Goal: Information Seeking & Learning: Stay updated

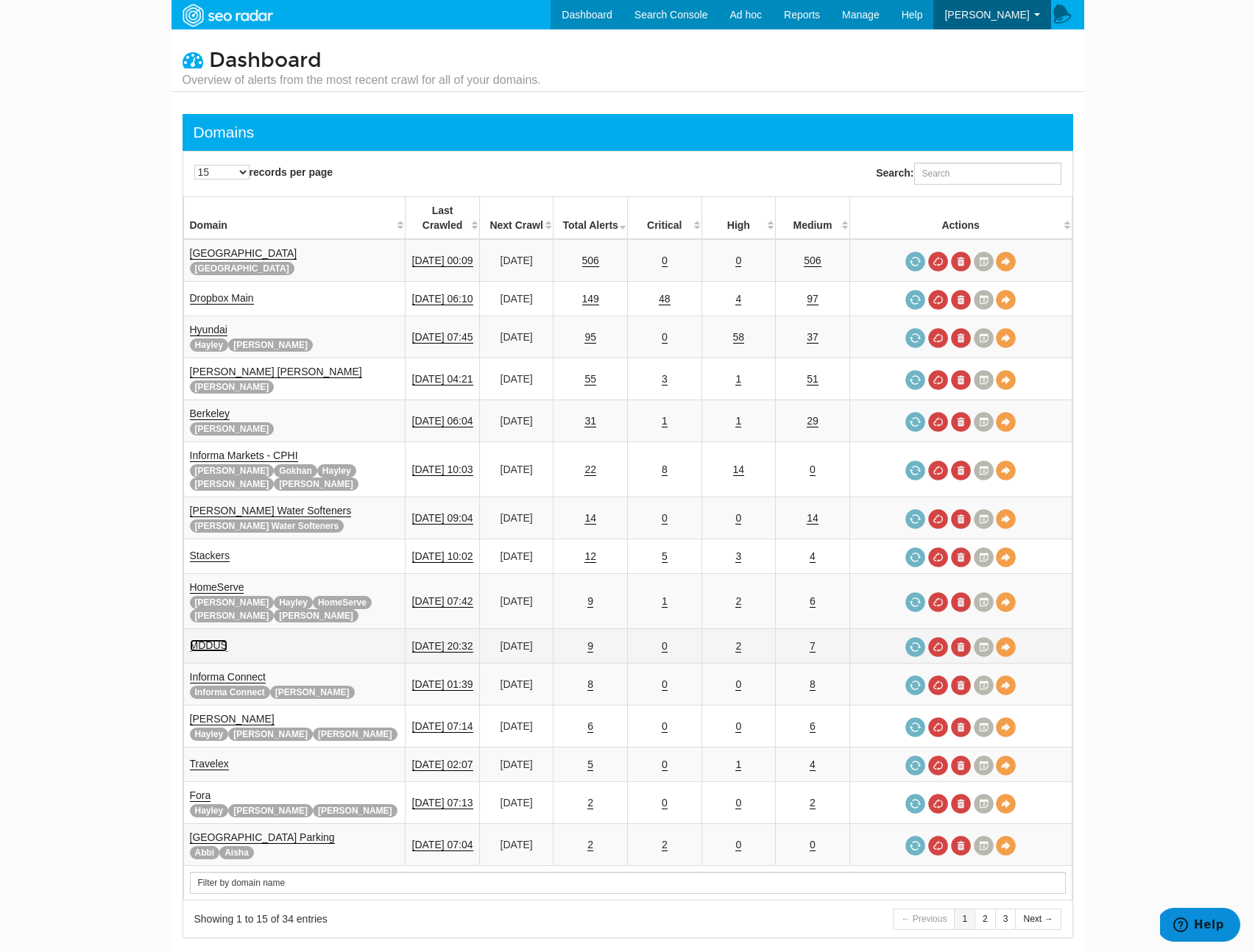
click at [217, 639] on link "MDDUS" at bounding box center [209, 645] width 37 height 13
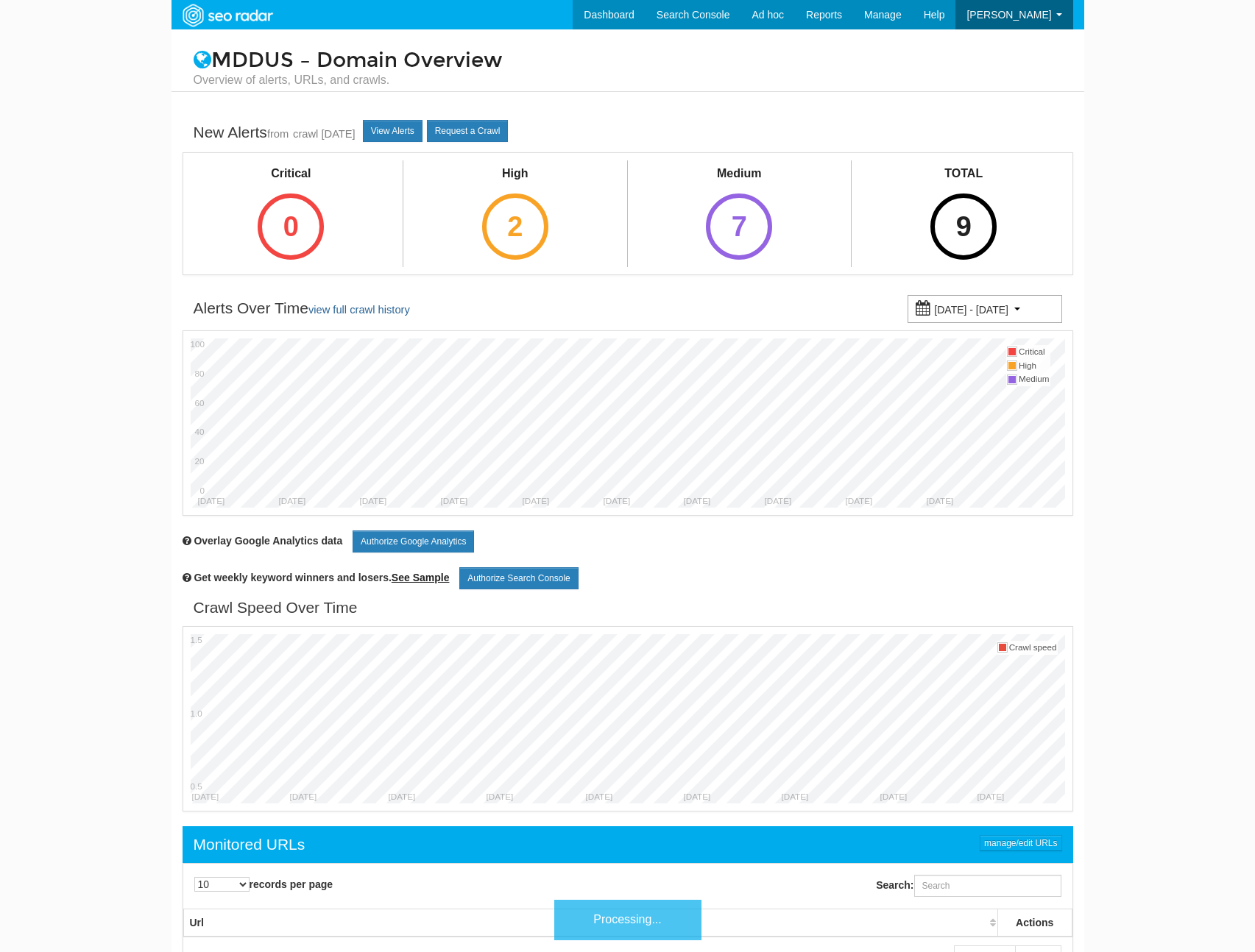
scroll to position [59, 0]
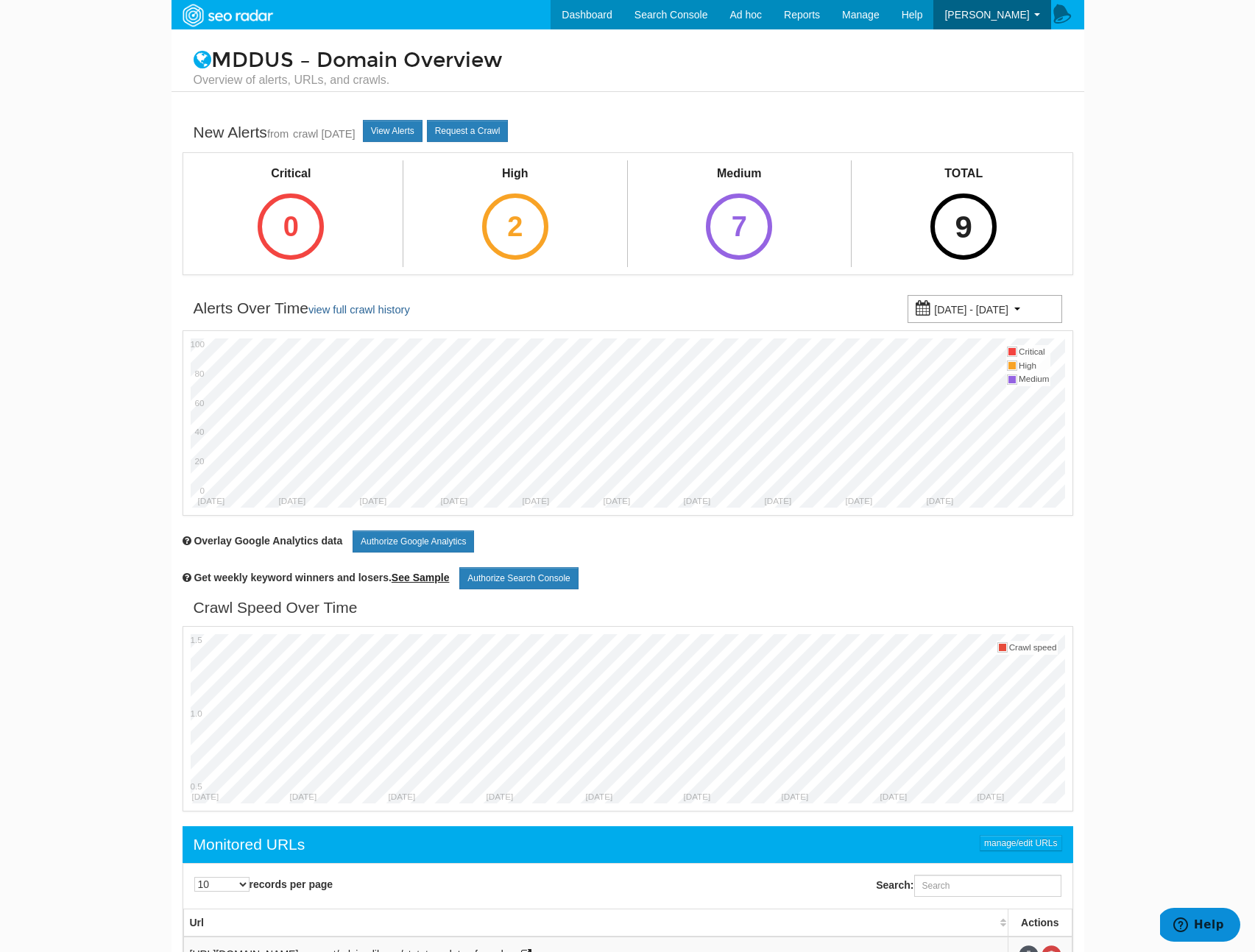
click at [971, 243] on div "9" at bounding box center [963, 226] width 66 height 66
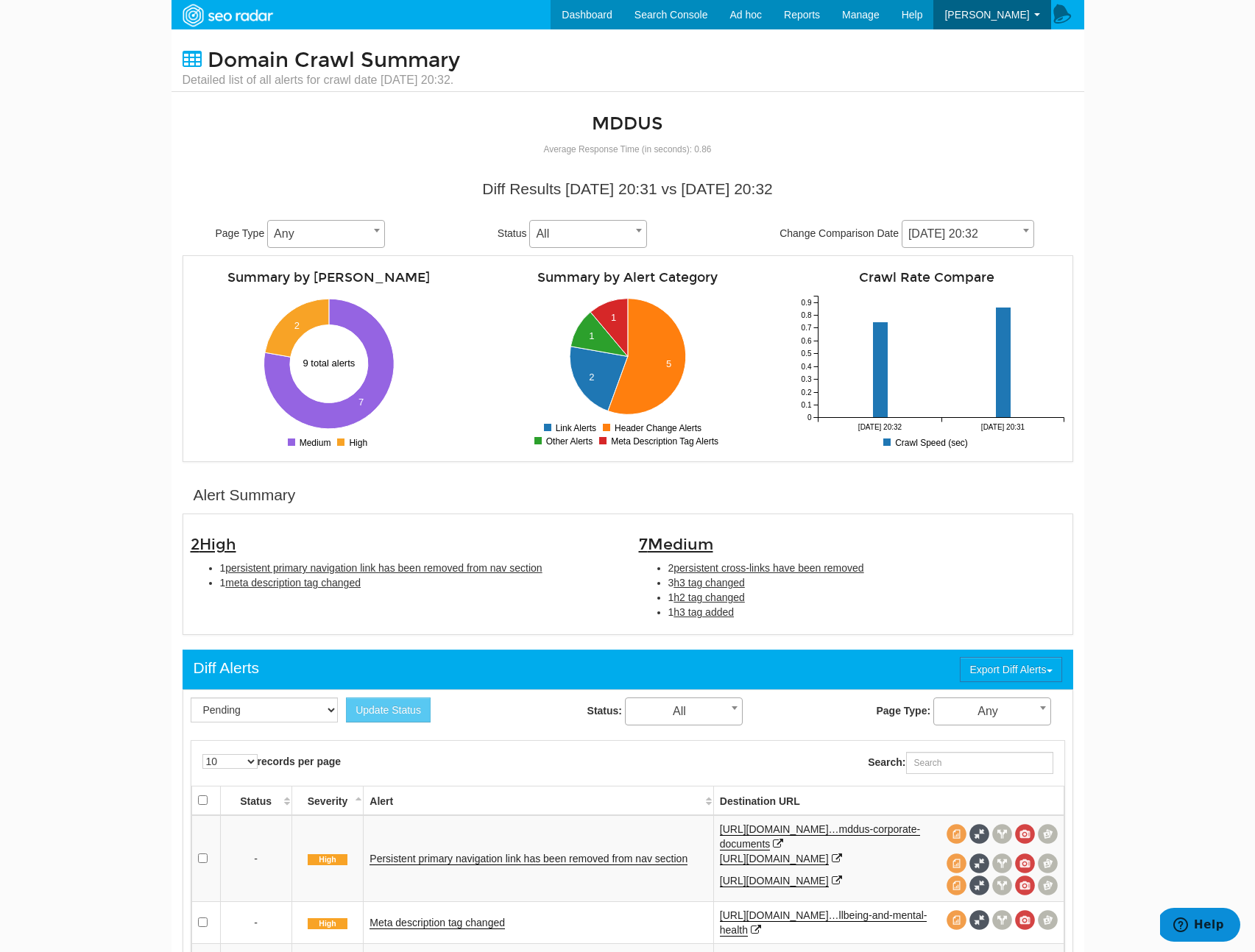
scroll to position [42, 0]
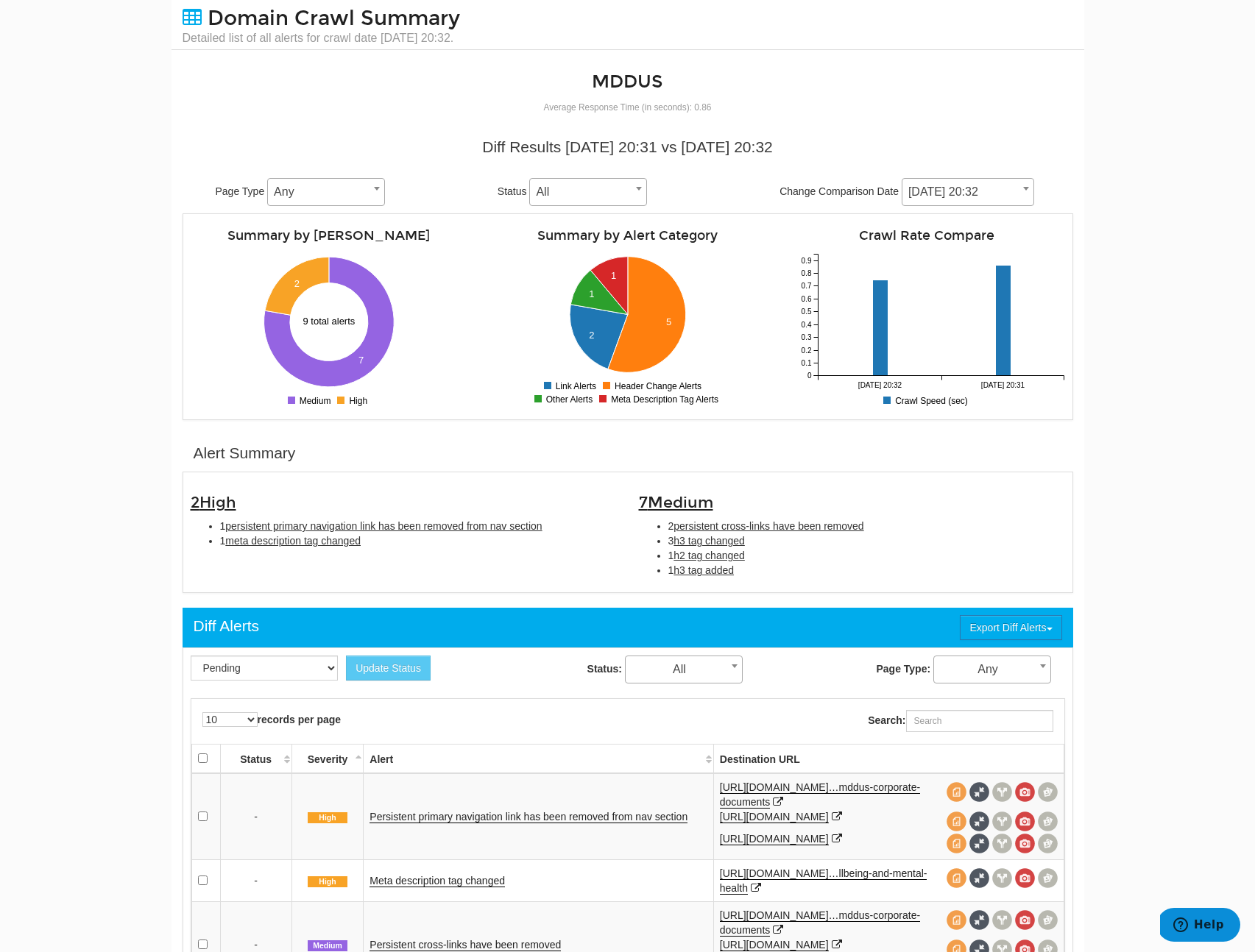
click at [761, 573] on li "1 h3 tag added" at bounding box center [867, 570] width 396 height 15
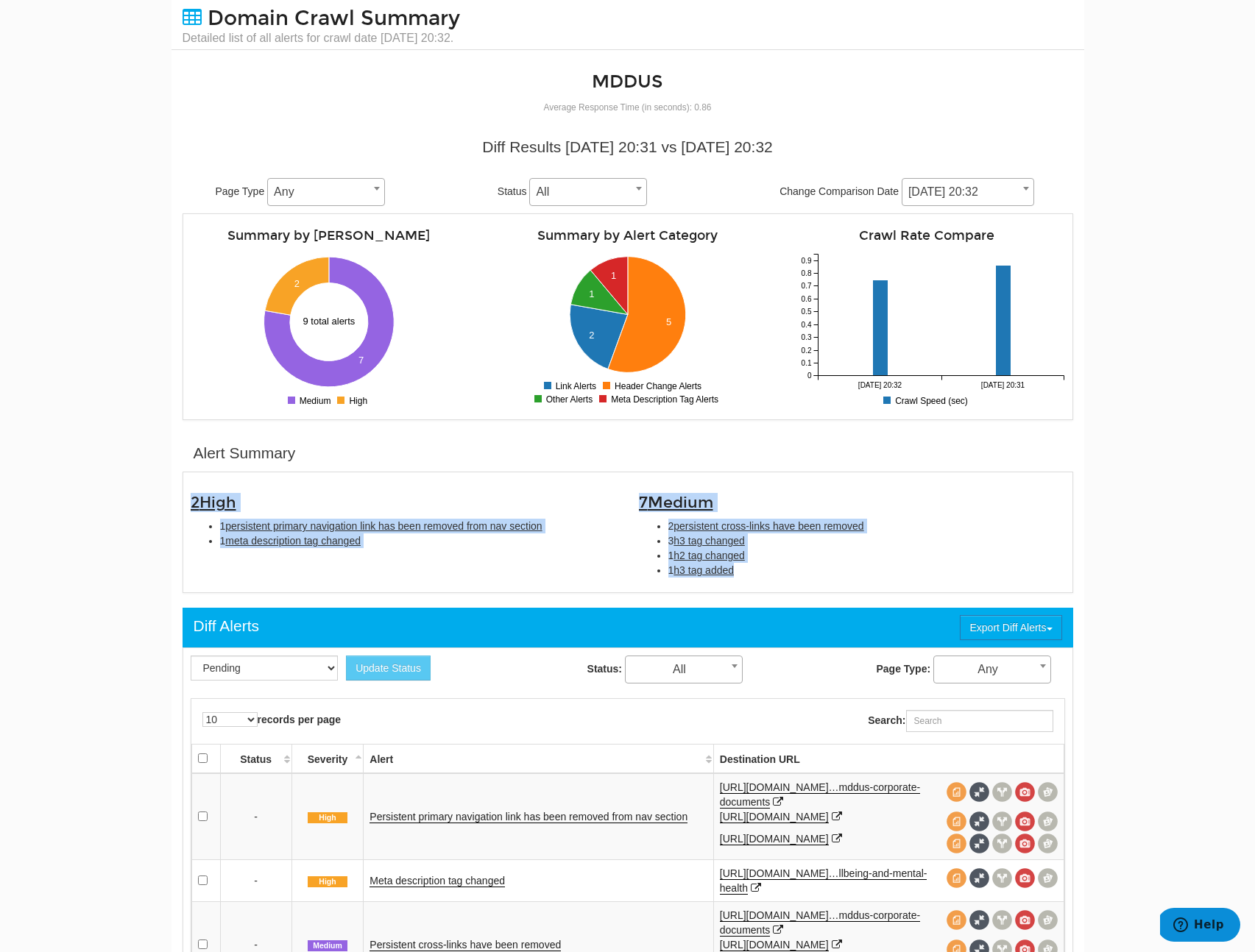
drag, startPoint x: 781, startPoint y: 573, endPoint x: 182, endPoint y: 508, distance: 602.5
click at [182, 508] on div "2 High 1 persistent primary navigation link has been removed from nav section 1…" at bounding box center [628, 533] width 896 height 105
copy div "2 High 1 persistent primary navigation link has been removed from nav section 1…"
click at [519, 561] on div "2 High 1 persistent primary navigation link has been removed from nav section 1…" at bounding box center [628, 533] width 896 height 105
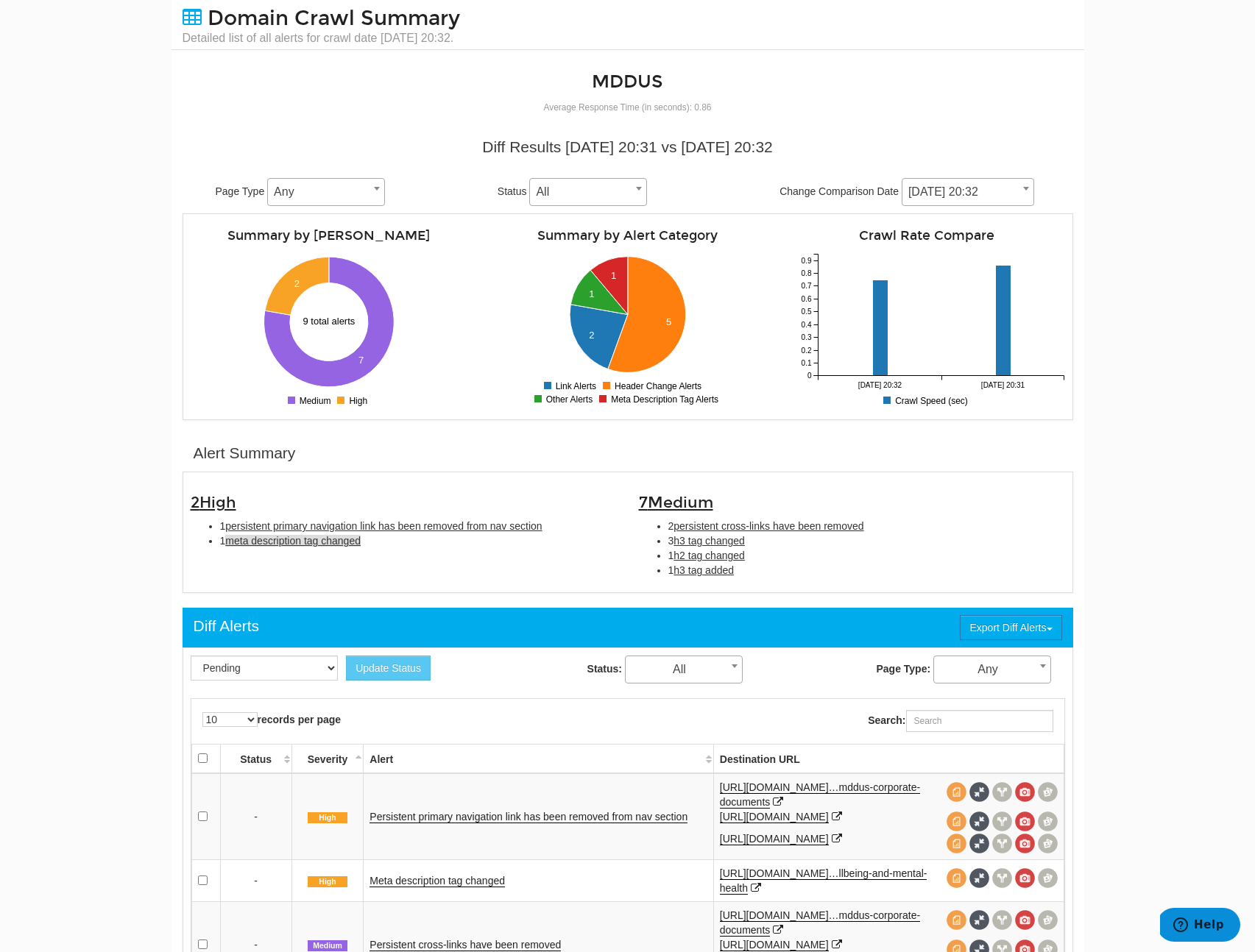
scroll to position [87, 0]
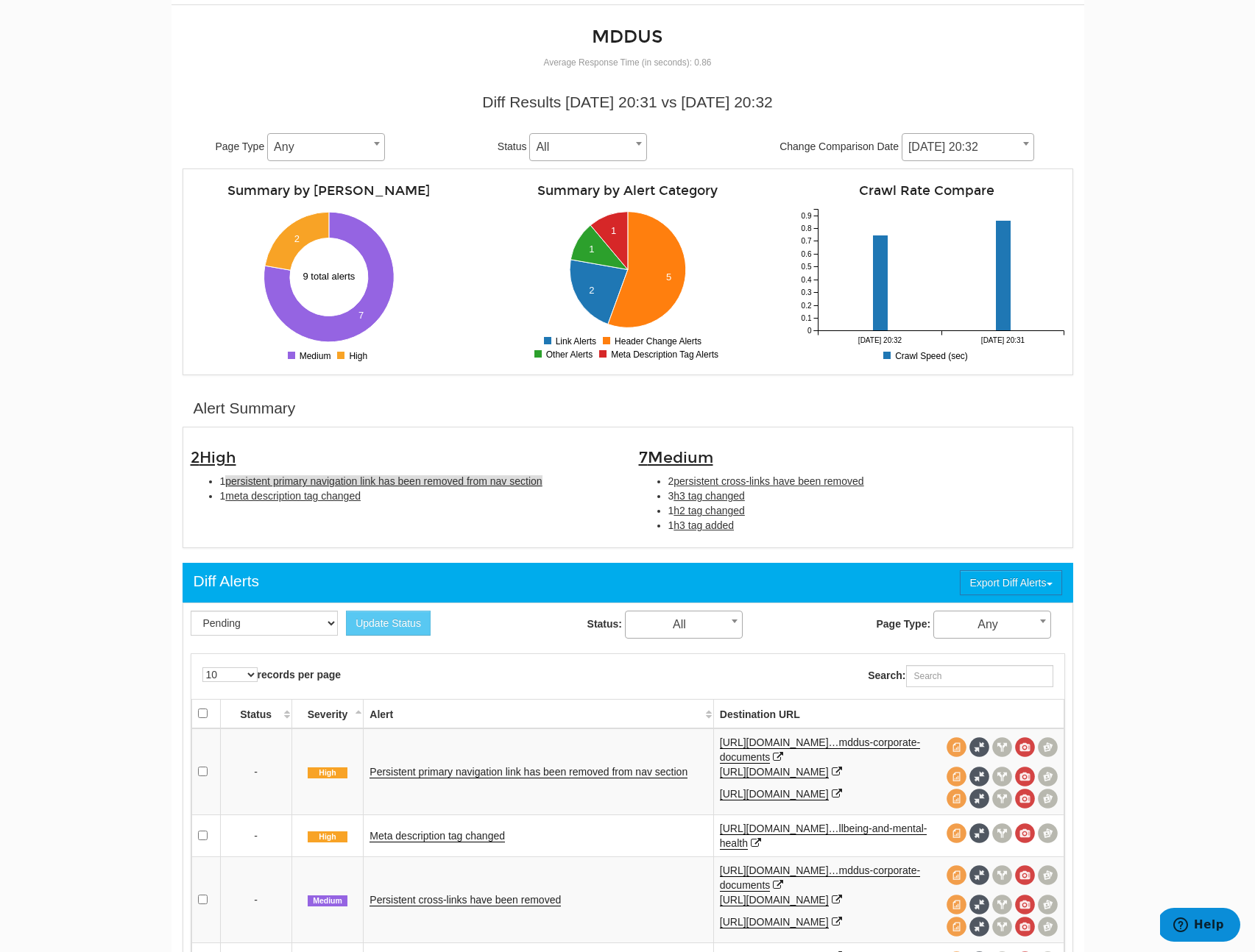
click at [298, 483] on span "persistent primary navigation link has been removed from nav section" at bounding box center [384, 481] width 316 height 12
type input "persistent primary navigation link has been removed from nav section"
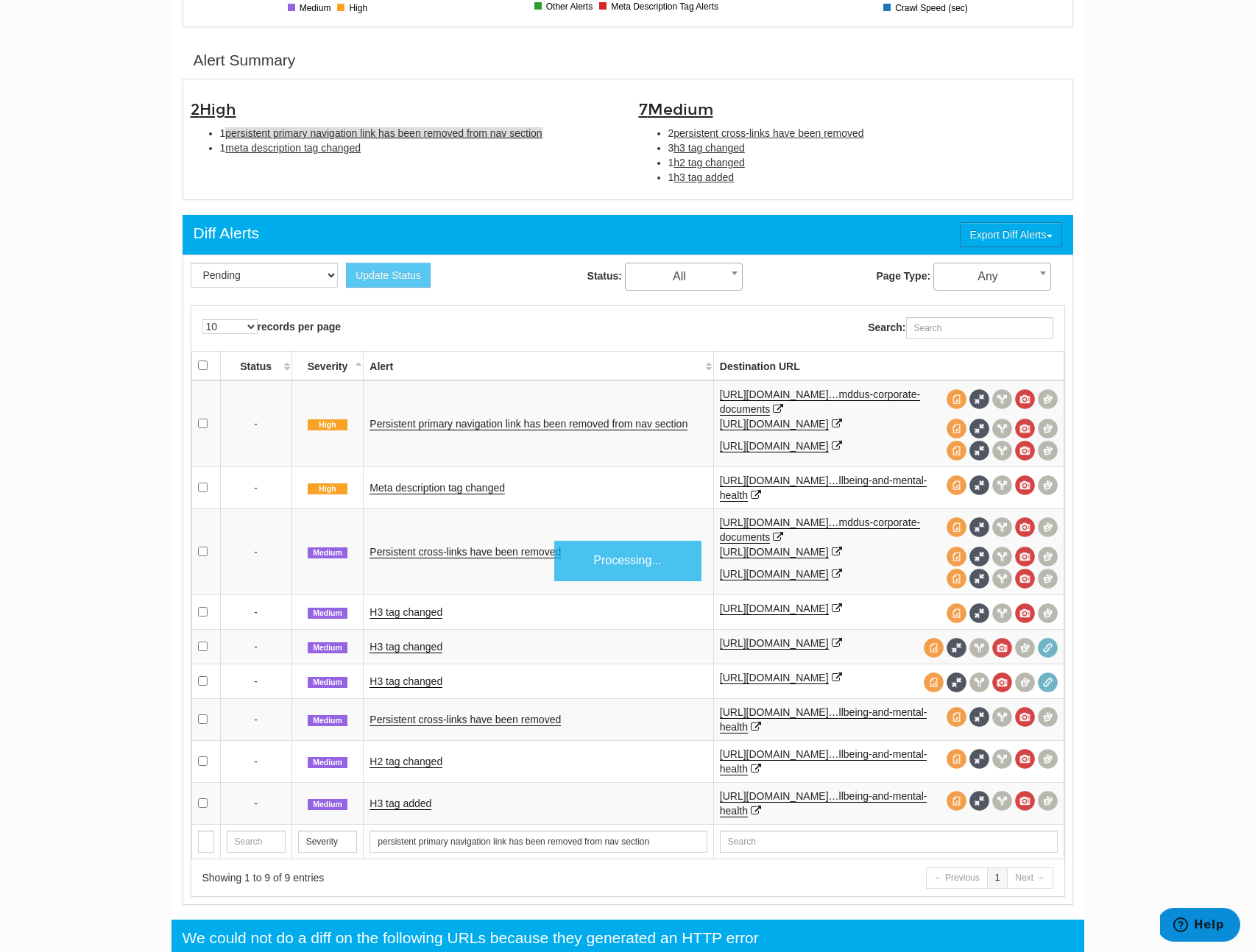
scroll to position [477, 0]
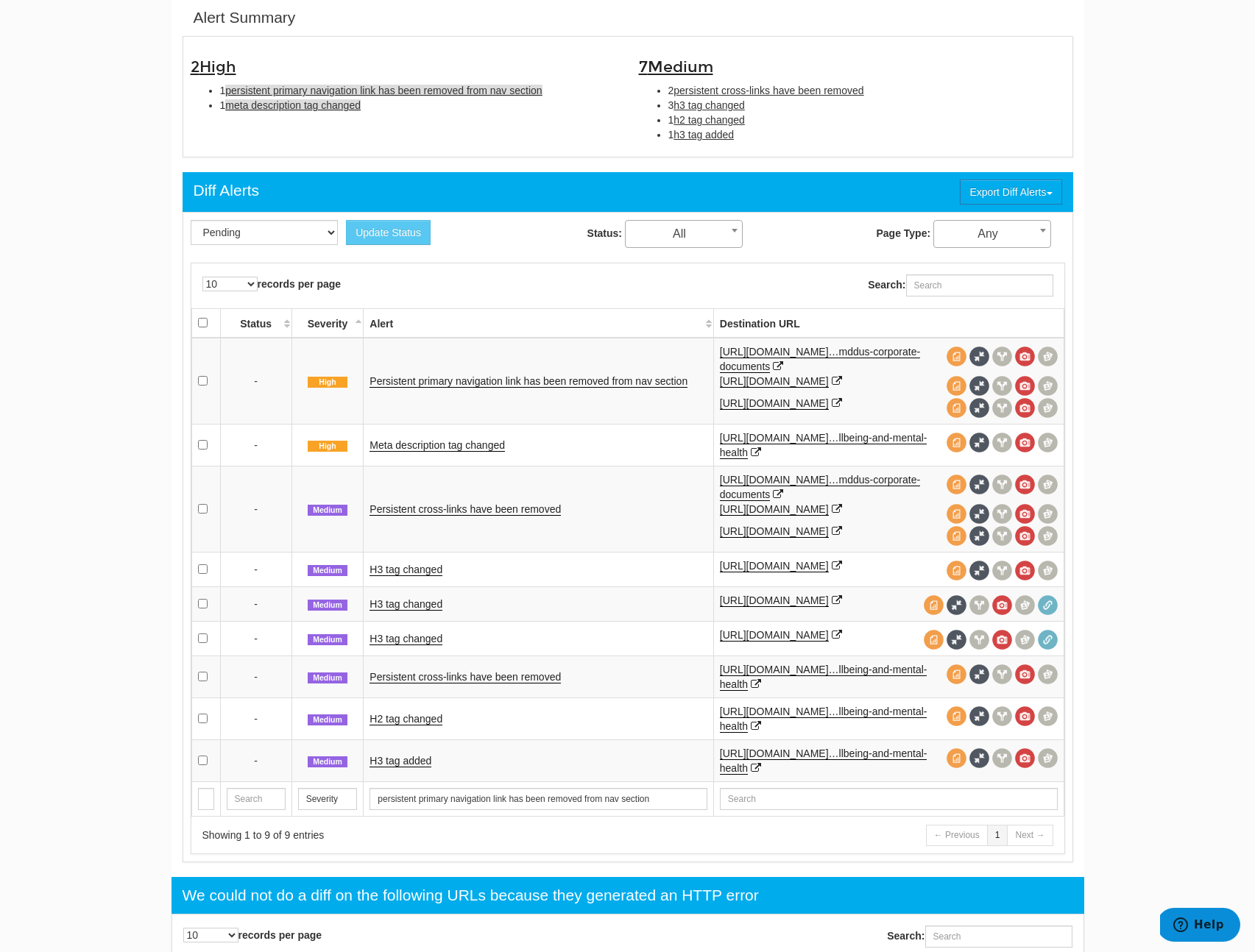
click at [305, 105] on span "meta description tag changed" at bounding box center [293, 105] width 136 height 12
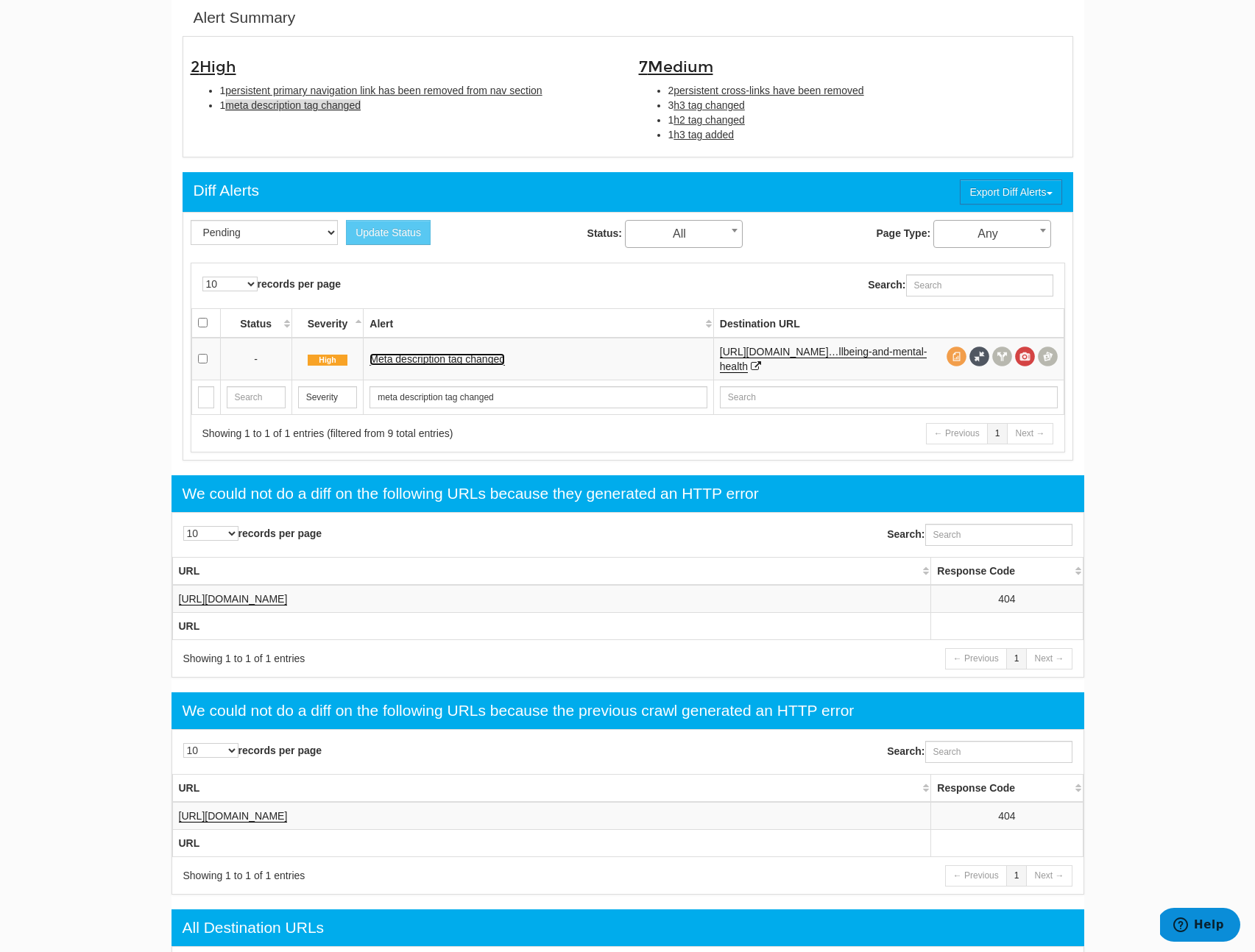
click at [480, 362] on link "Meta description tag changed" at bounding box center [437, 359] width 136 height 13
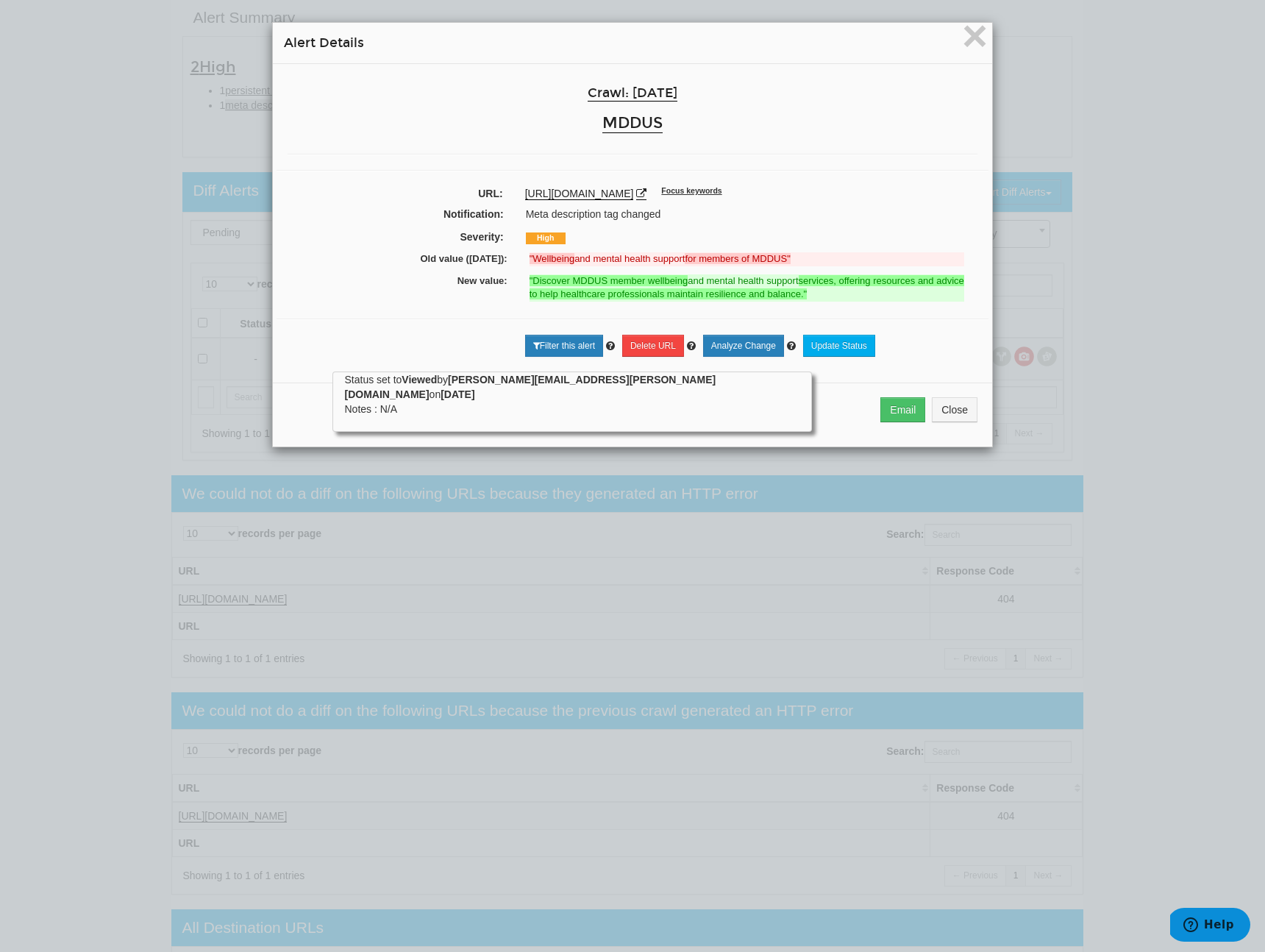
click at [159, 270] on div "× Alert Details Crawl: 09/03/2025 MDDUS URL: https://www.mddus.com/advice-and-s…" at bounding box center [632, 476] width 1265 height 952
click at [944, 411] on button "Close" at bounding box center [954, 410] width 46 height 25
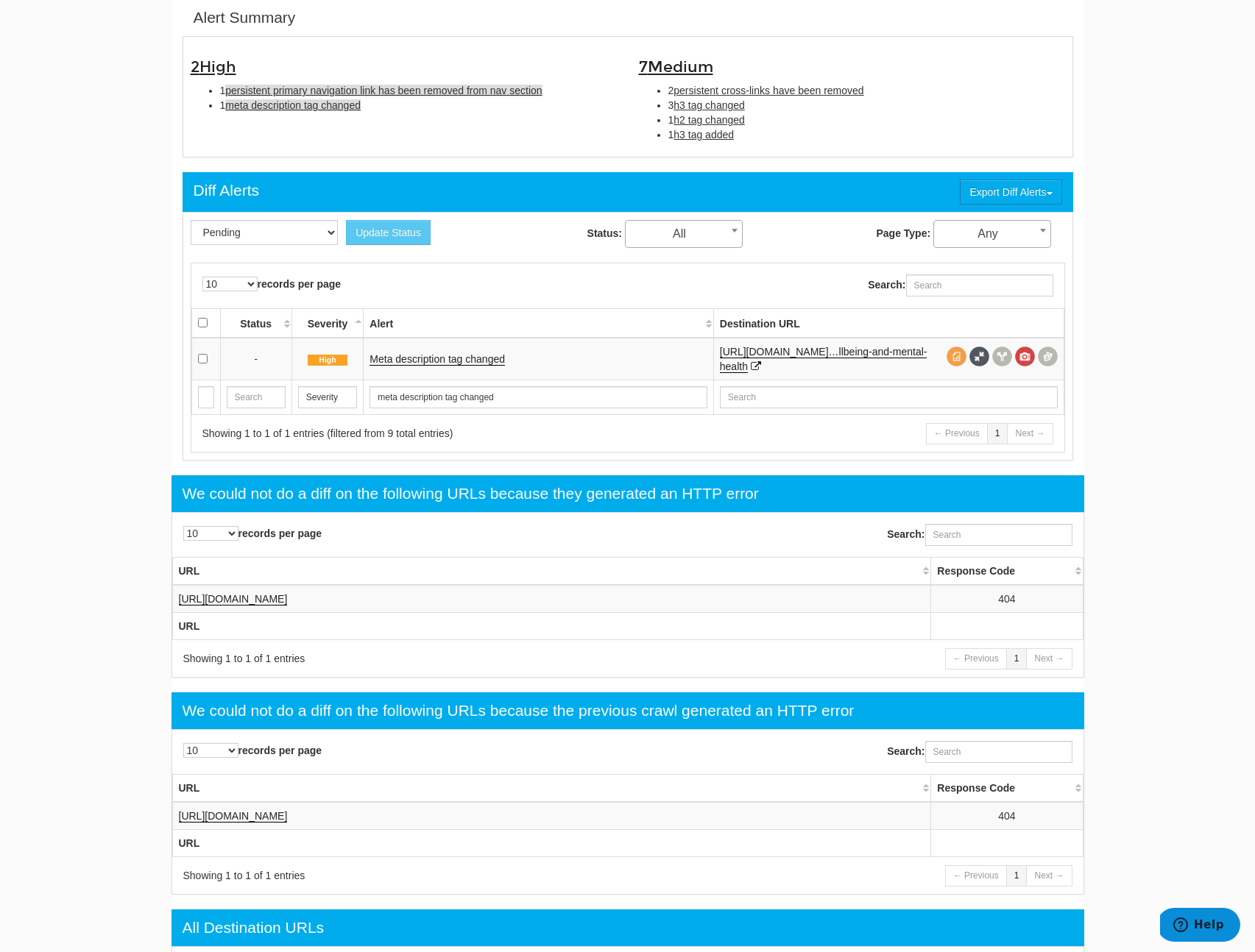
click at [340, 85] on span "persistent primary navigation link has been removed from nav section" at bounding box center [384, 91] width 316 height 12
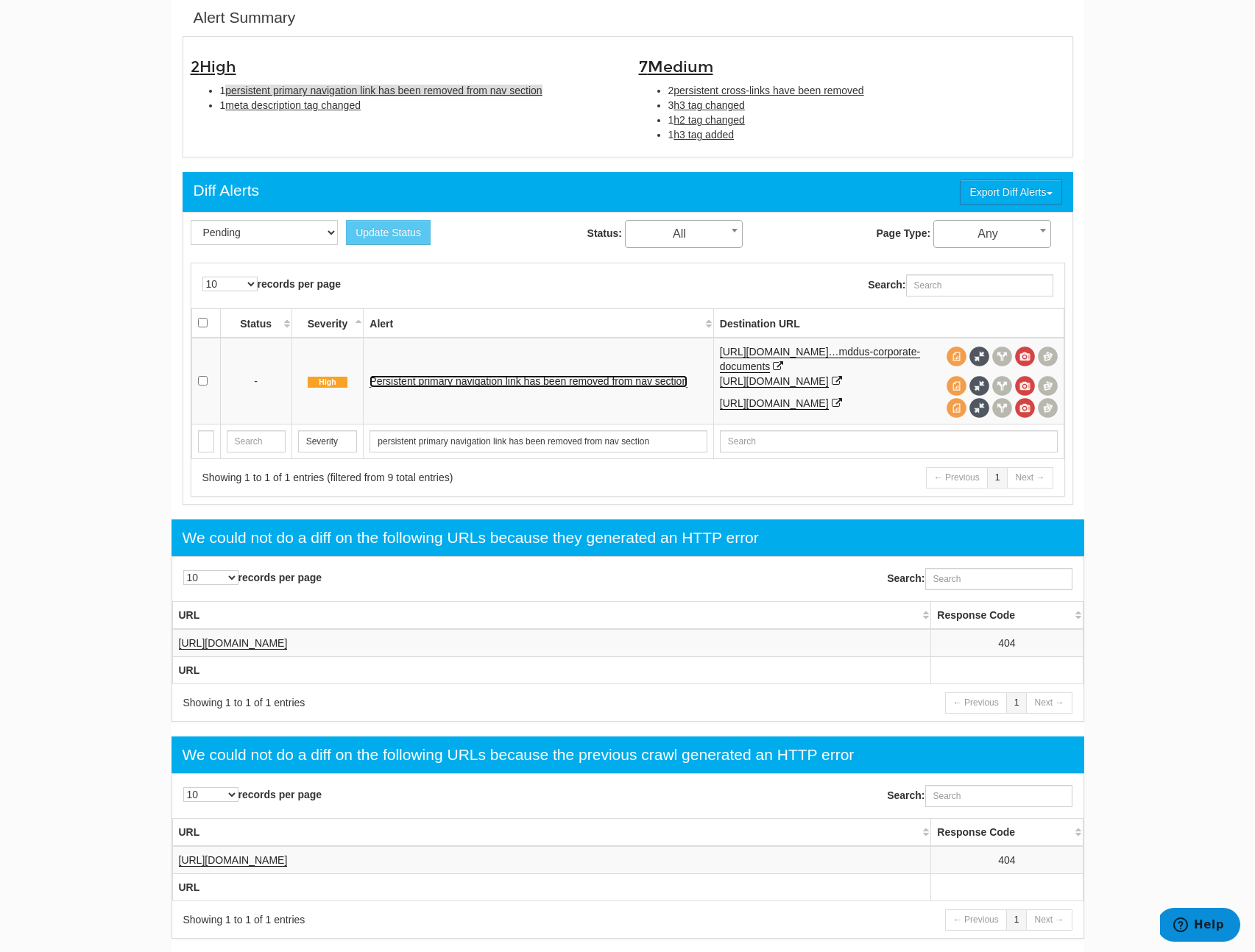
click at [446, 387] on link "Persistent primary navigation link has been removed from nav section" at bounding box center [529, 381] width 318 height 13
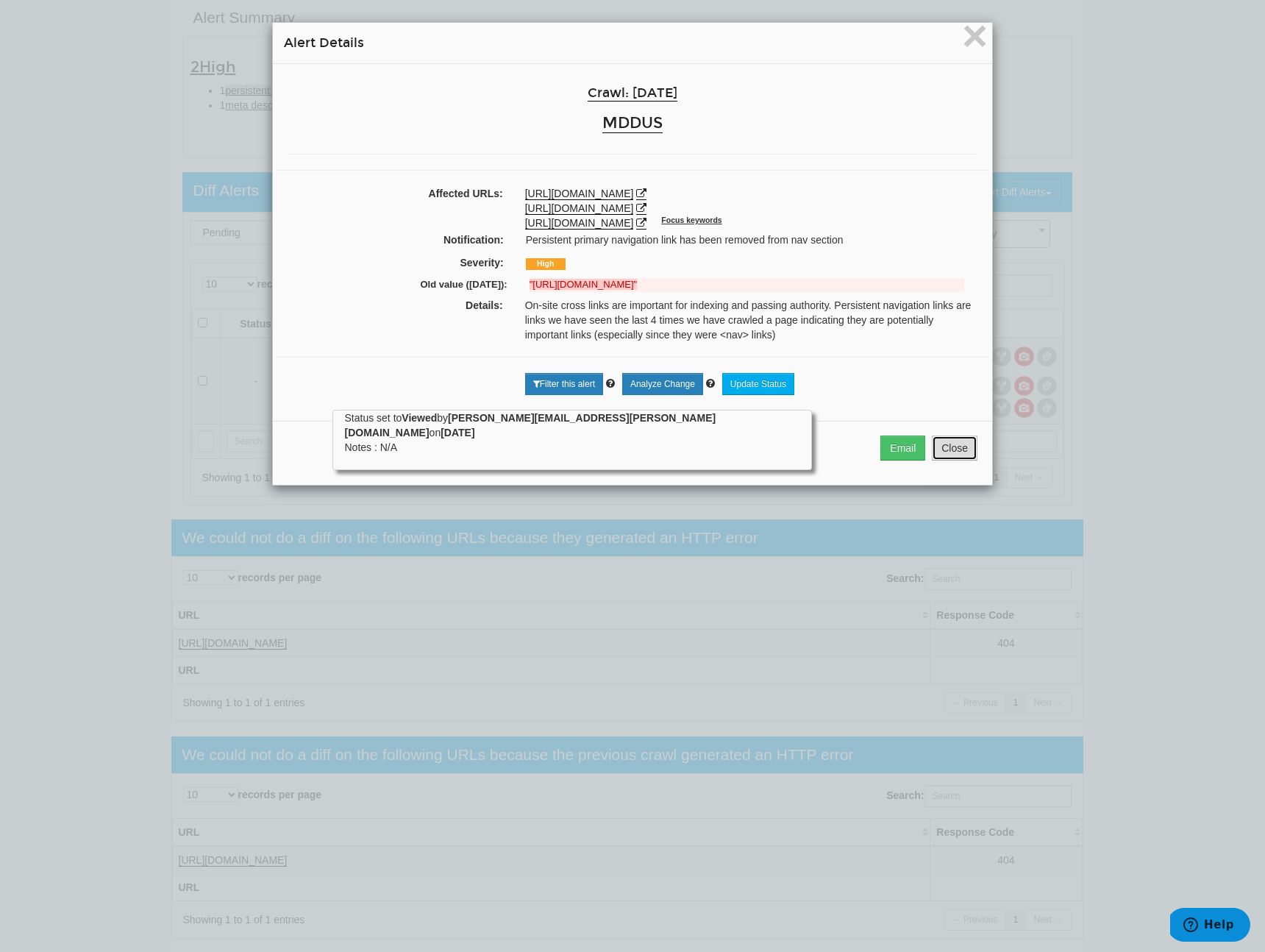
click at [963, 454] on button "Close" at bounding box center [954, 448] width 46 height 25
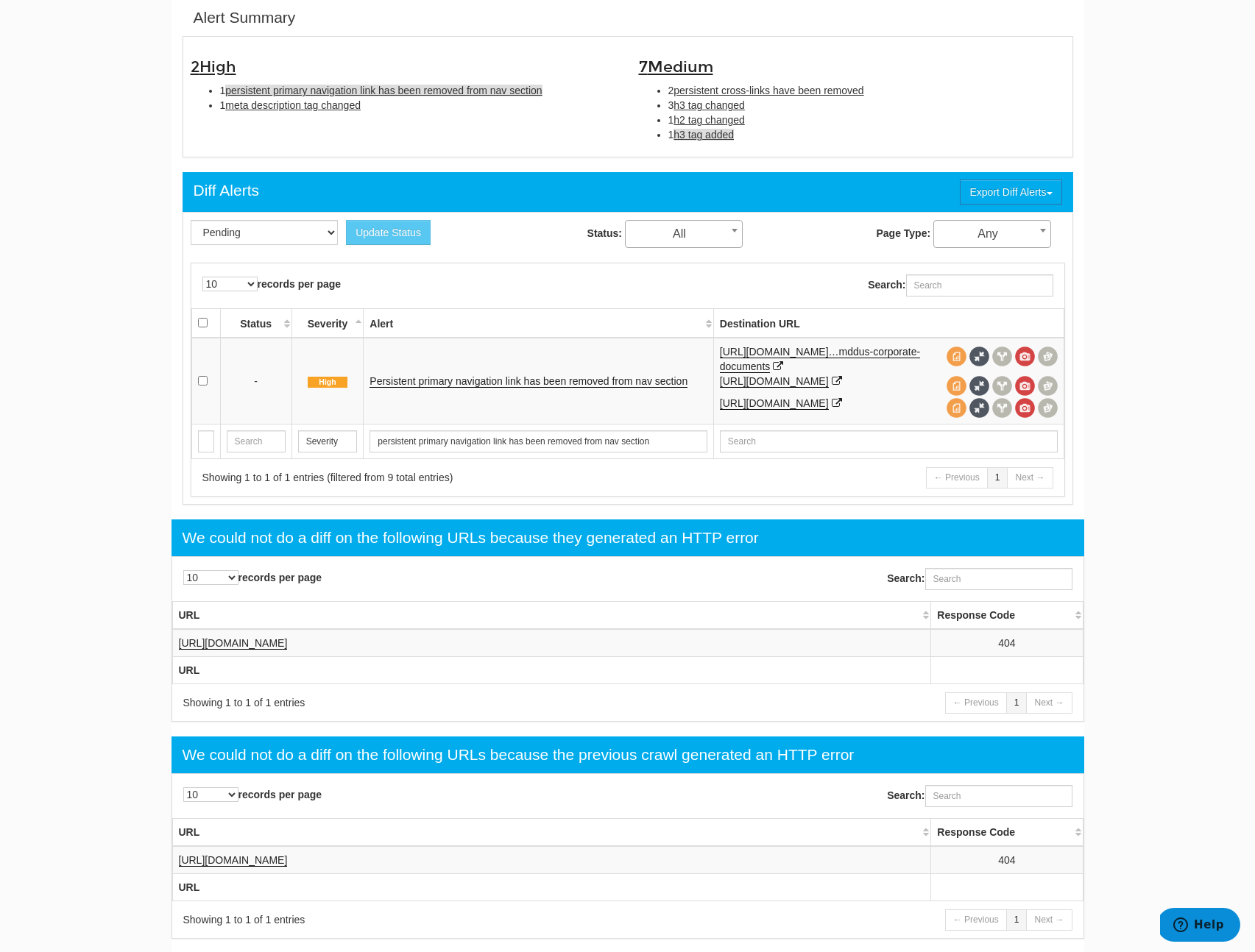
click at [734, 137] on span "h3 tag added" at bounding box center [704, 135] width 61 height 12
type input "h3 tag added"
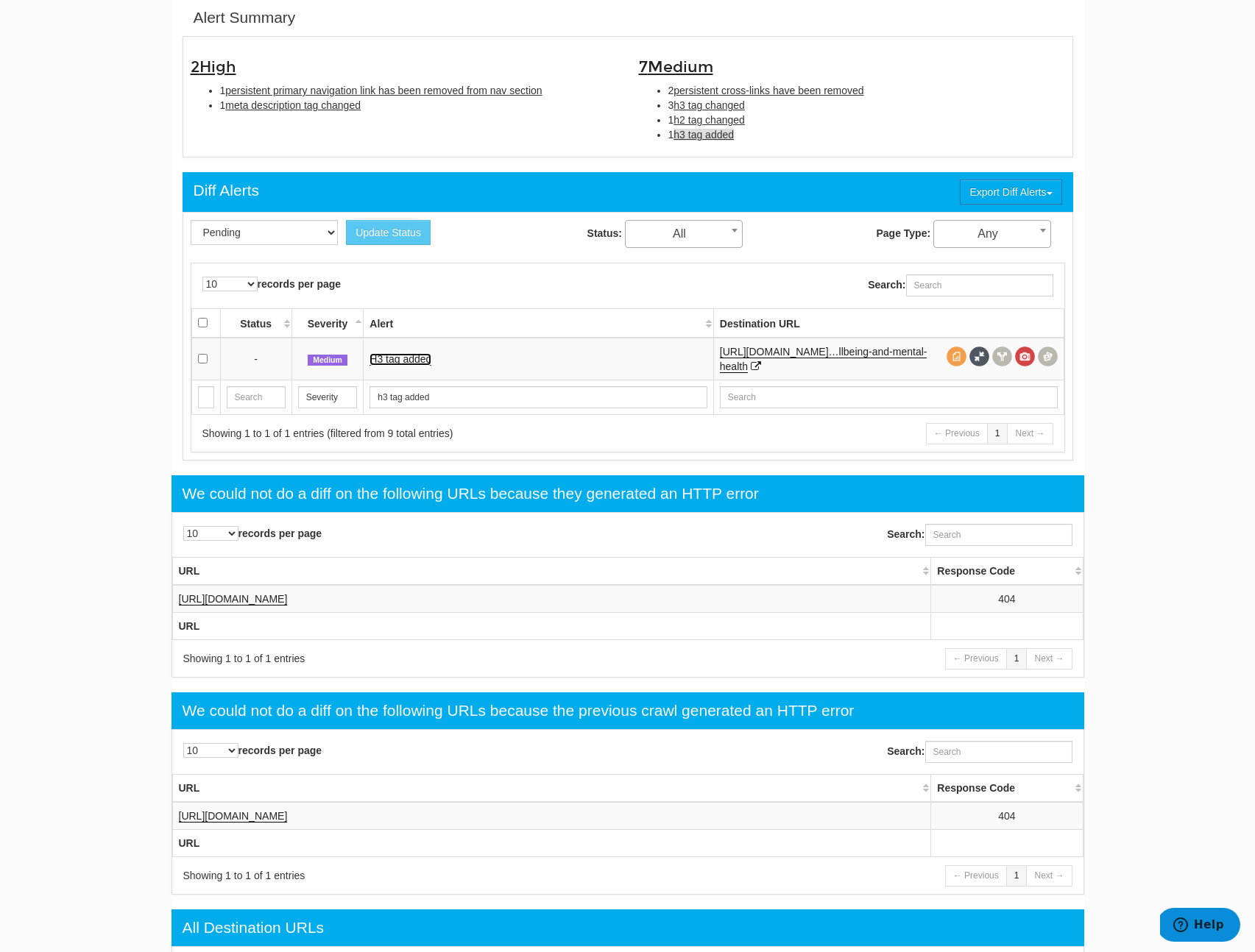
click at [399, 358] on link "H3 tag added" at bounding box center [400, 359] width 61 height 13
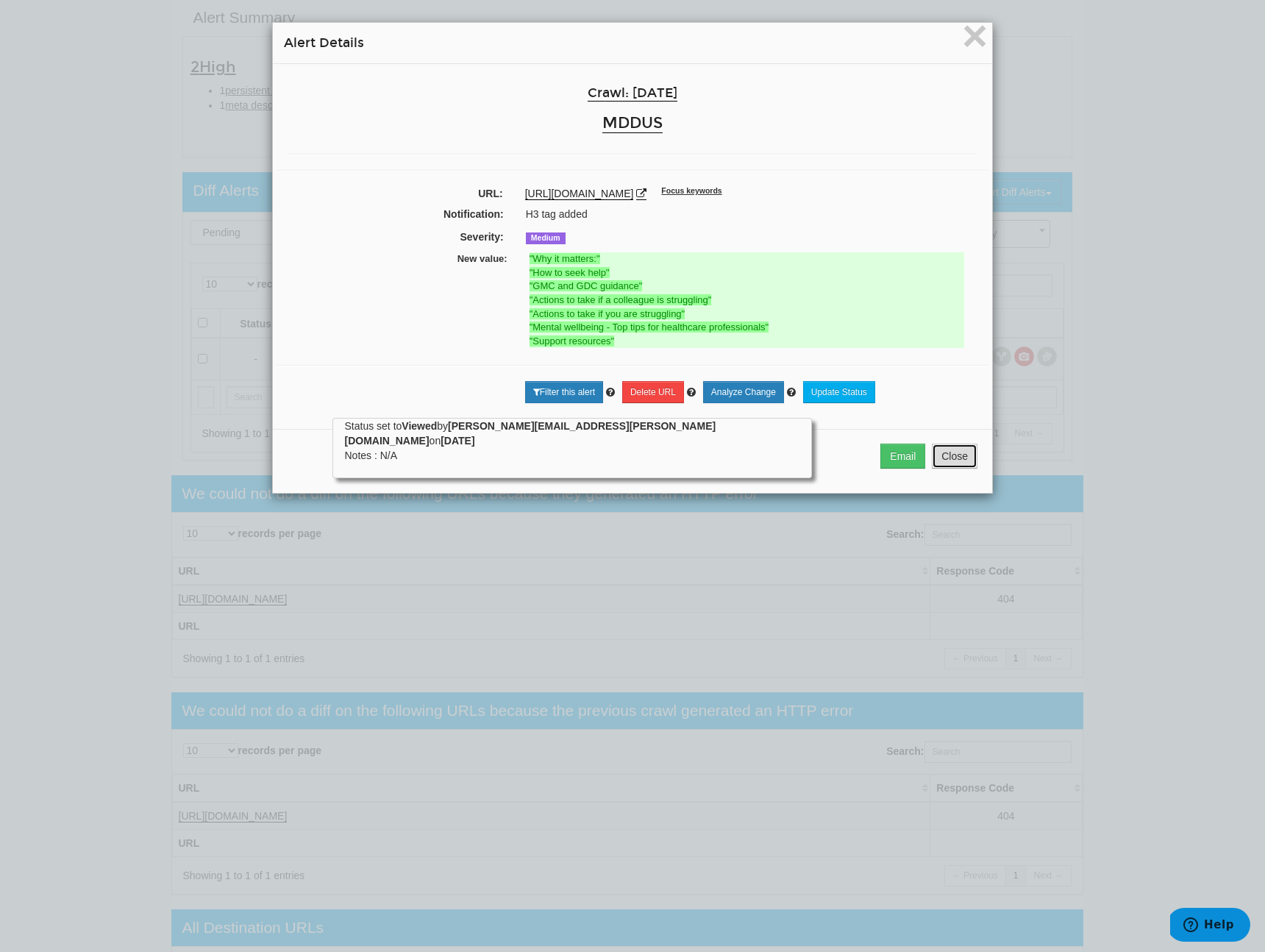
click at [947, 465] on button "Close" at bounding box center [954, 456] width 46 height 25
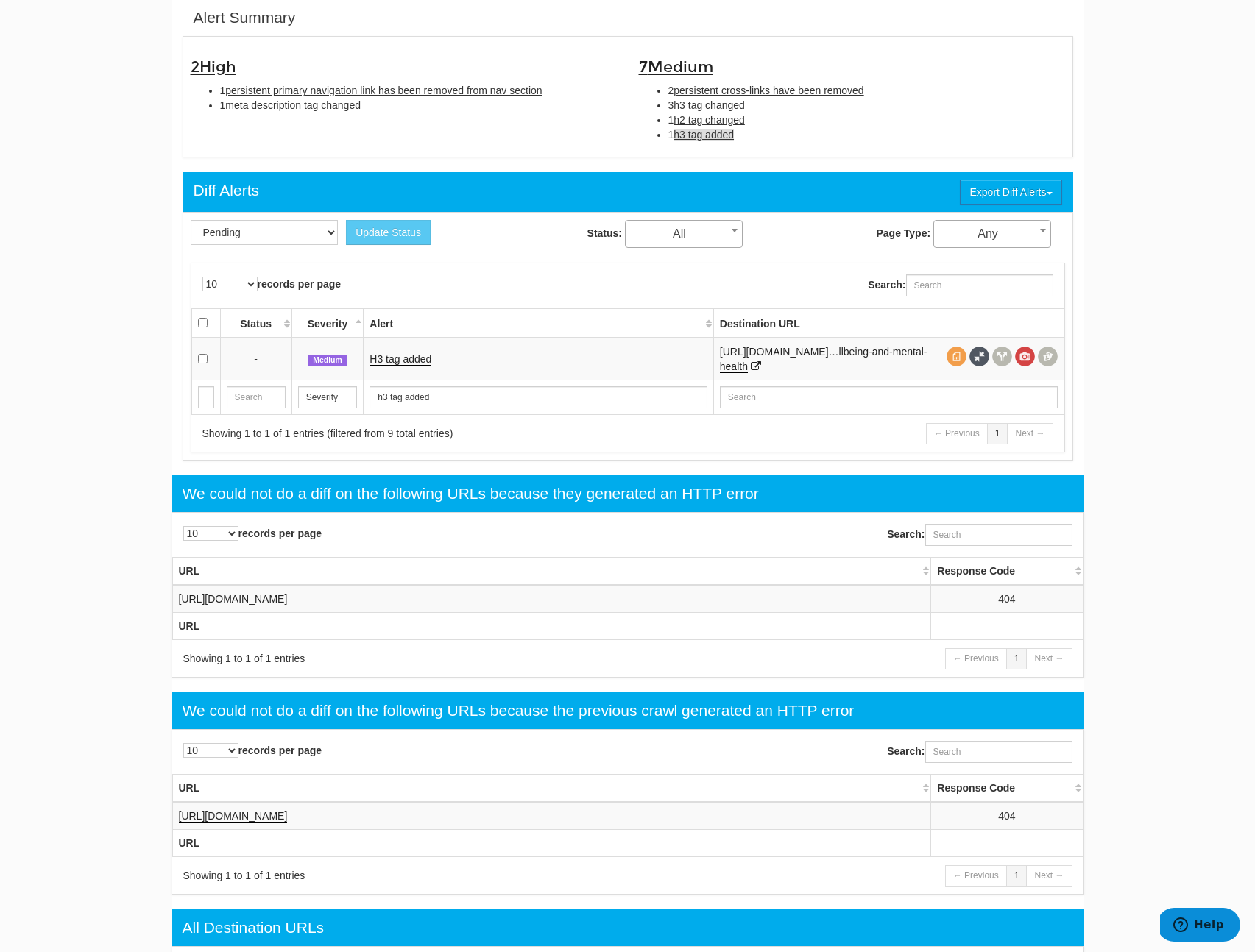
click at [724, 132] on span "h3 tag added" at bounding box center [704, 135] width 61 height 12
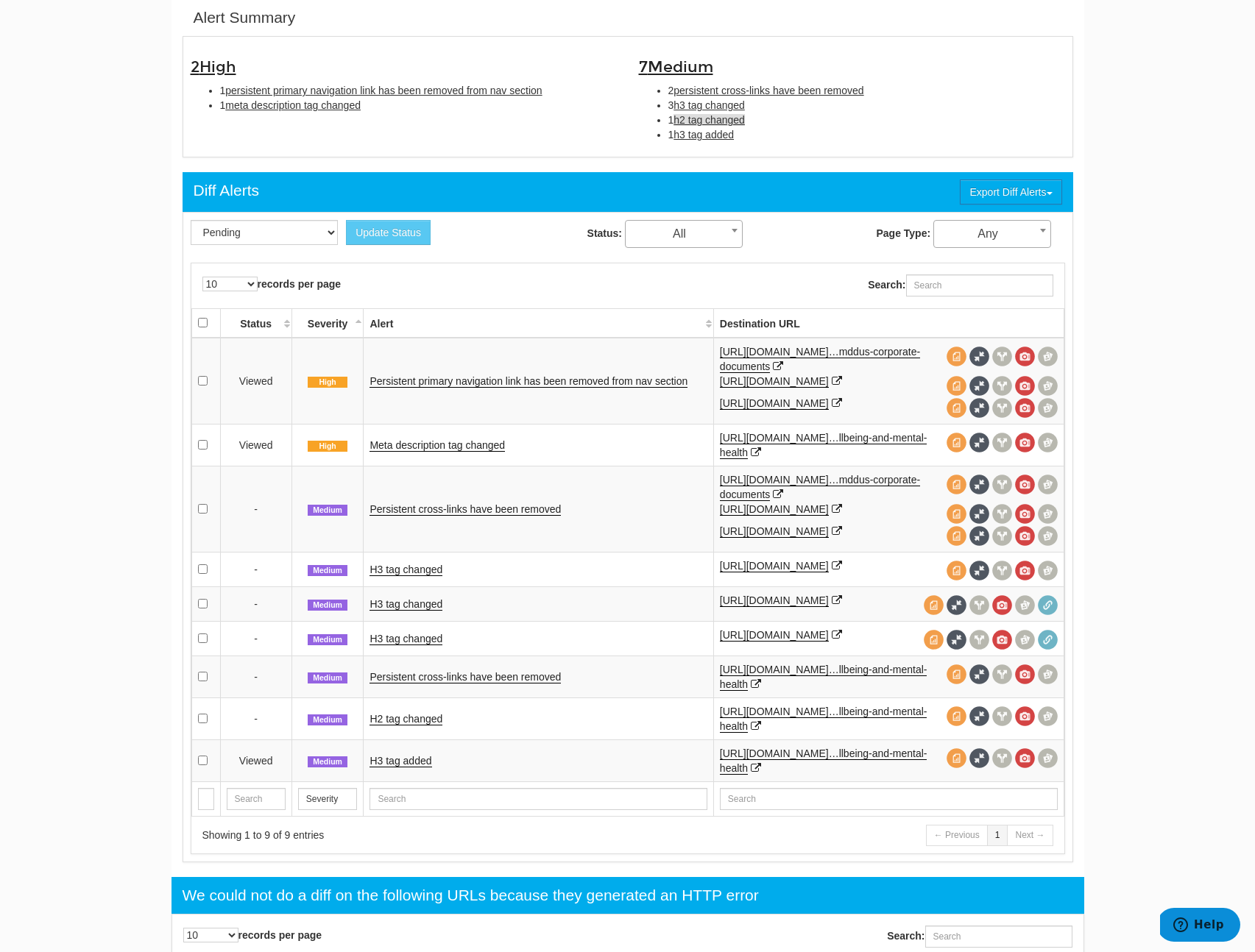
click at [727, 125] on span "h2 tag changed" at bounding box center [708, 120] width 71 height 12
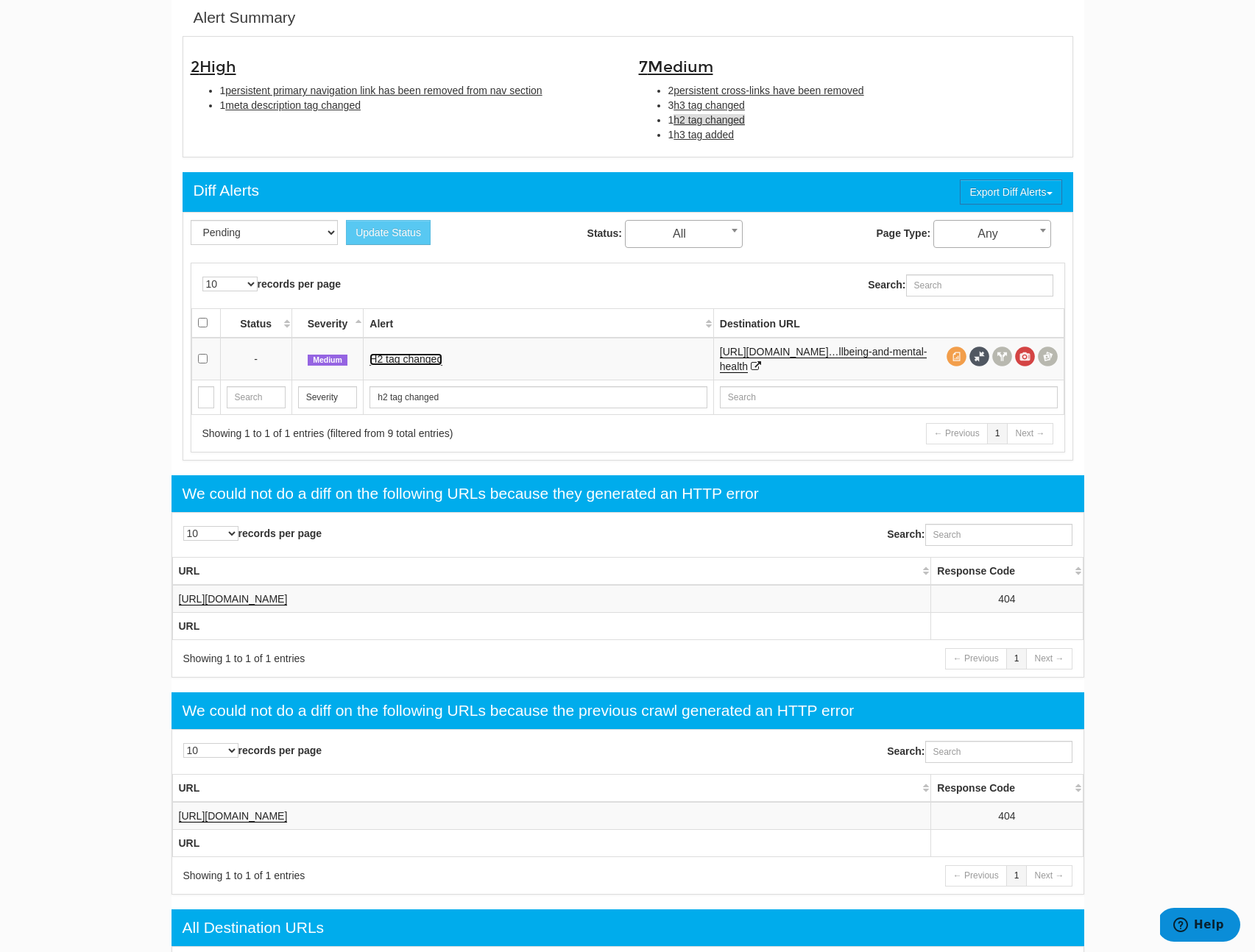
click at [425, 357] on link "H2 tag changed" at bounding box center [406, 359] width 73 height 13
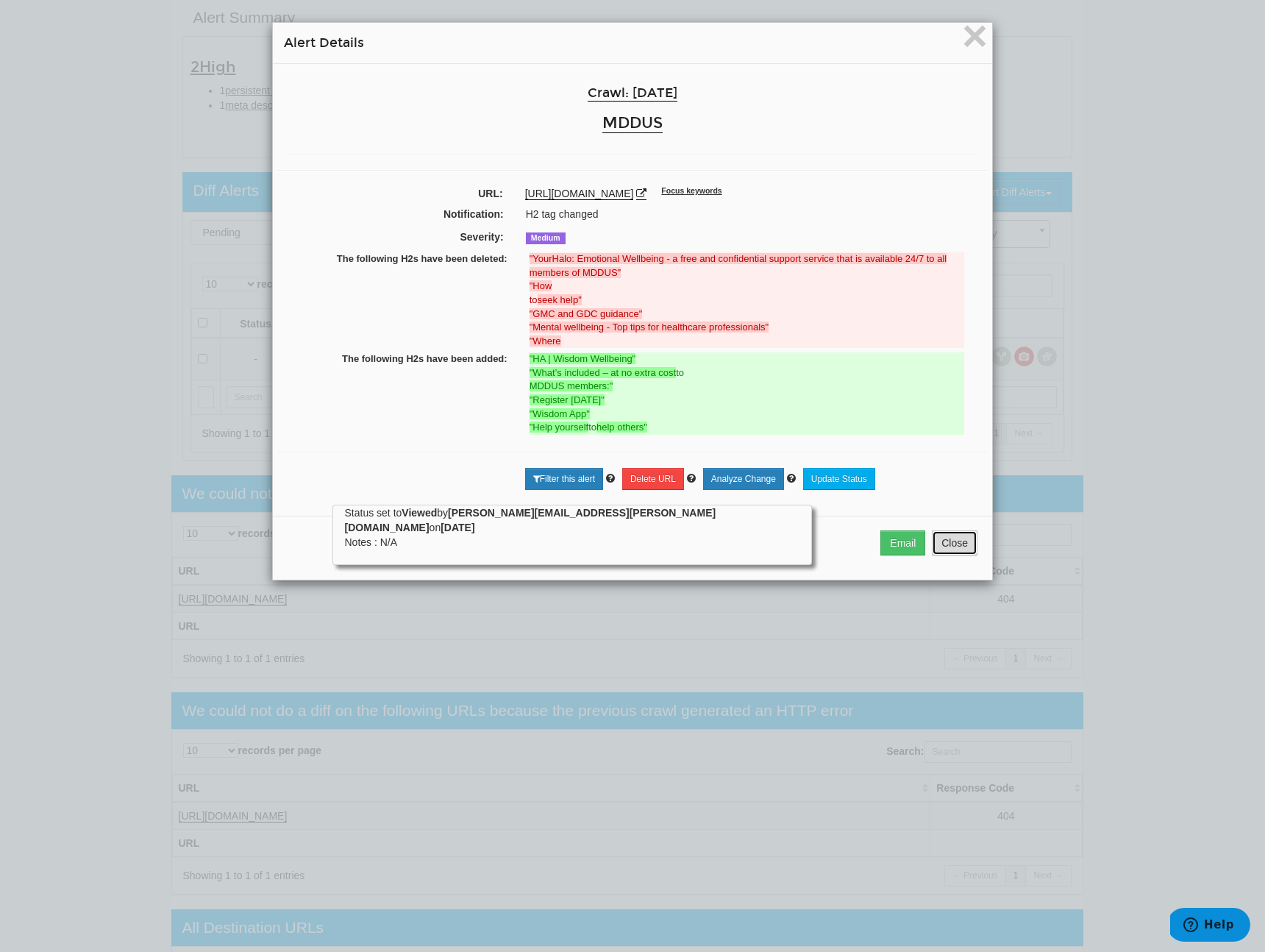
click at [965, 552] on button "Close" at bounding box center [954, 543] width 46 height 25
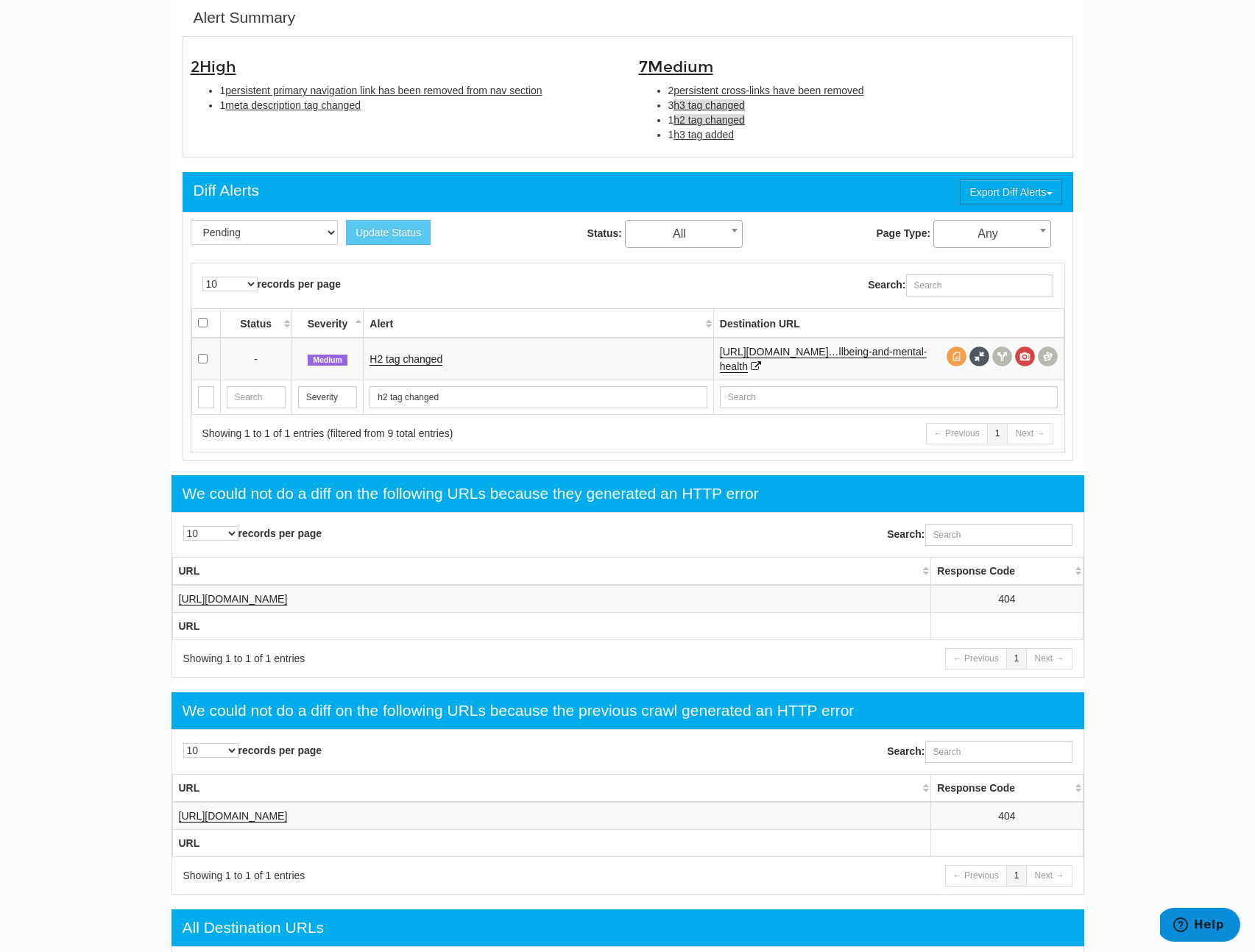
click at [692, 106] on span "h3 tag changed" at bounding box center [708, 105] width 71 height 12
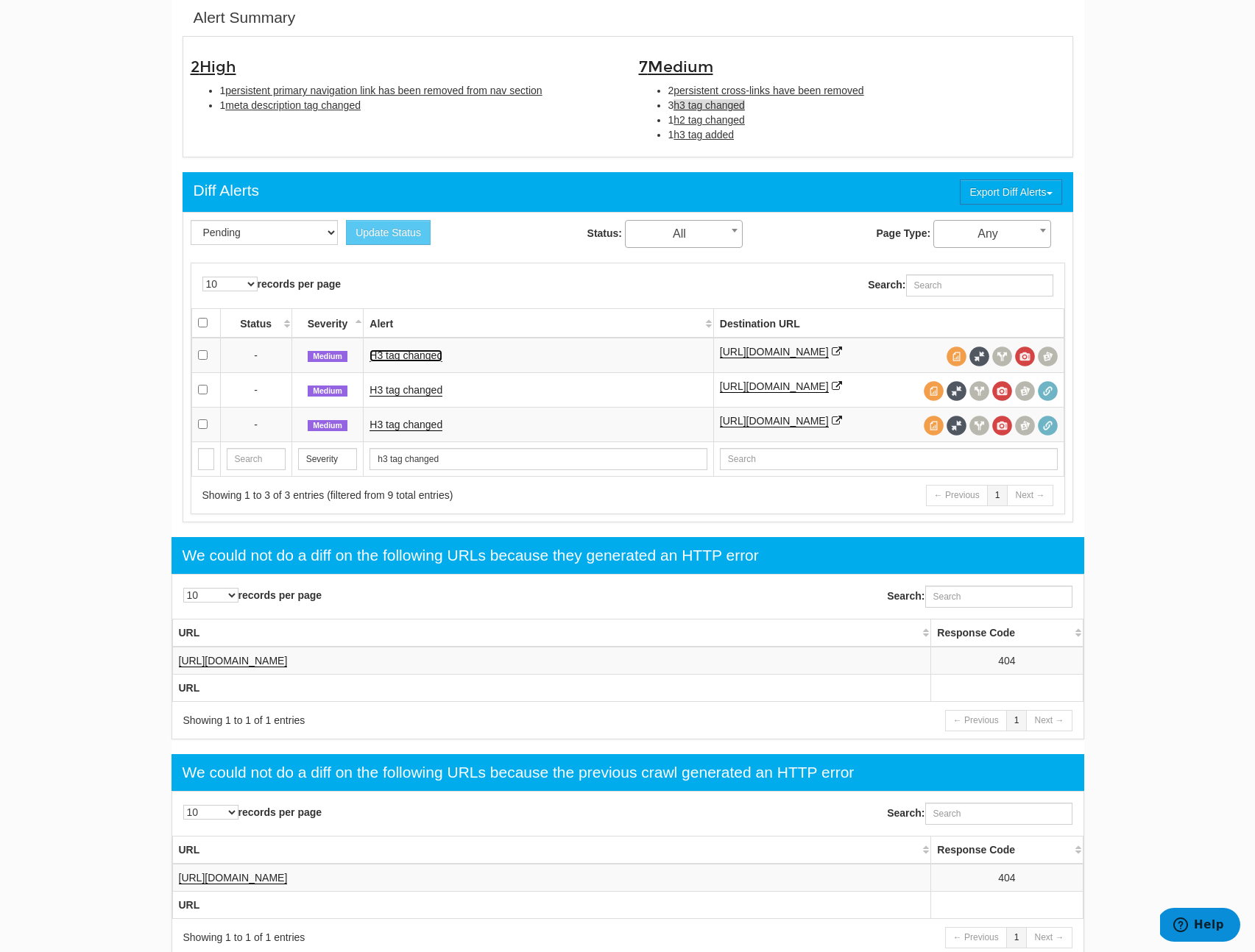
click at [396, 354] on link "H3 tag changed" at bounding box center [406, 355] width 73 height 13
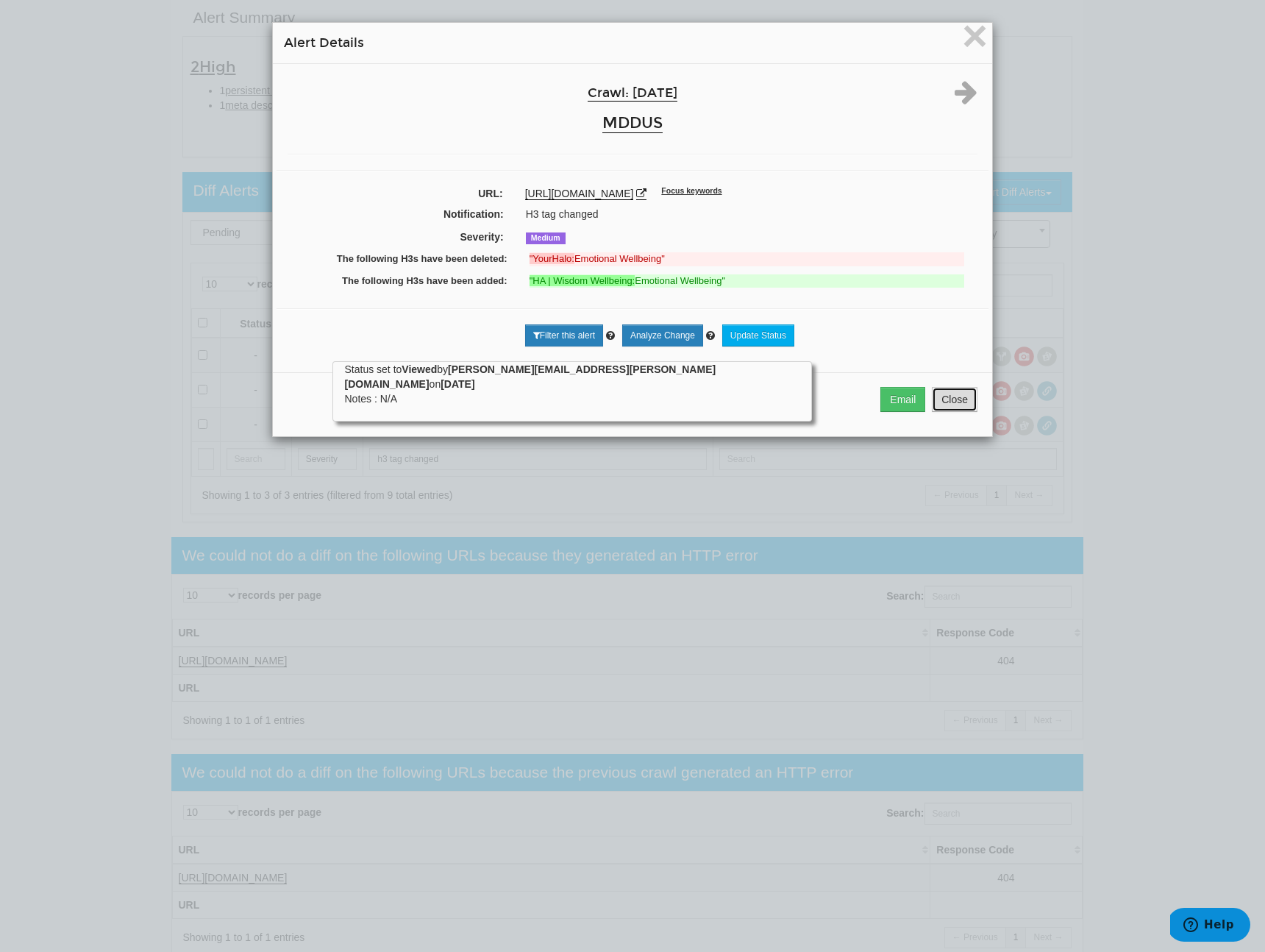
click at [964, 405] on button "Close" at bounding box center [954, 400] width 46 height 25
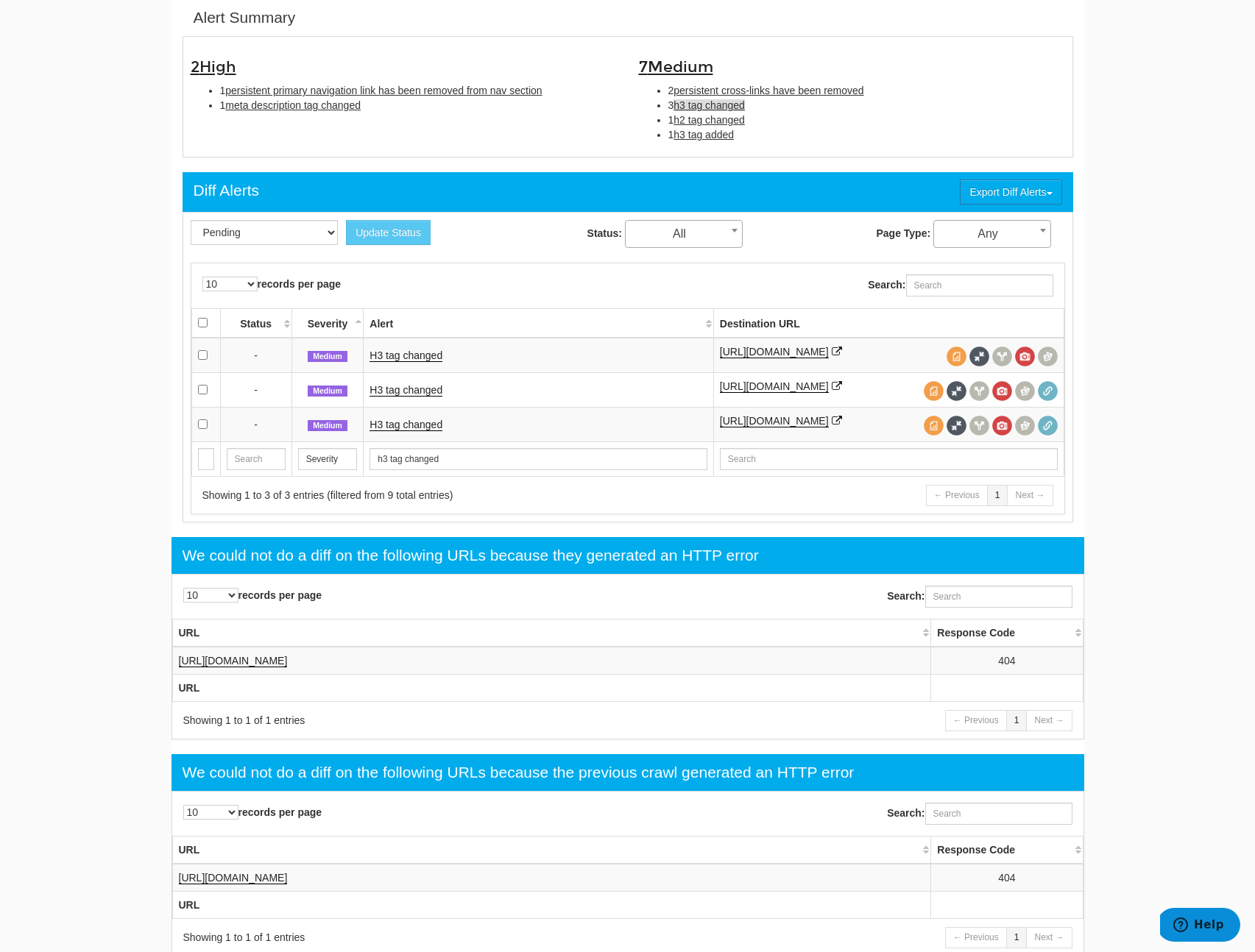
click at [424, 384] on td "H3 tag changed" at bounding box center [539, 389] width 349 height 34
click at [423, 387] on link "H3 tag changed" at bounding box center [406, 390] width 73 height 13
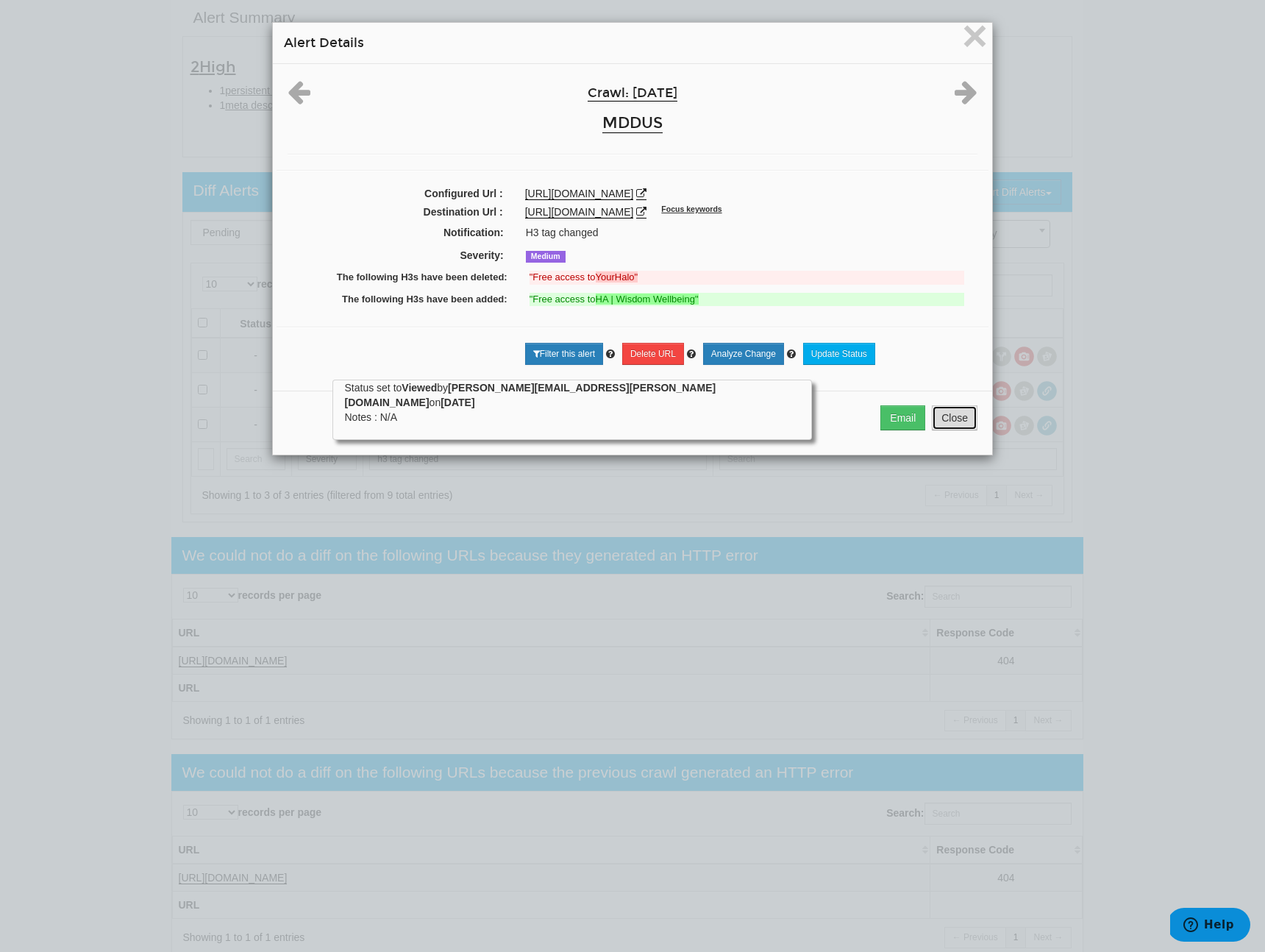
click at [958, 426] on button "Close" at bounding box center [954, 418] width 46 height 25
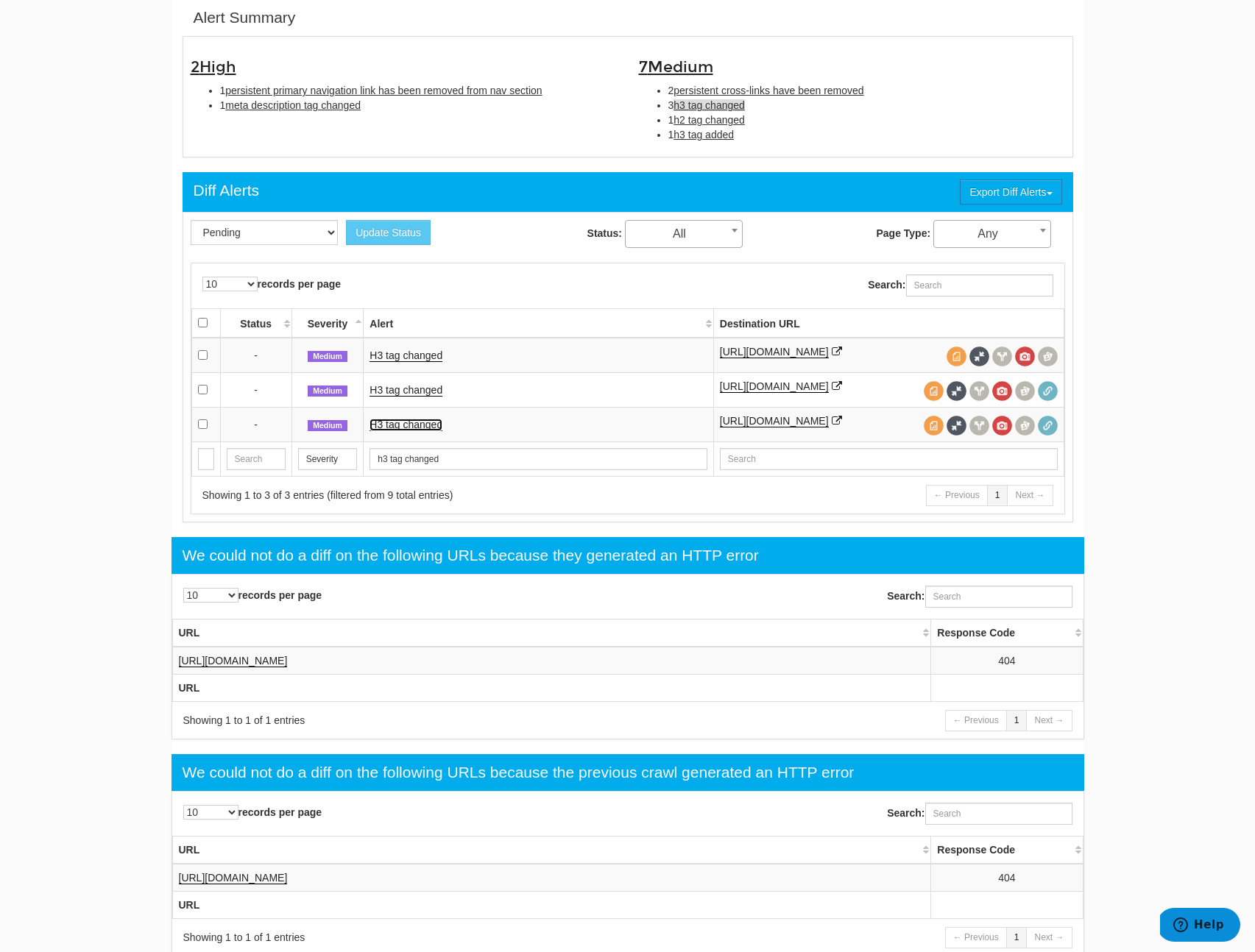
click at [412, 431] on link "H3 tag changed" at bounding box center [406, 424] width 73 height 13
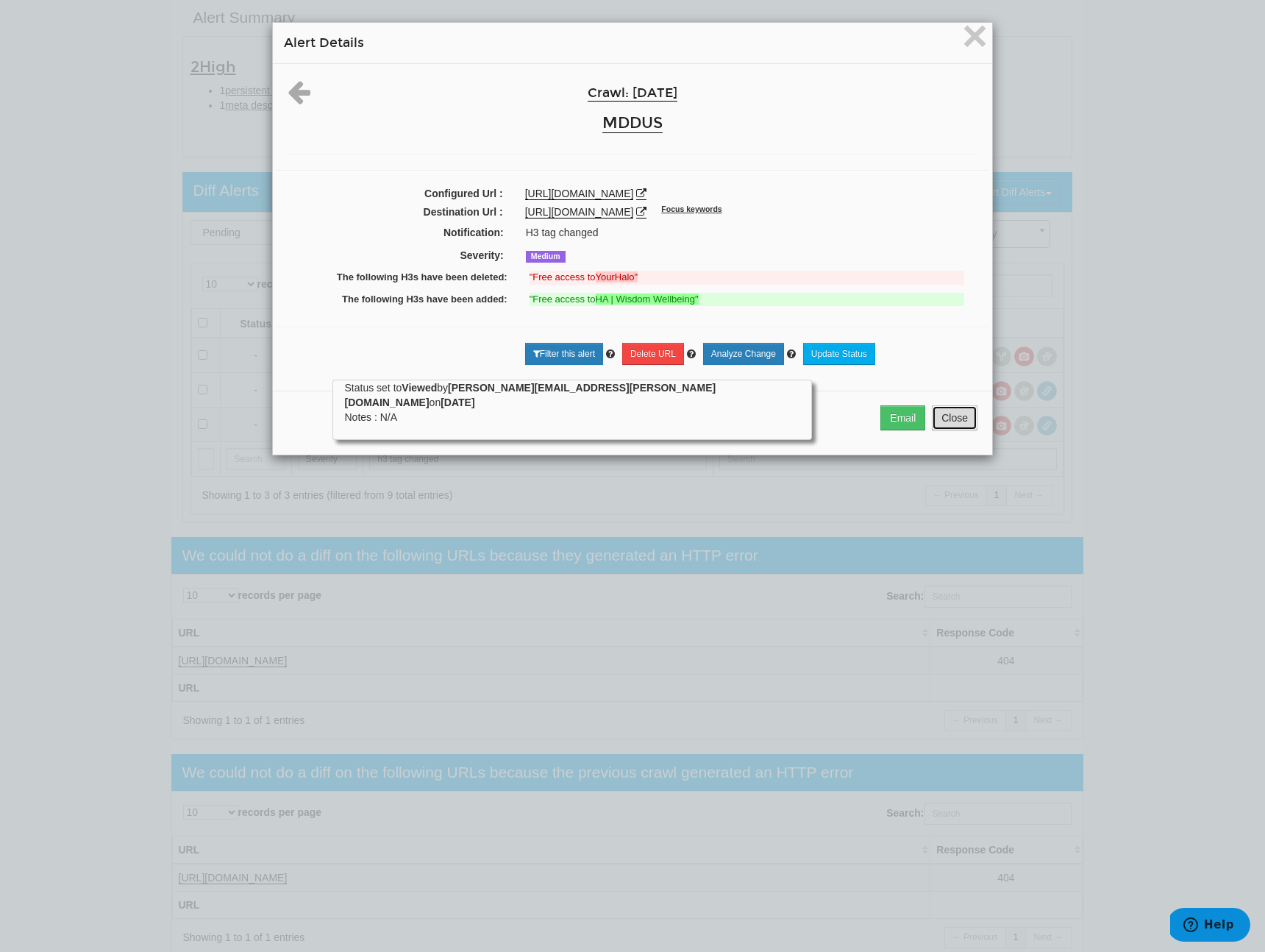
click at [950, 427] on button "Close" at bounding box center [954, 418] width 46 height 25
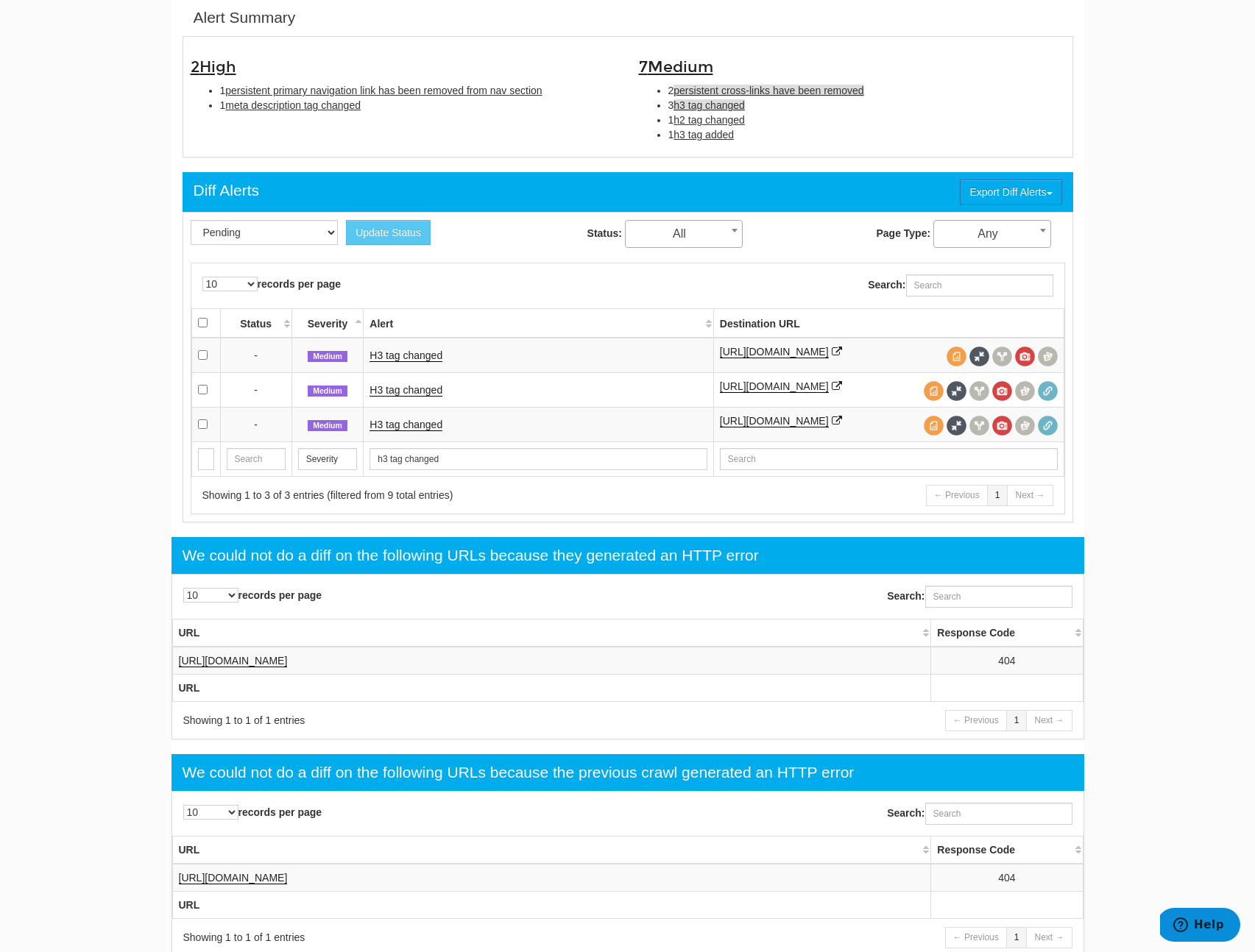
click at [714, 87] on span "persistent cross-links have been removed" at bounding box center [768, 91] width 190 height 12
type input "persistent cross-links have been removed"
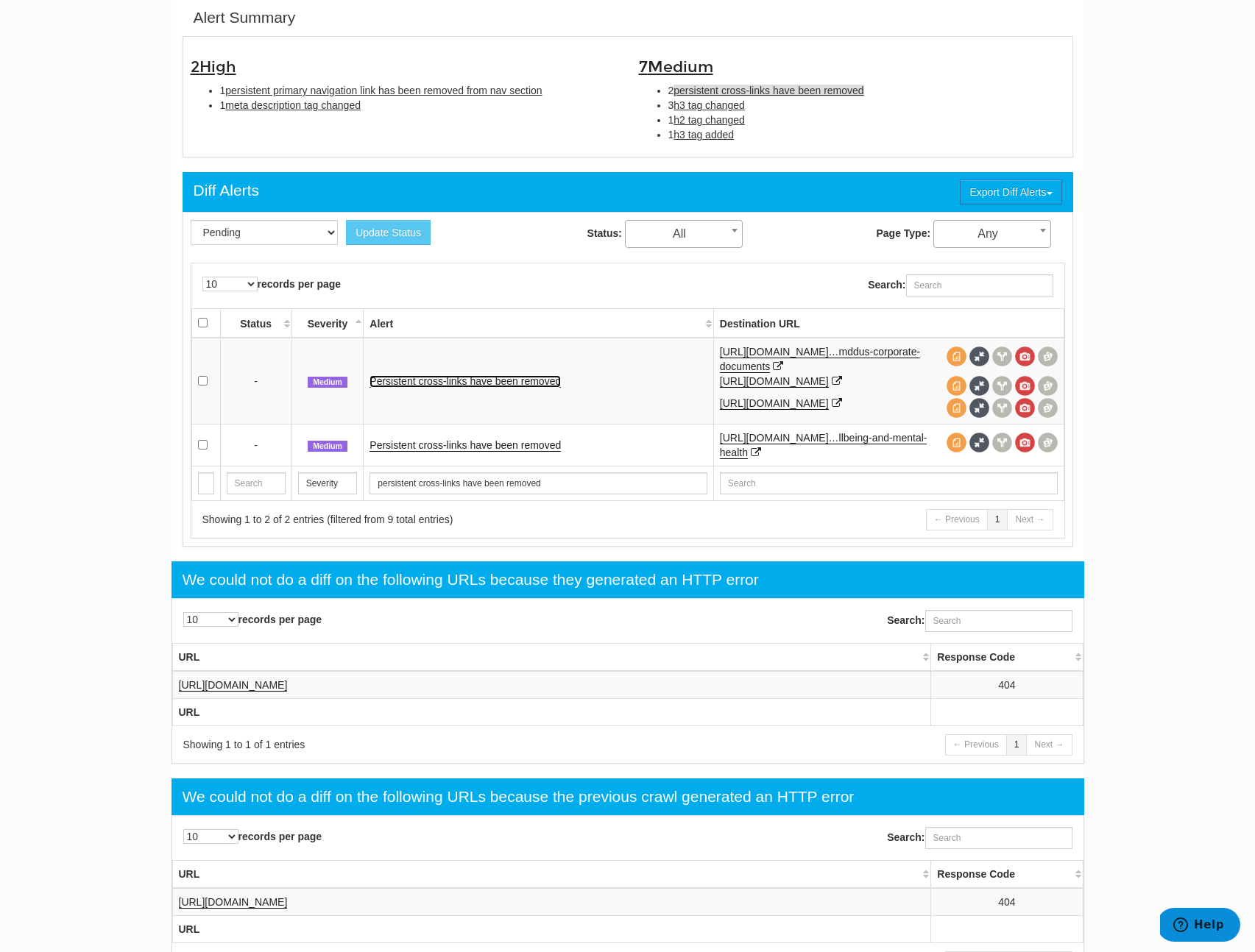
click at [506, 387] on link "Persistent cross-links have been removed" at bounding box center [466, 381] width 191 height 13
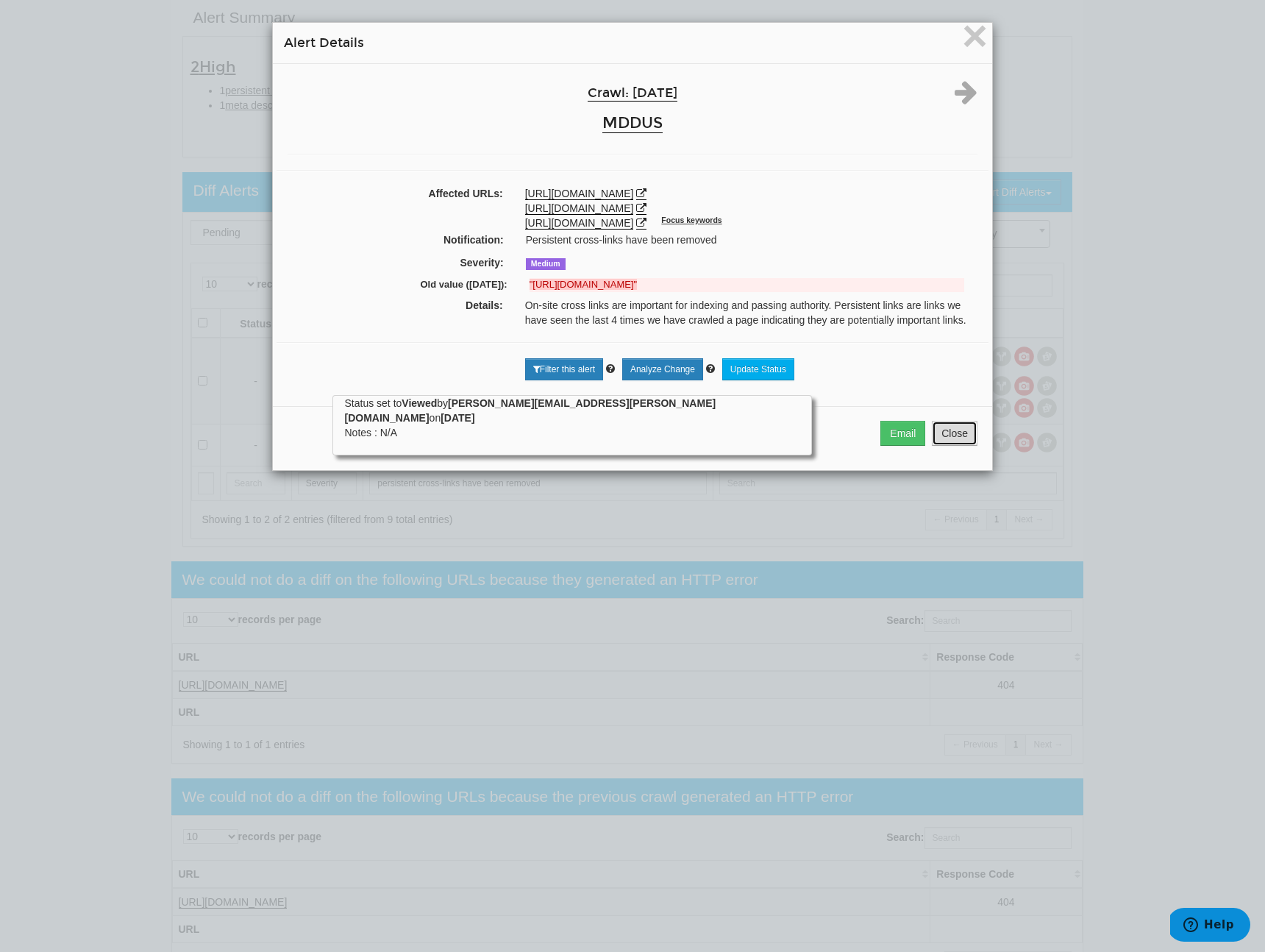
click at [966, 433] on button "Close" at bounding box center [954, 433] width 46 height 25
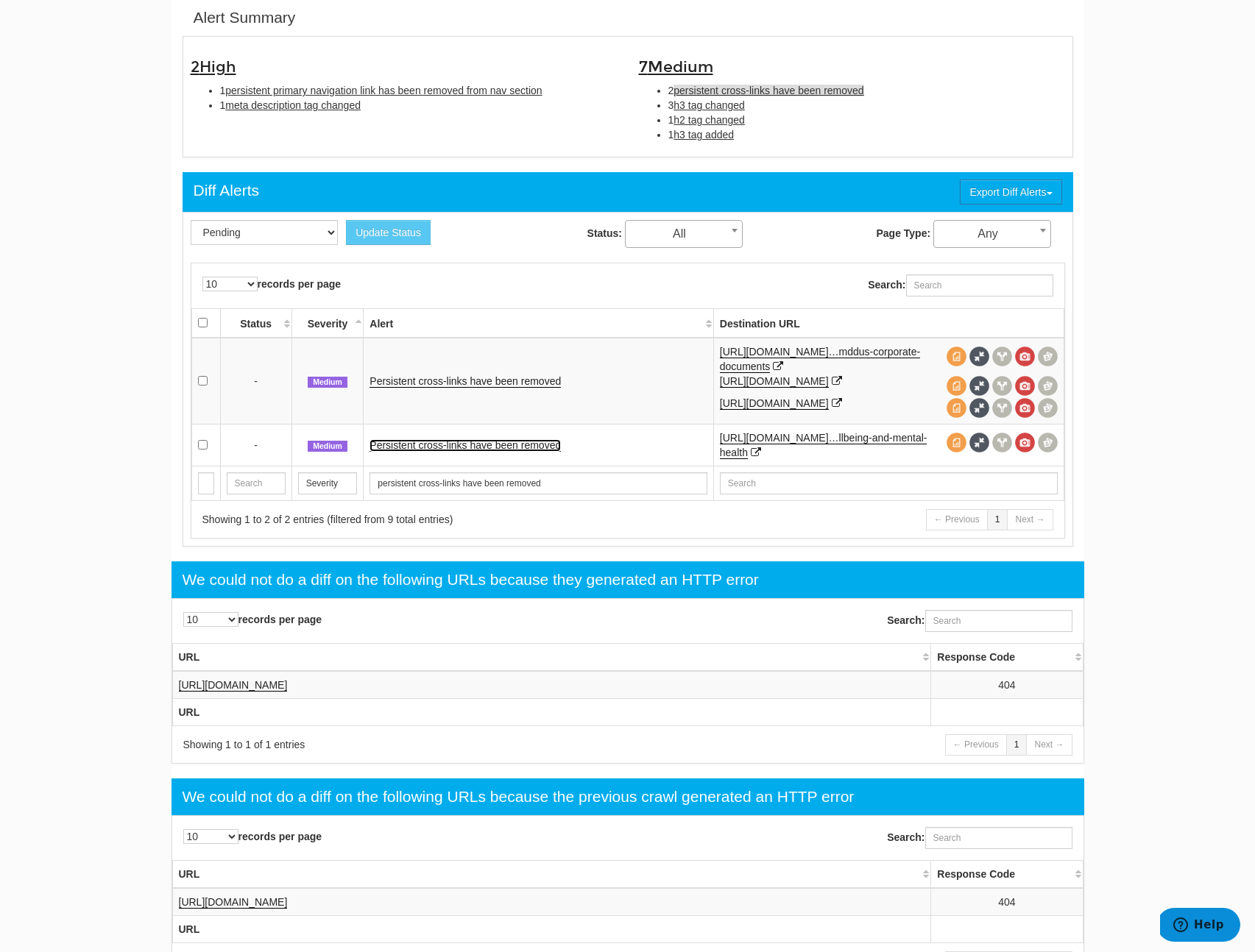
click at [474, 452] on link "Persistent cross-links have been removed" at bounding box center [466, 445] width 191 height 13
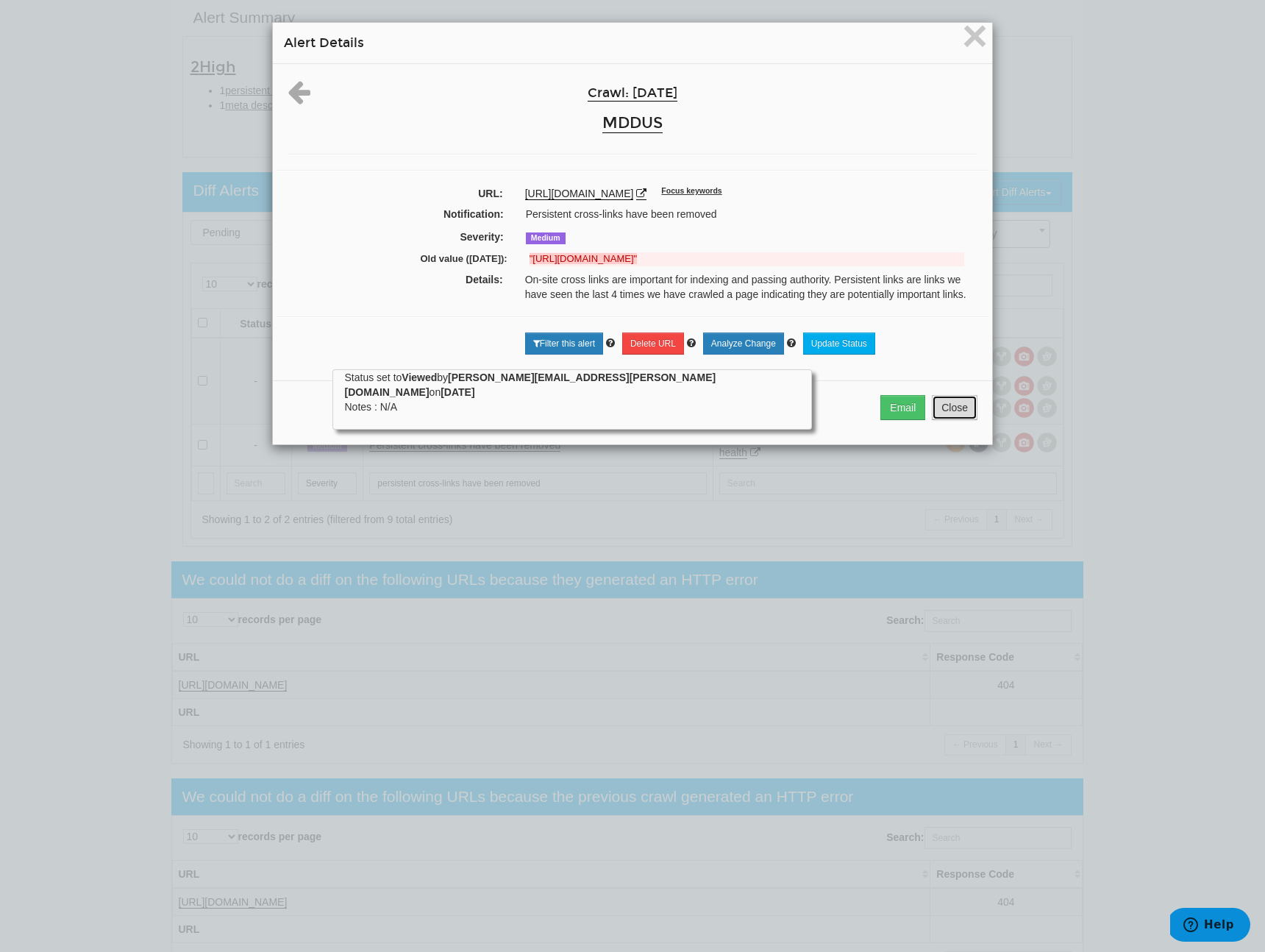
click at [951, 420] on button "Close" at bounding box center [954, 408] width 46 height 25
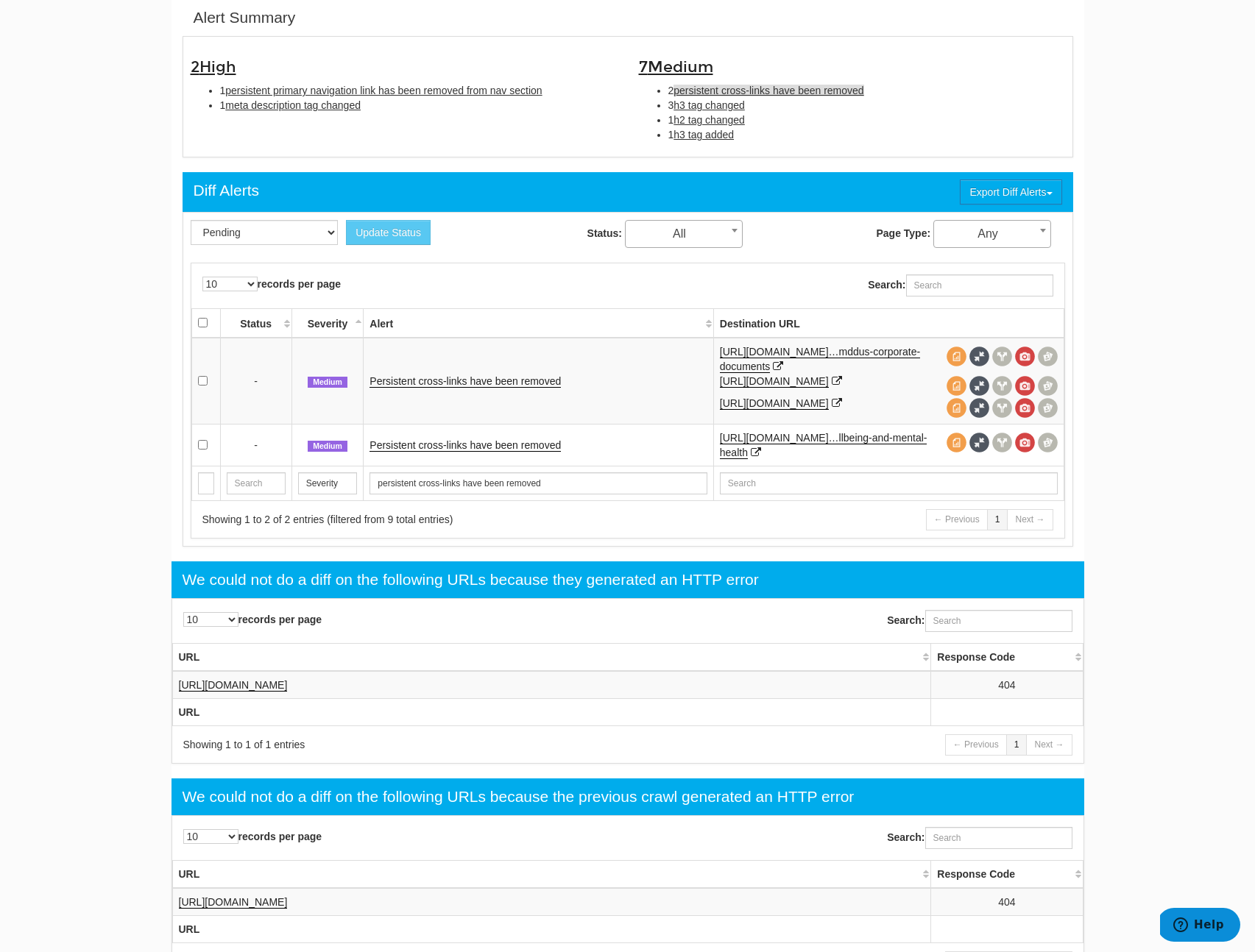
scroll to position [0, 0]
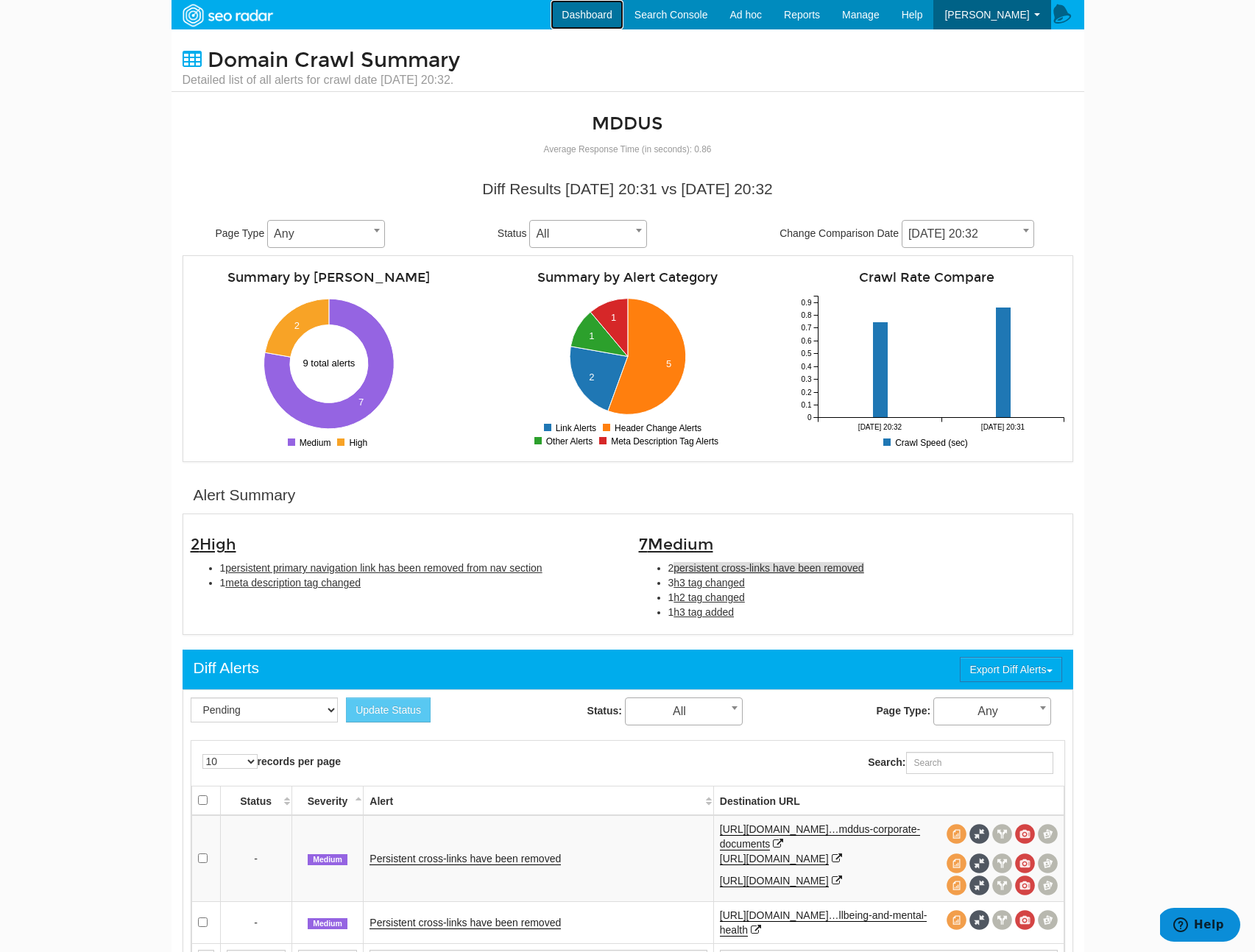
click at [570, 8] on link "Dashboard" at bounding box center [587, 15] width 73 height 29
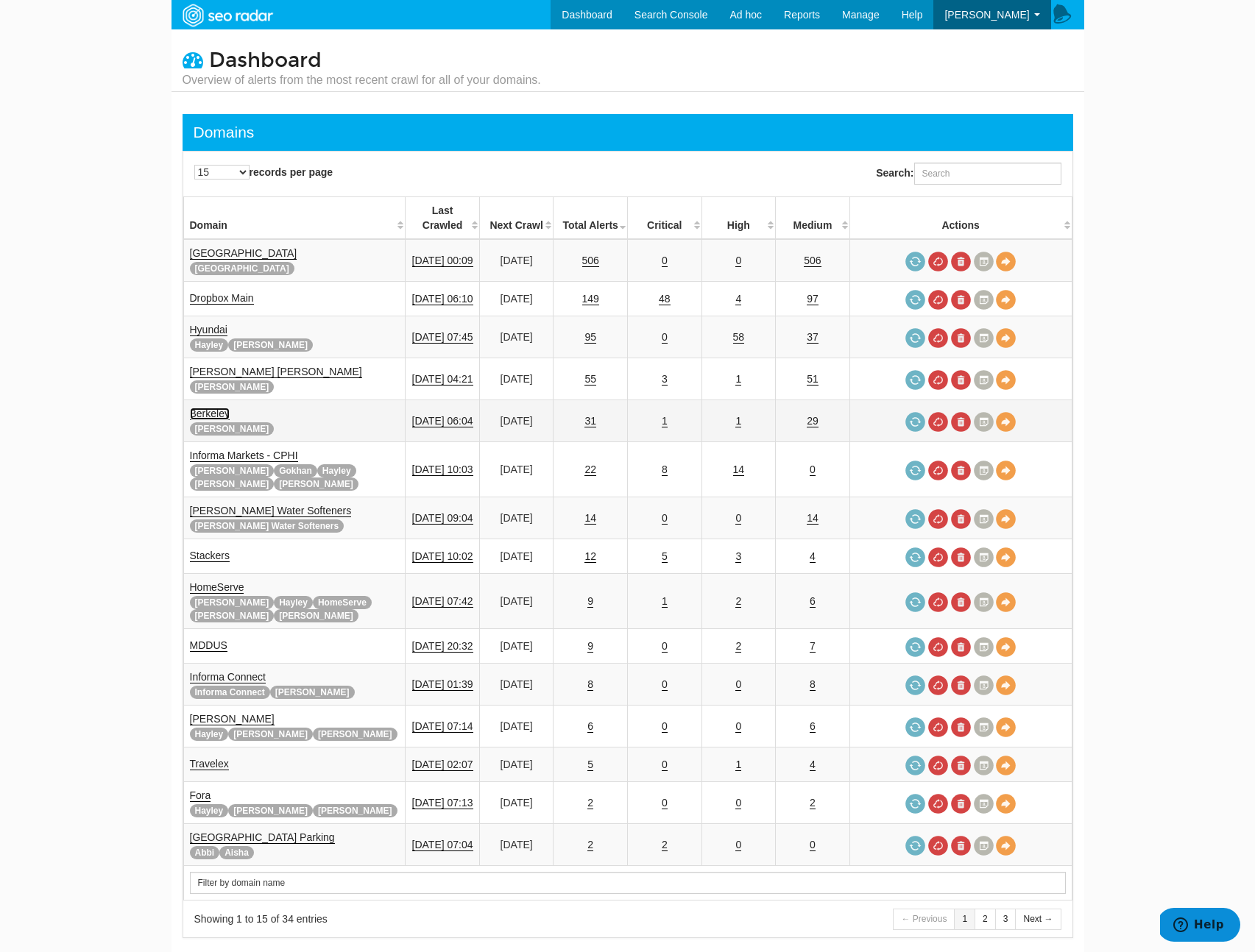
click at [203, 408] on link "Berkeley" at bounding box center [210, 414] width 40 height 13
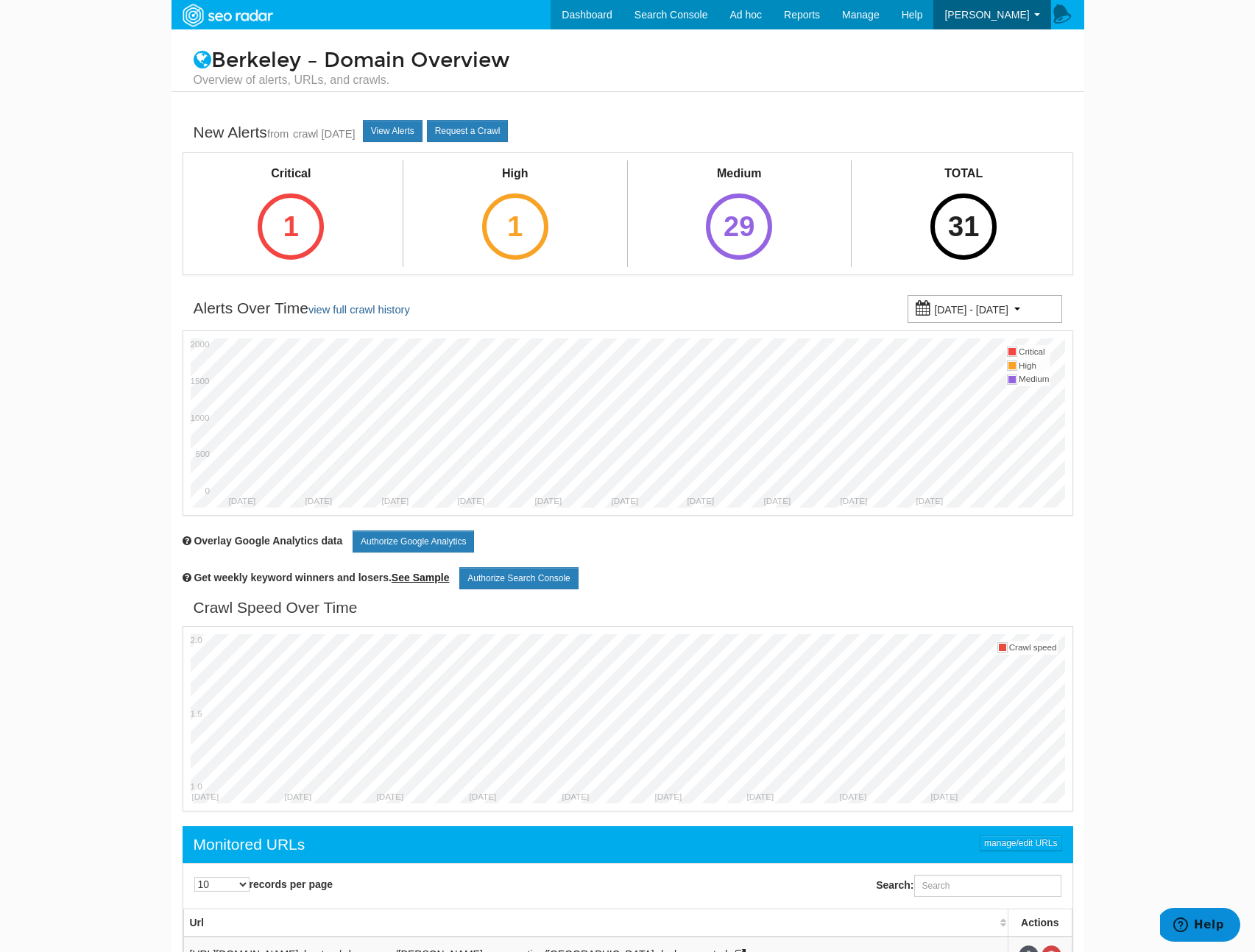
click at [1009, 208] on div "TOTAL 31" at bounding box center [963, 212] width 103 height 103
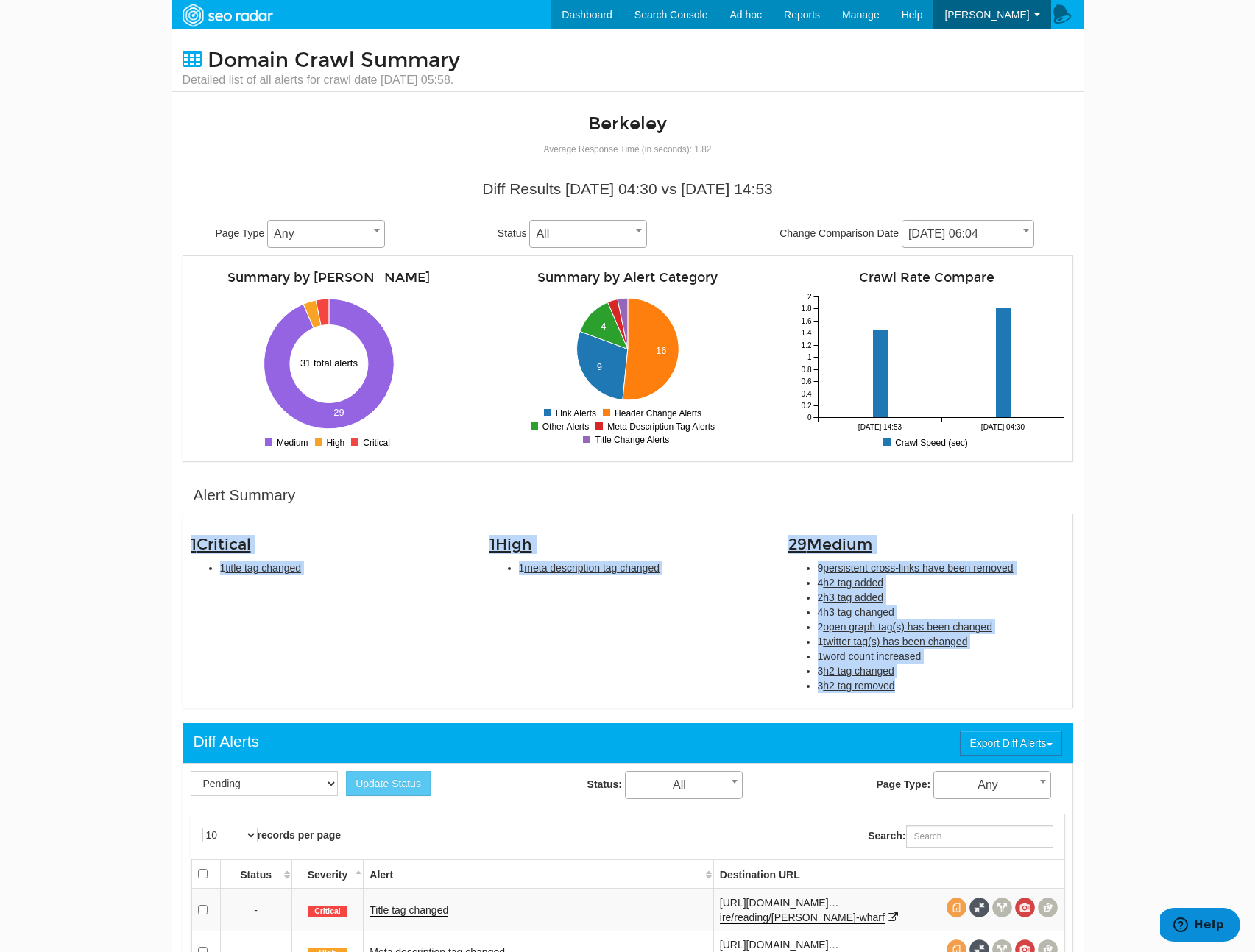
drag, startPoint x: 914, startPoint y: 681, endPoint x: 144, endPoint y: 536, distance: 783.5
click at [144, 536] on body "Dashboard Search Console Ad hoc Internet Archive Diff tool Mobile vs. Desktop F…" at bounding box center [628, 476] width 1255 height 952
copy div "1 Critical 1 title tag changed 1 High 1 meta description tag changed 29 Medium …"
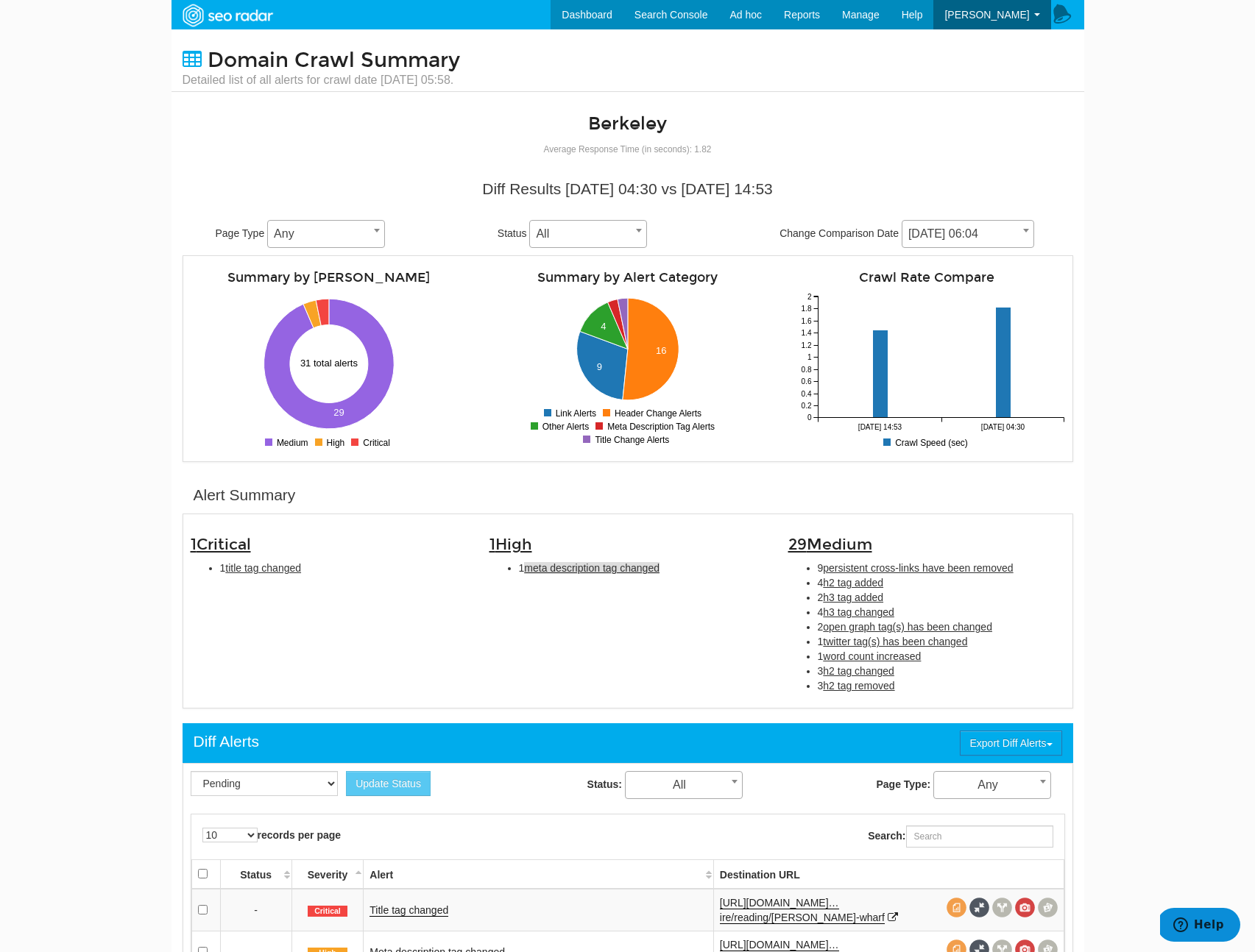
click at [603, 564] on span "meta description tag changed" at bounding box center [591, 568] width 136 height 12
type input "meta description tag changed"
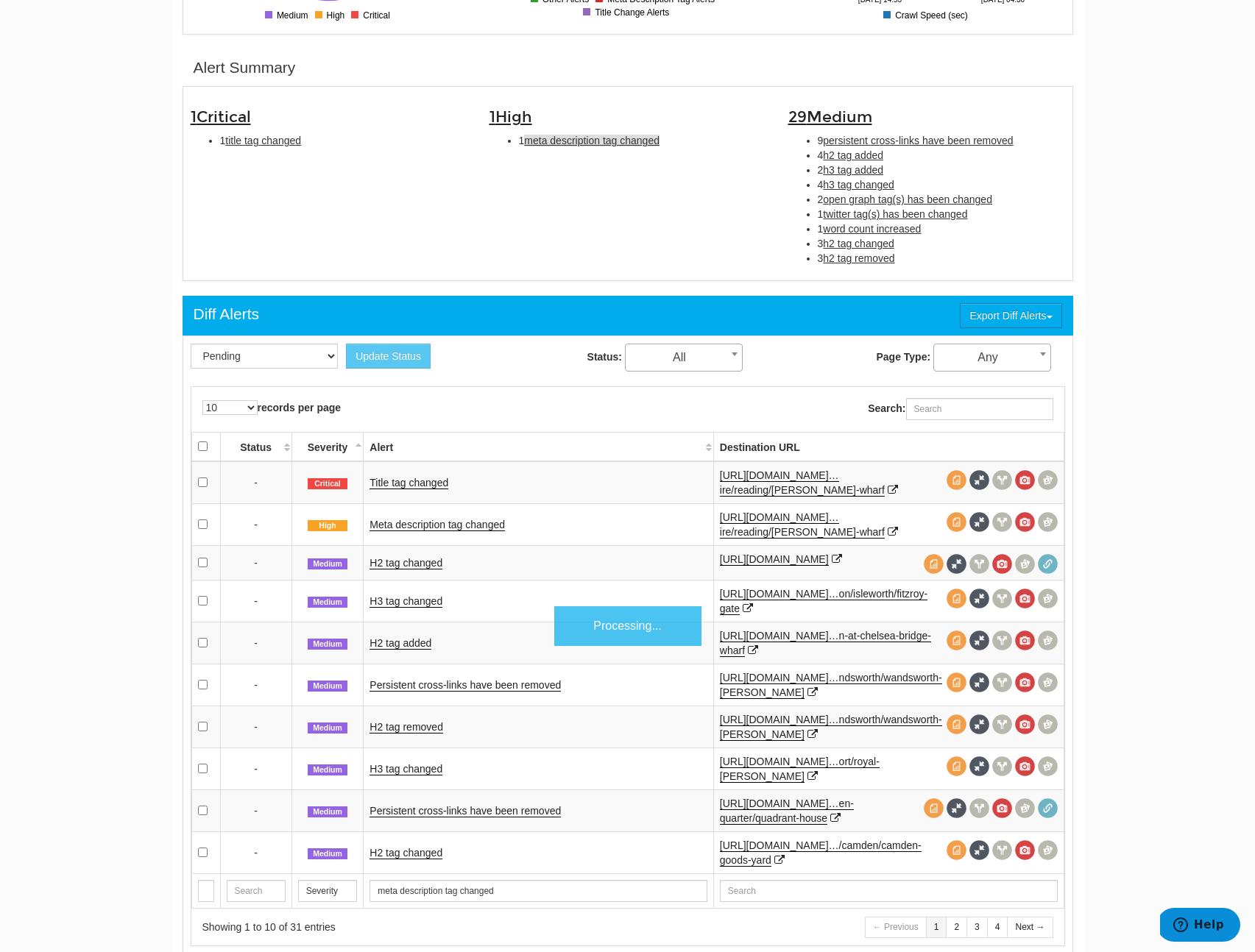
scroll to position [477, 0]
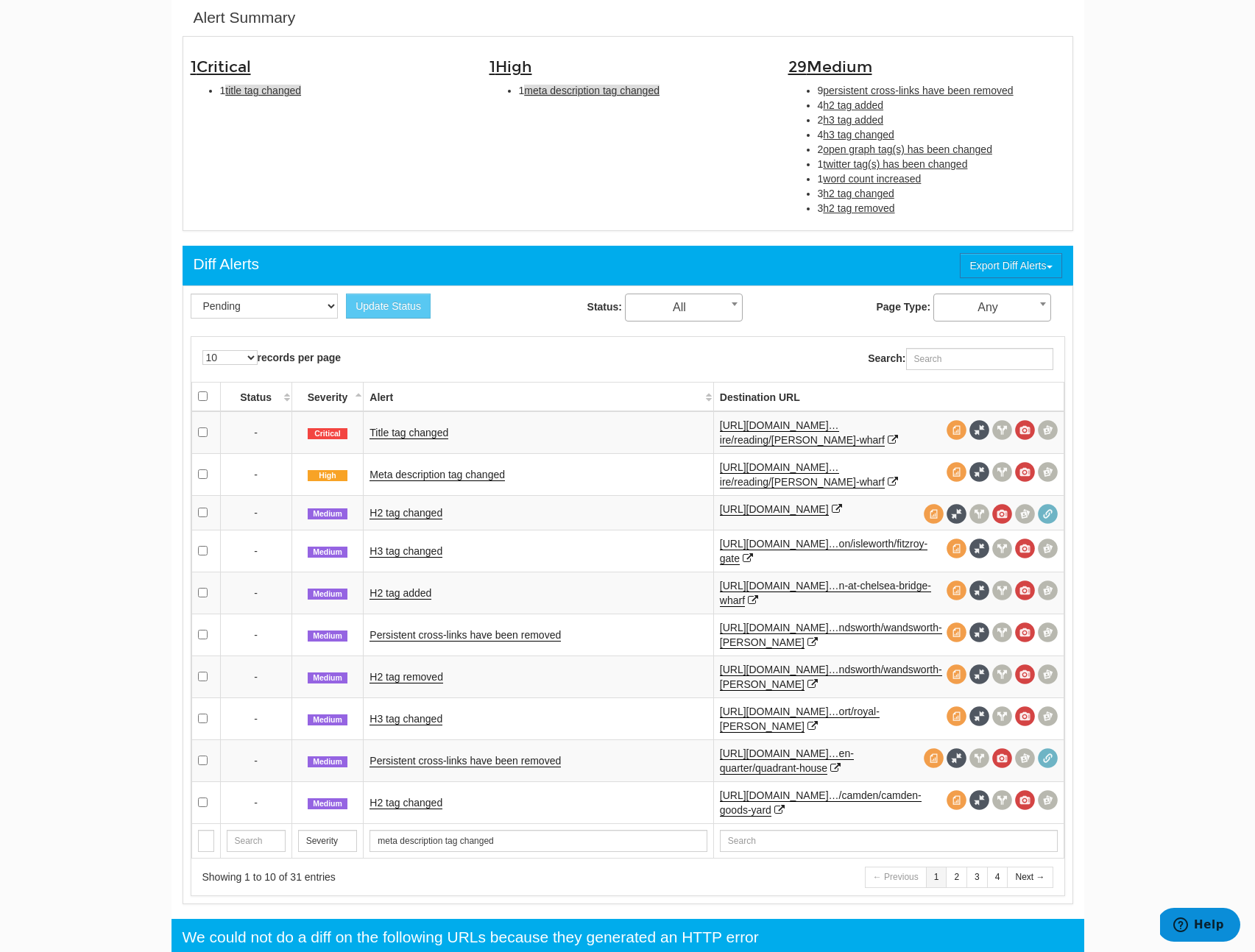
click at [286, 90] on span "title tag changed" at bounding box center [263, 91] width 76 height 12
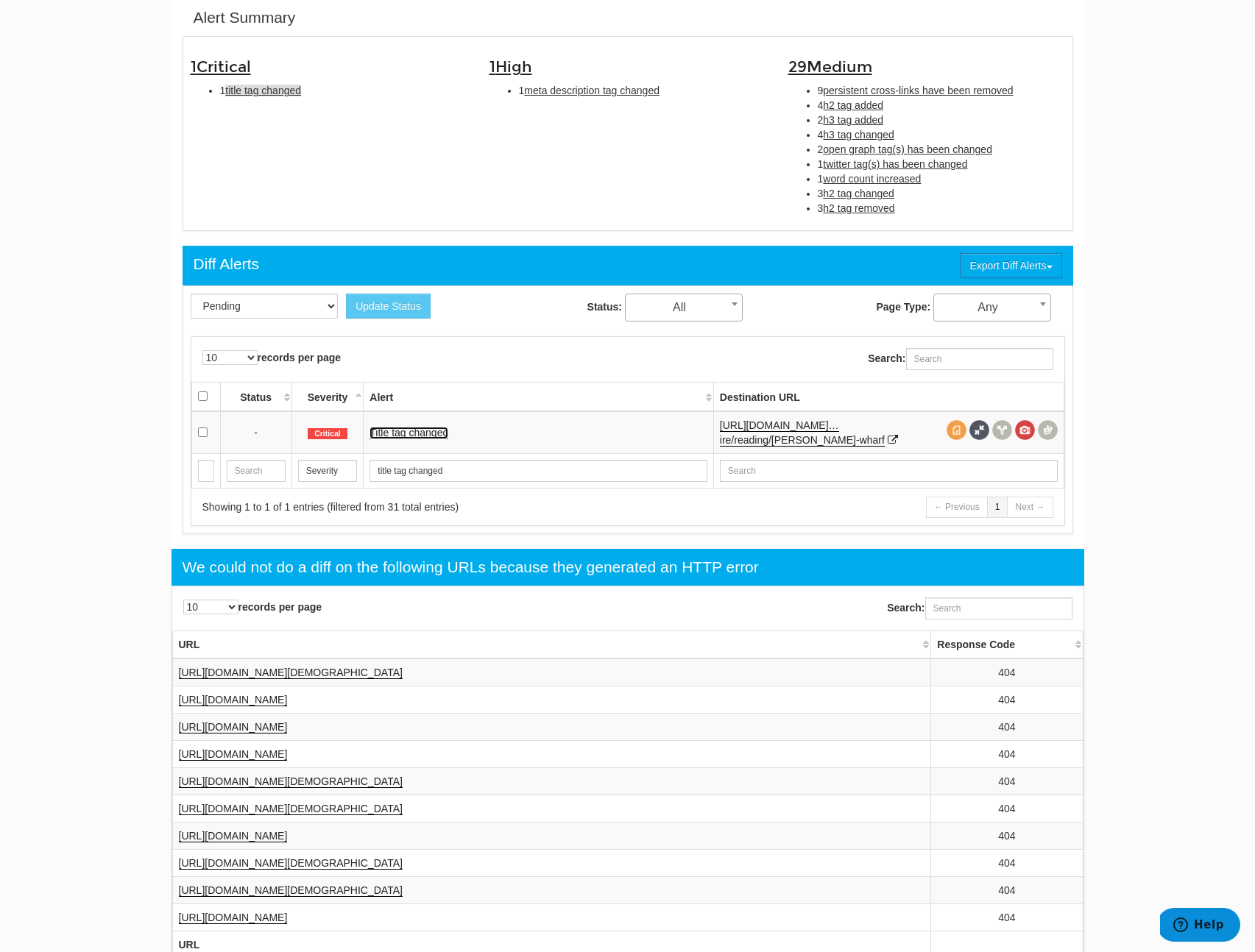
click at [390, 429] on link "Title tag changed" at bounding box center [409, 432] width 79 height 13
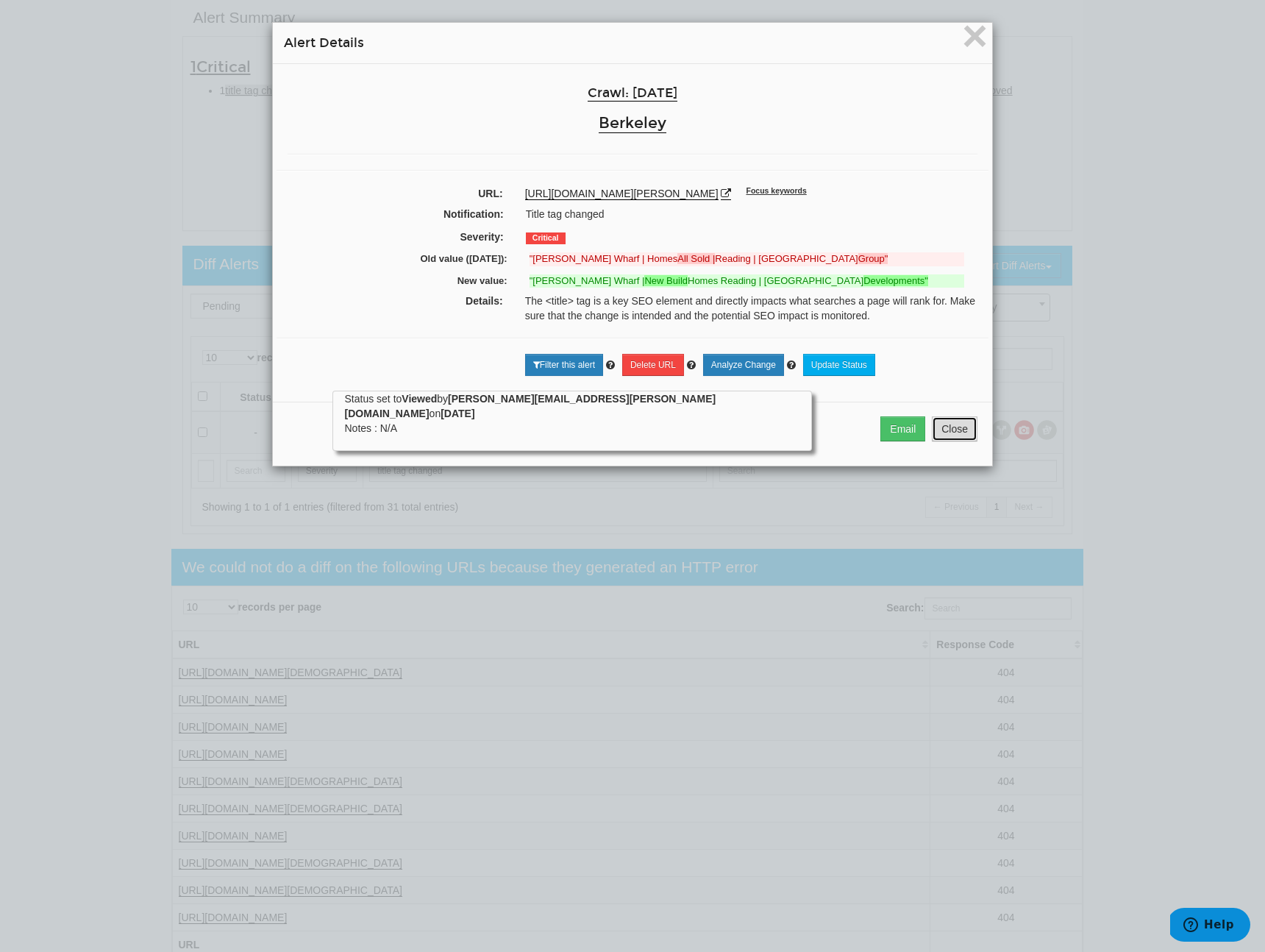
click at [959, 437] on button "Close" at bounding box center [954, 429] width 46 height 25
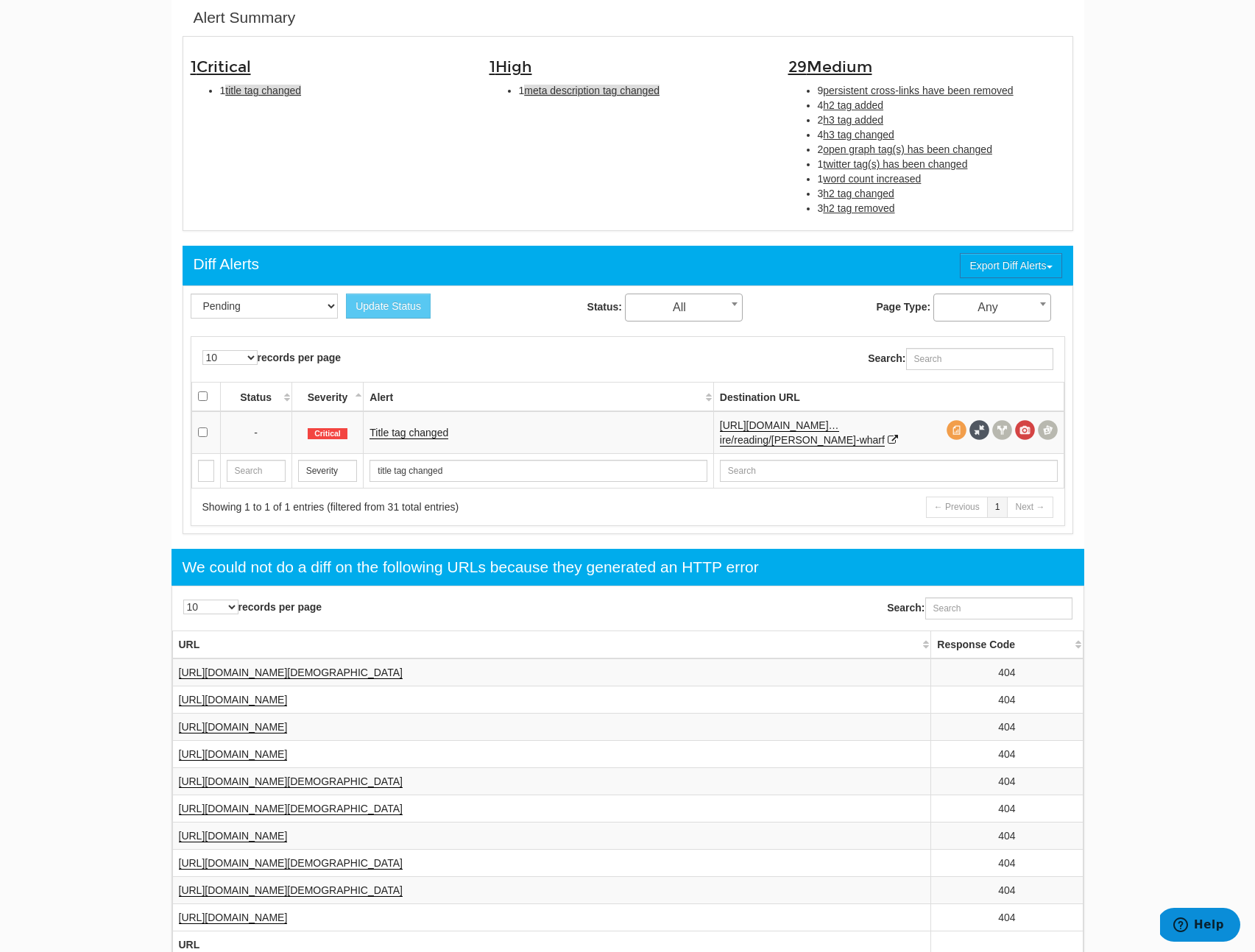
click at [577, 95] on span "meta description tag changed" at bounding box center [591, 91] width 136 height 12
click at [458, 437] on link "Meta description tag changed" at bounding box center [437, 432] width 136 height 13
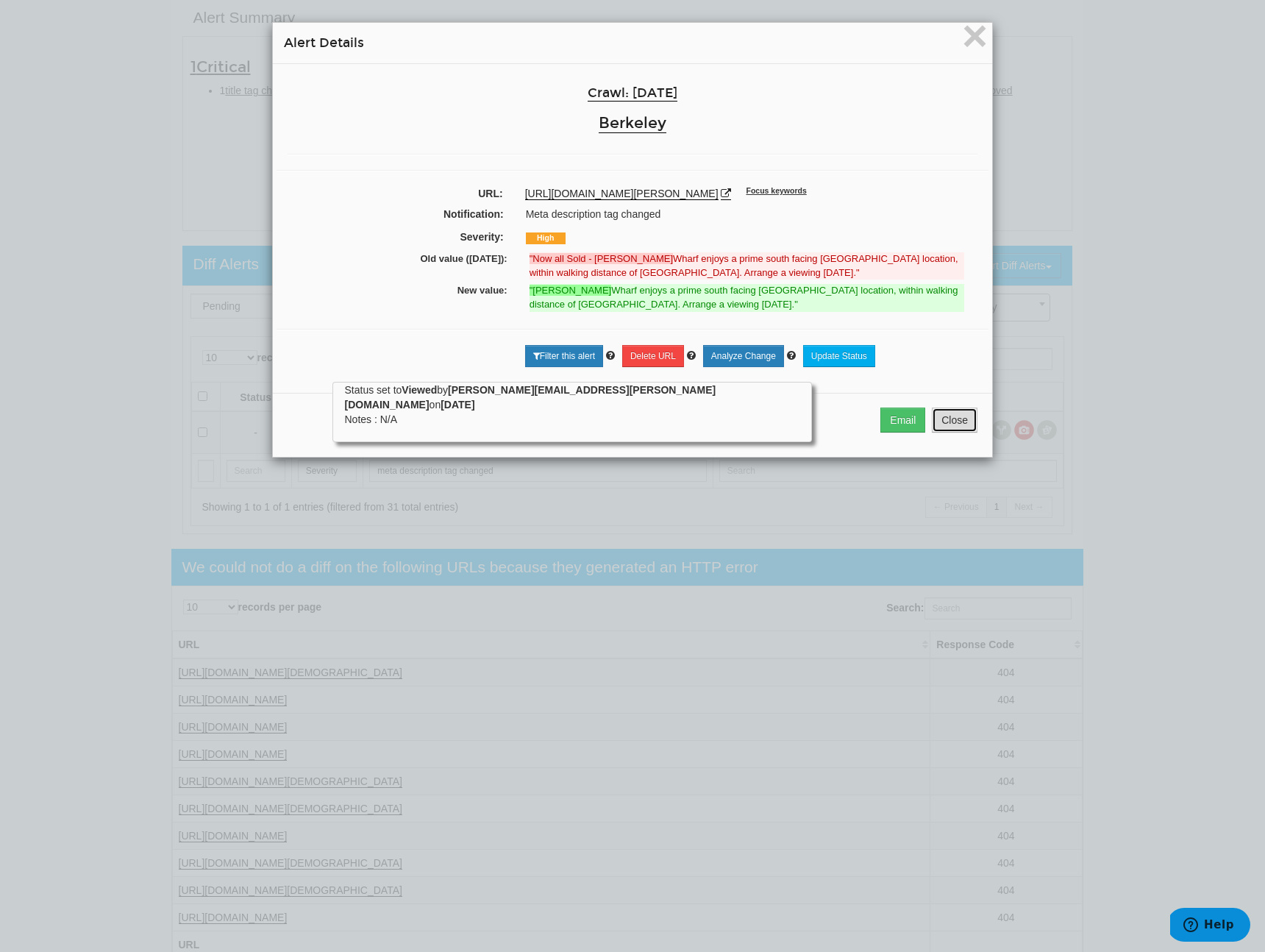
click at [940, 420] on button "Close" at bounding box center [954, 420] width 46 height 25
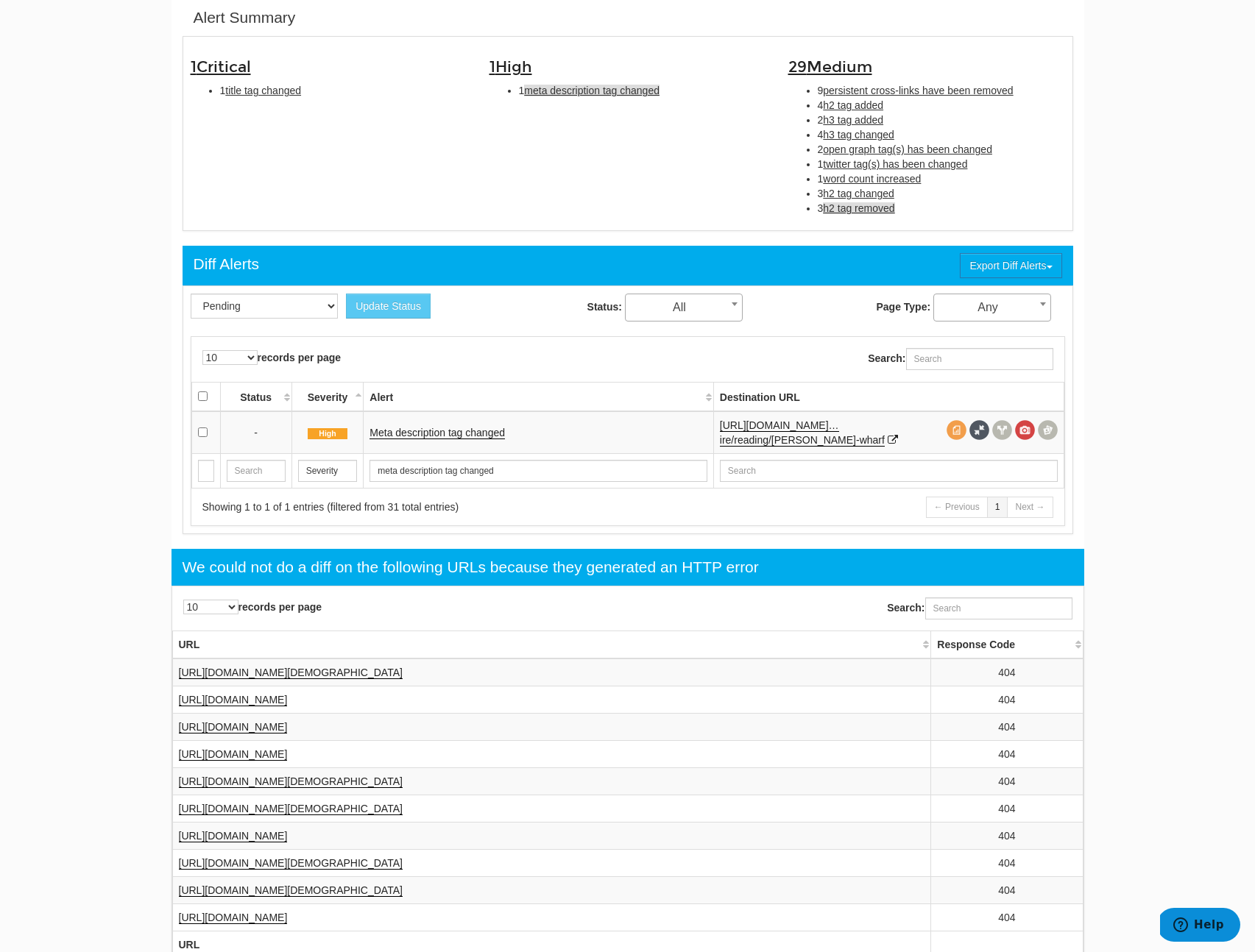
click at [836, 202] on span "h2 tag removed" at bounding box center [858, 208] width 71 height 12
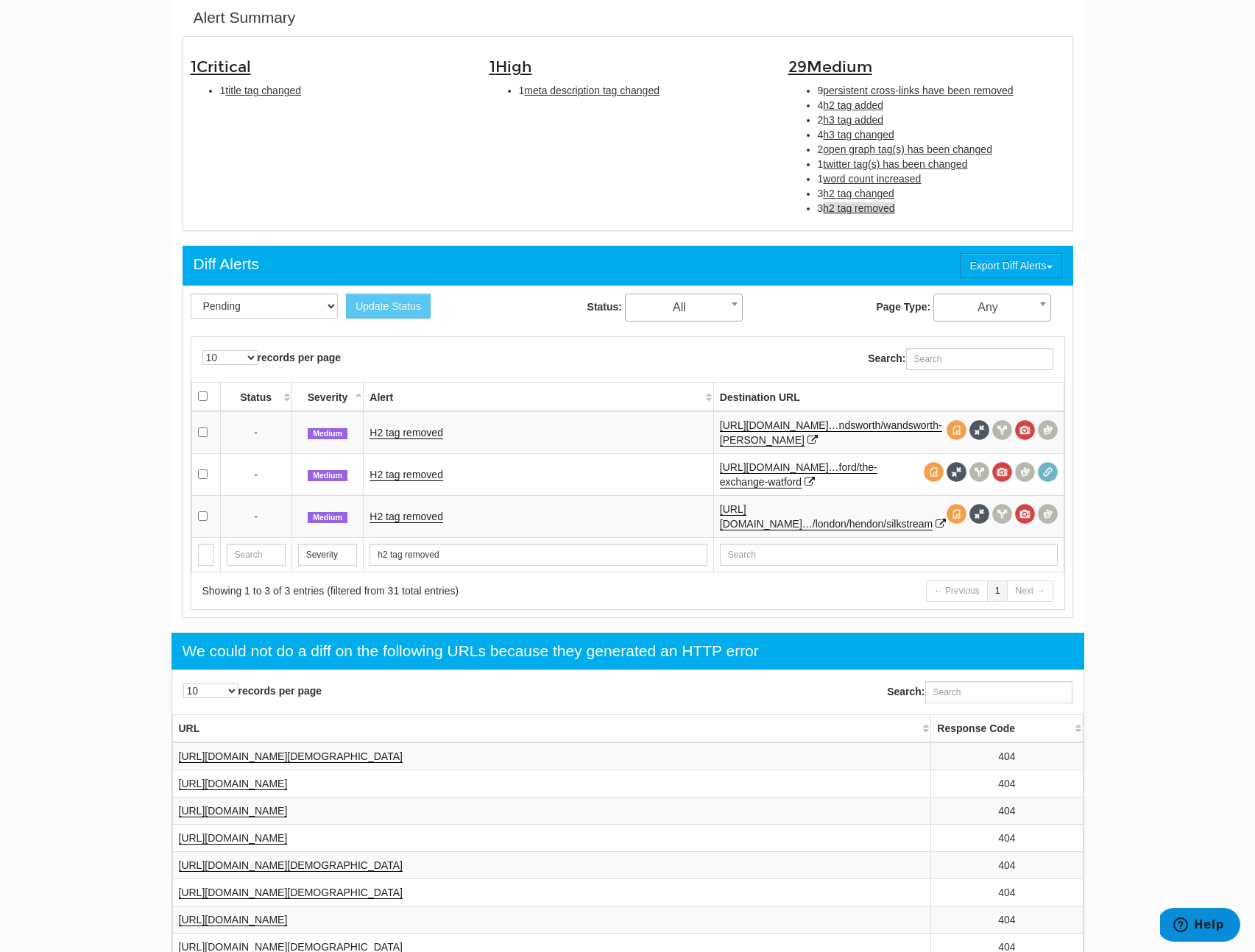
click at [390, 424] on td "H2 tag removed" at bounding box center [539, 433] width 349 height 43
click at [389, 424] on td "H2 tag removed" at bounding box center [539, 433] width 349 height 43
click at [386, 429] on link "H2 tag removed" at bounding box center [406, 432] width 73 height 13
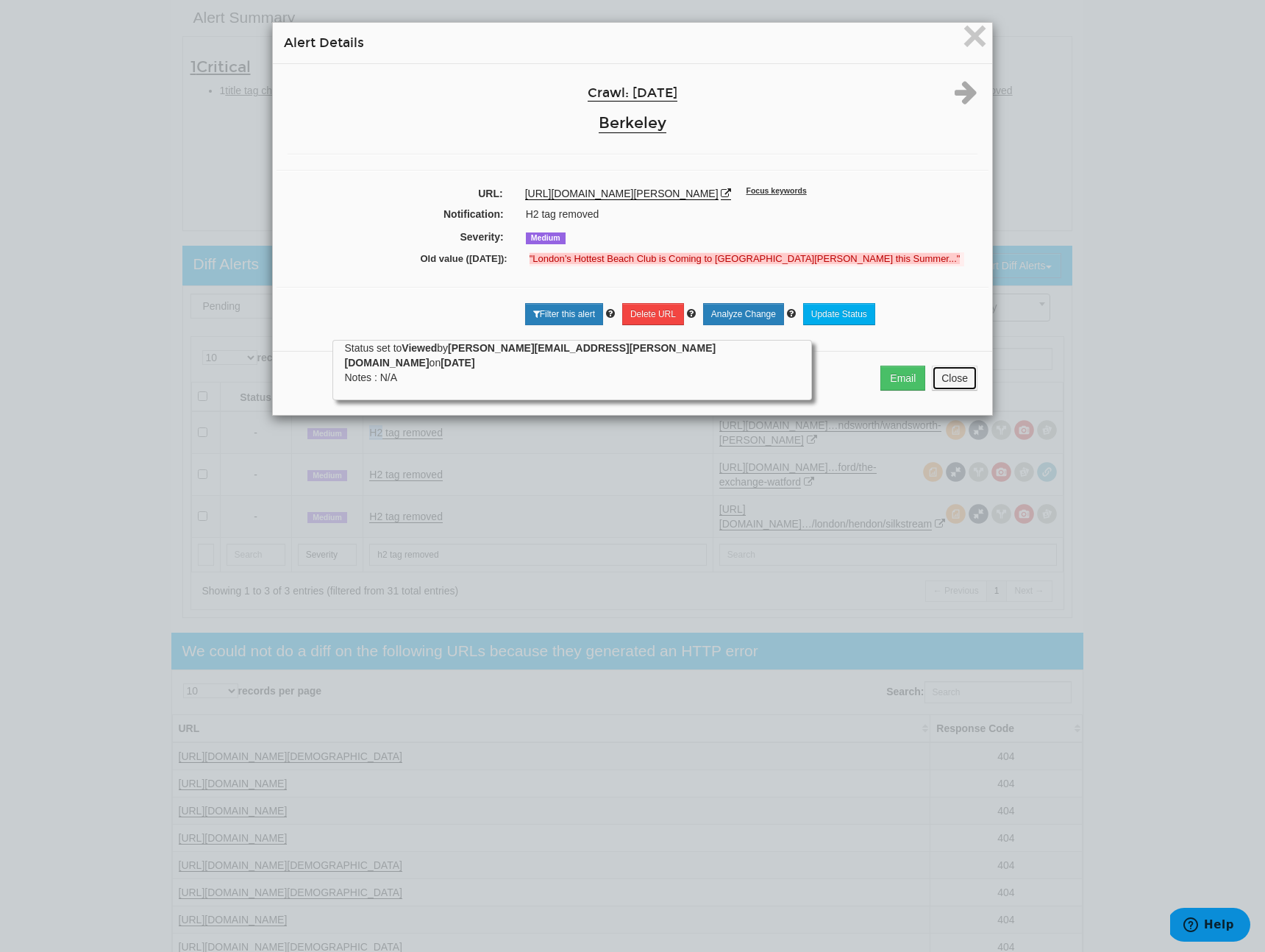
drag, startPoint x: 937, startPoint y: 379, endPoint x: 920, endPoint y: 386, distance: 18.4
click at [937, 379] on button "Close" at bounding box center [954, 378] width 46 height 25
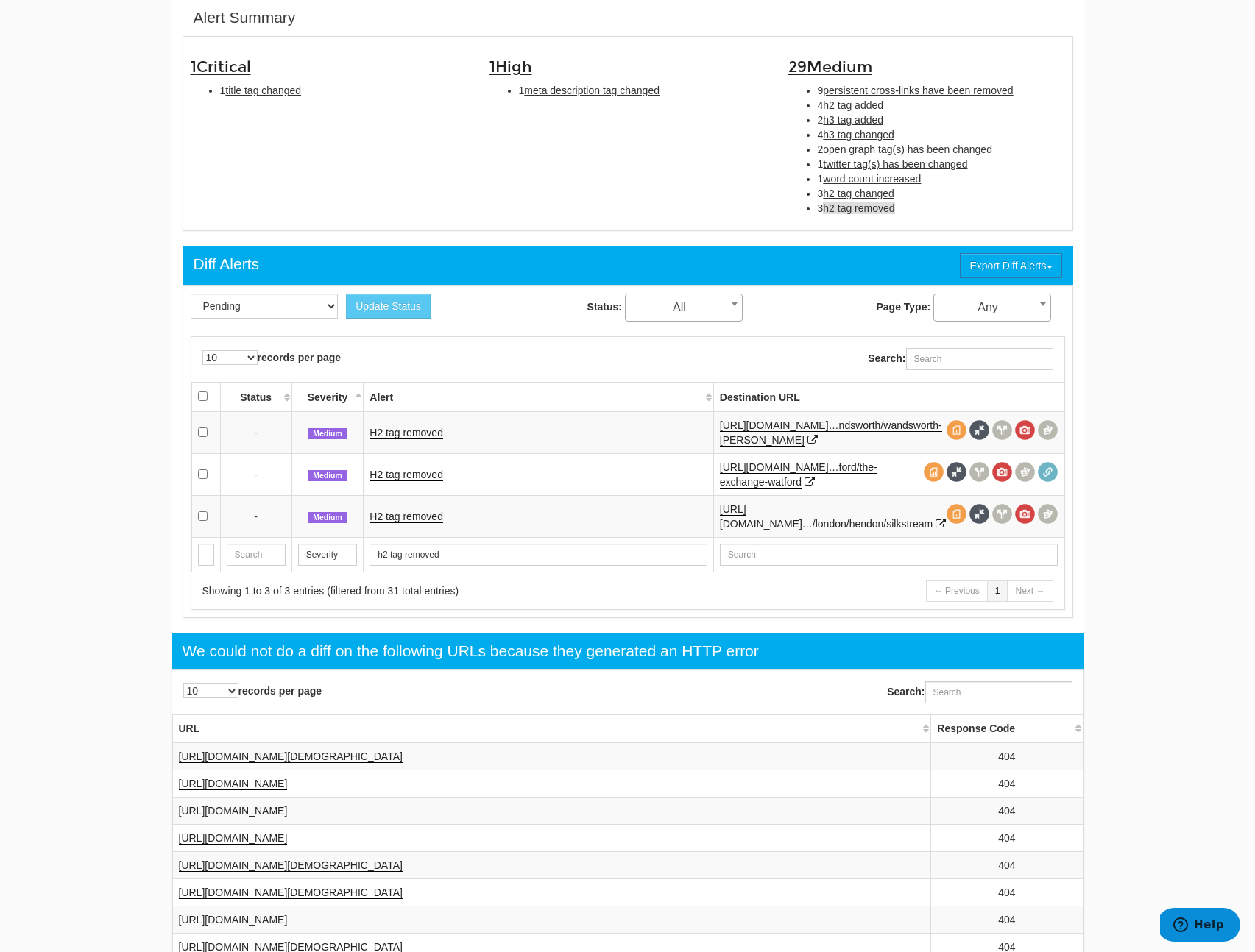
click at [401, 483] on td "H2 tag removed" at bounding box center [539, 474] width 349 height 42
click at [406, 478] on link "H2 tag removed" at bounding box center [406, 474] width 73 height 13
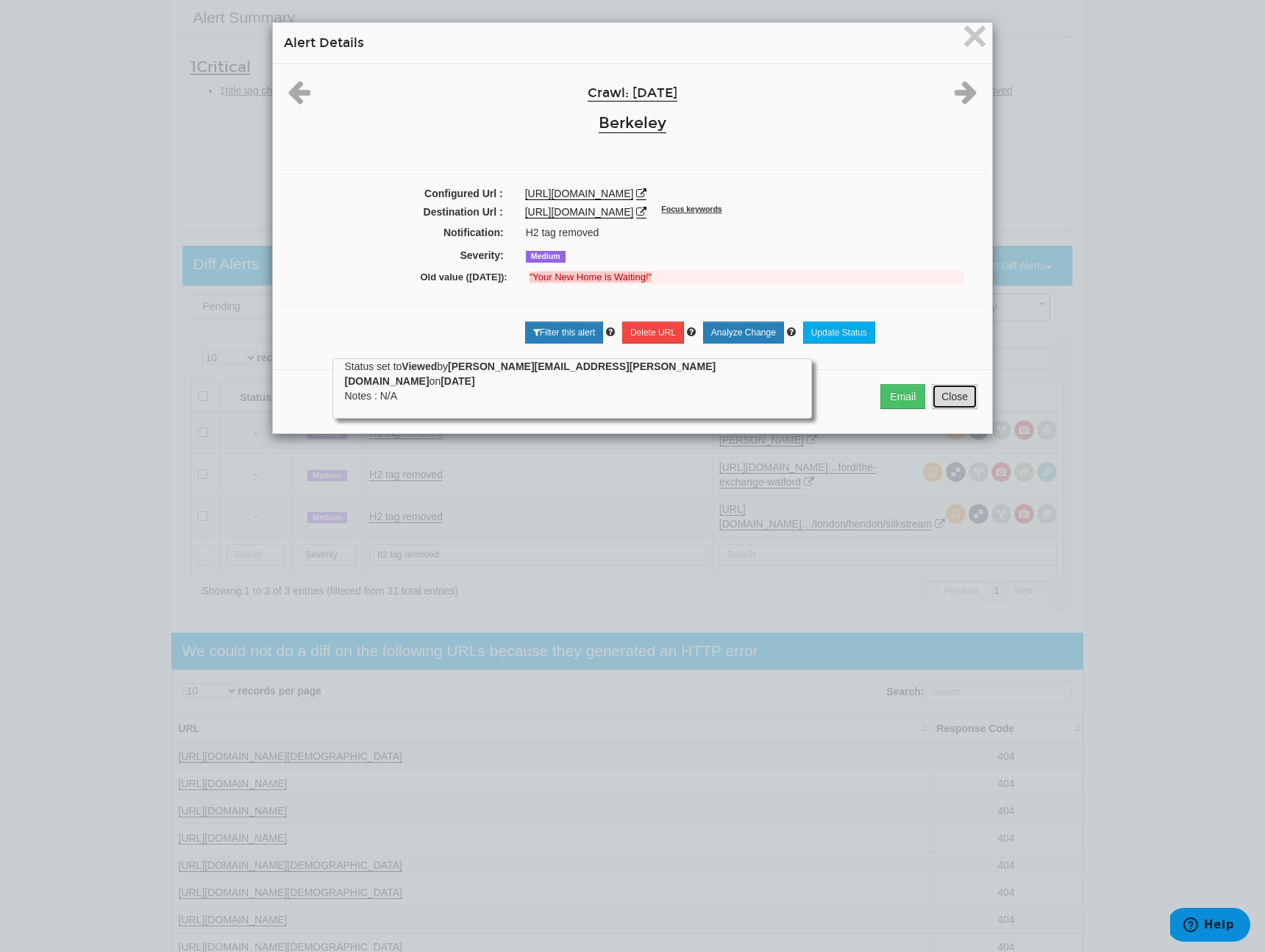
click at [933, 409] on button "Close" at bounding box center [954, 397] width 46 height 25
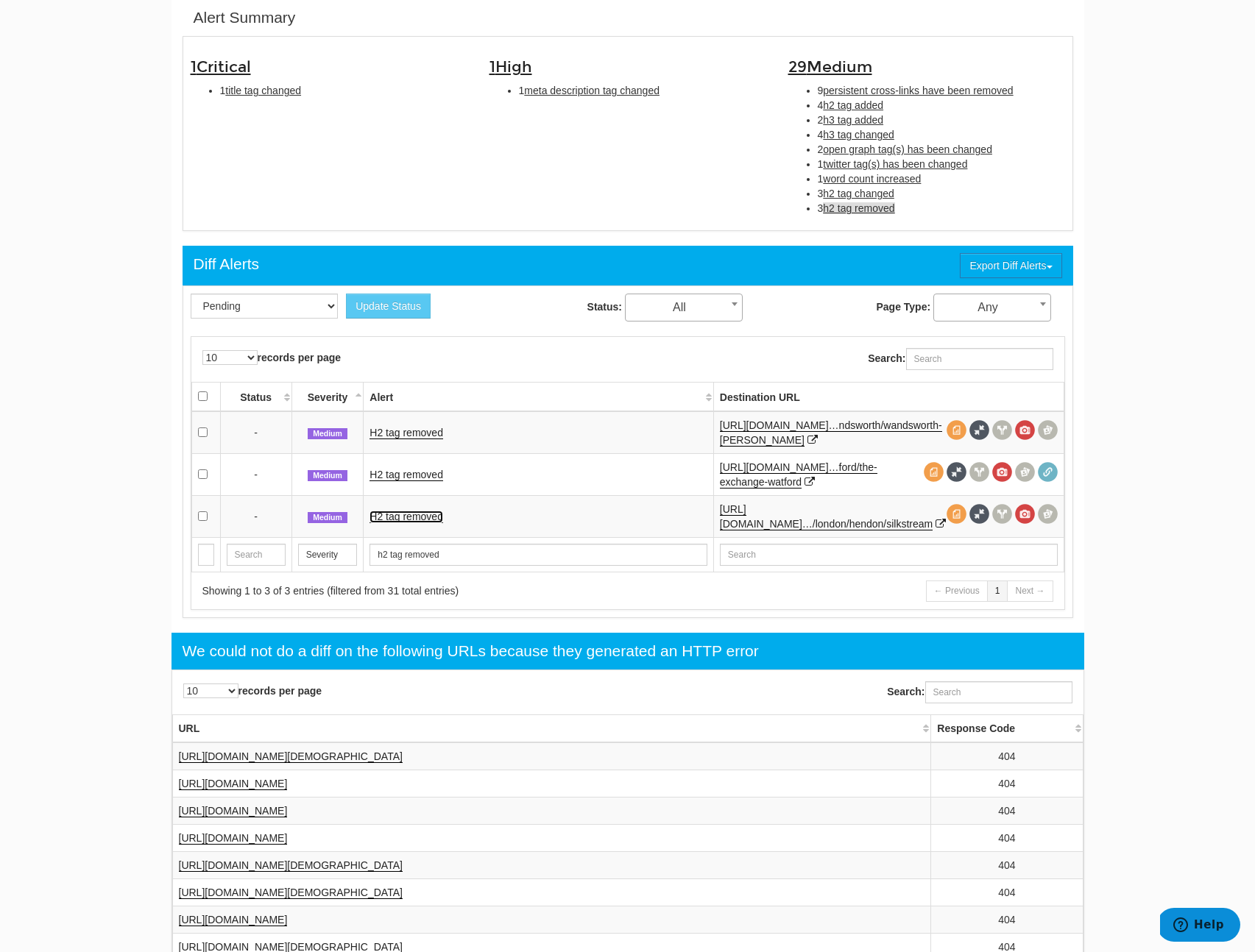
click at [389, 516] on link "H2 tag removed" at bounding box center [406, 516] width 73 height 13
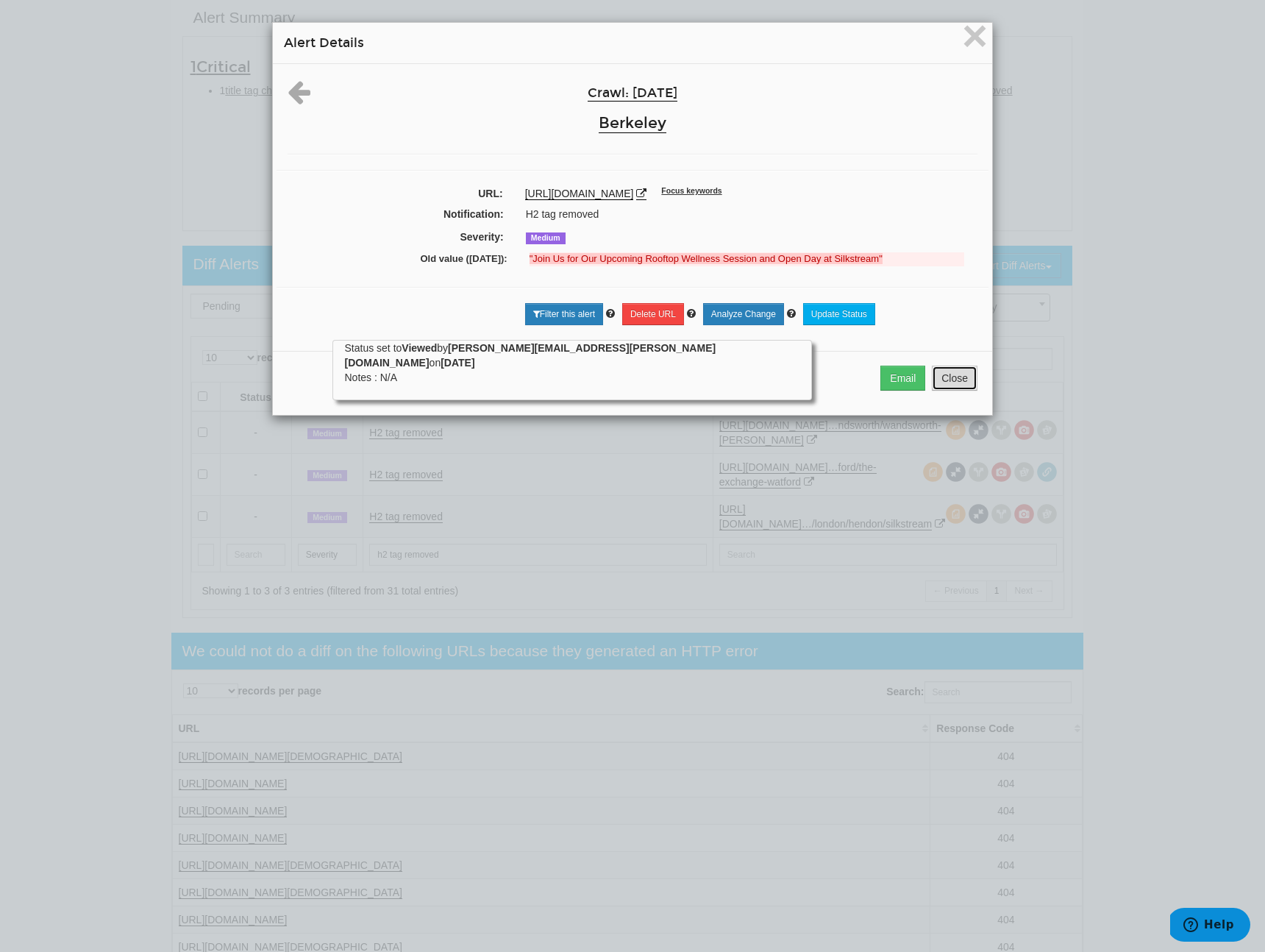
click at [966, 385] on button "Close" at bounding box center [954, 378] width 46 height 25
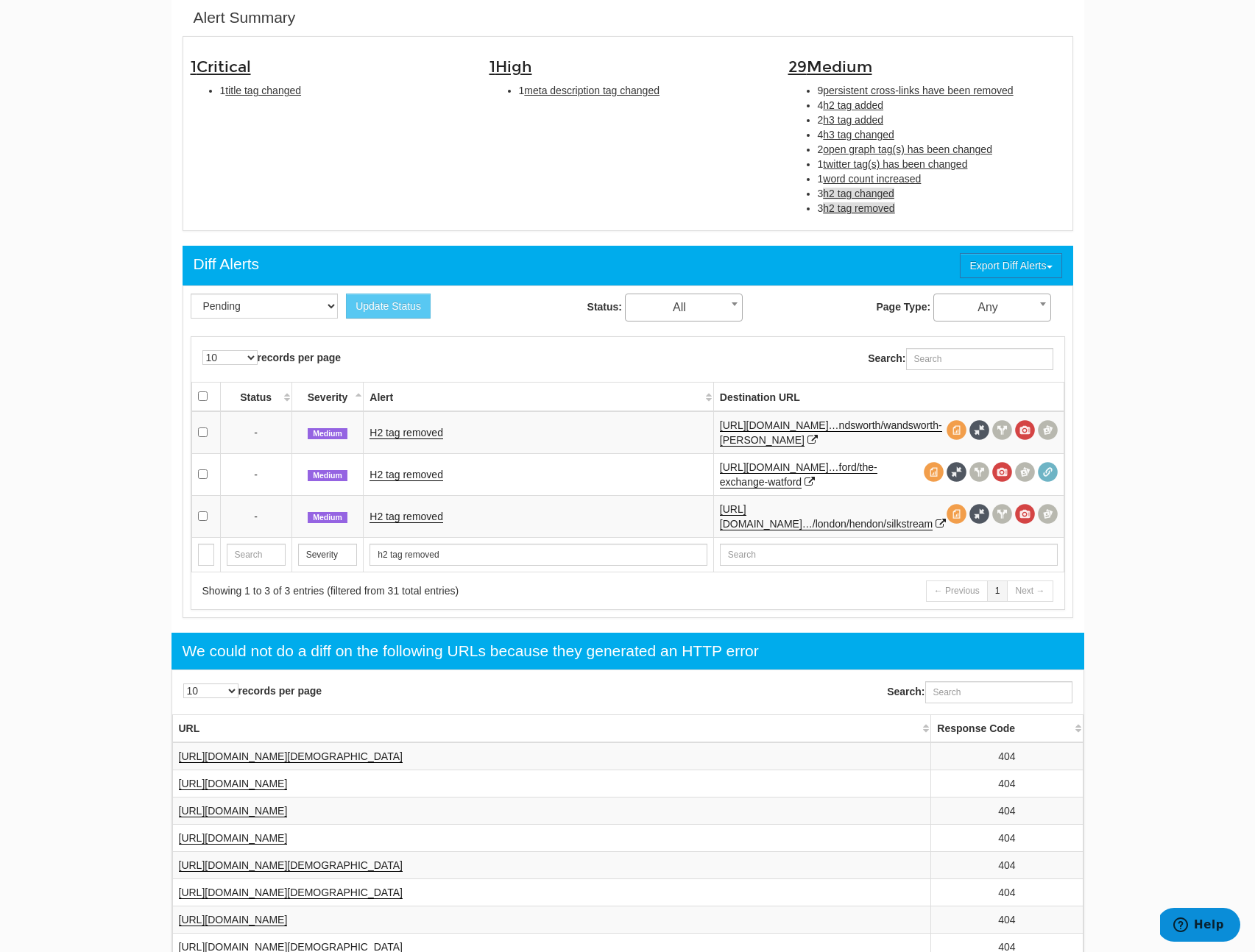
click at [873, 191] on span "h2 tag changed" at bounding box center [858, 193] width 71 height 12
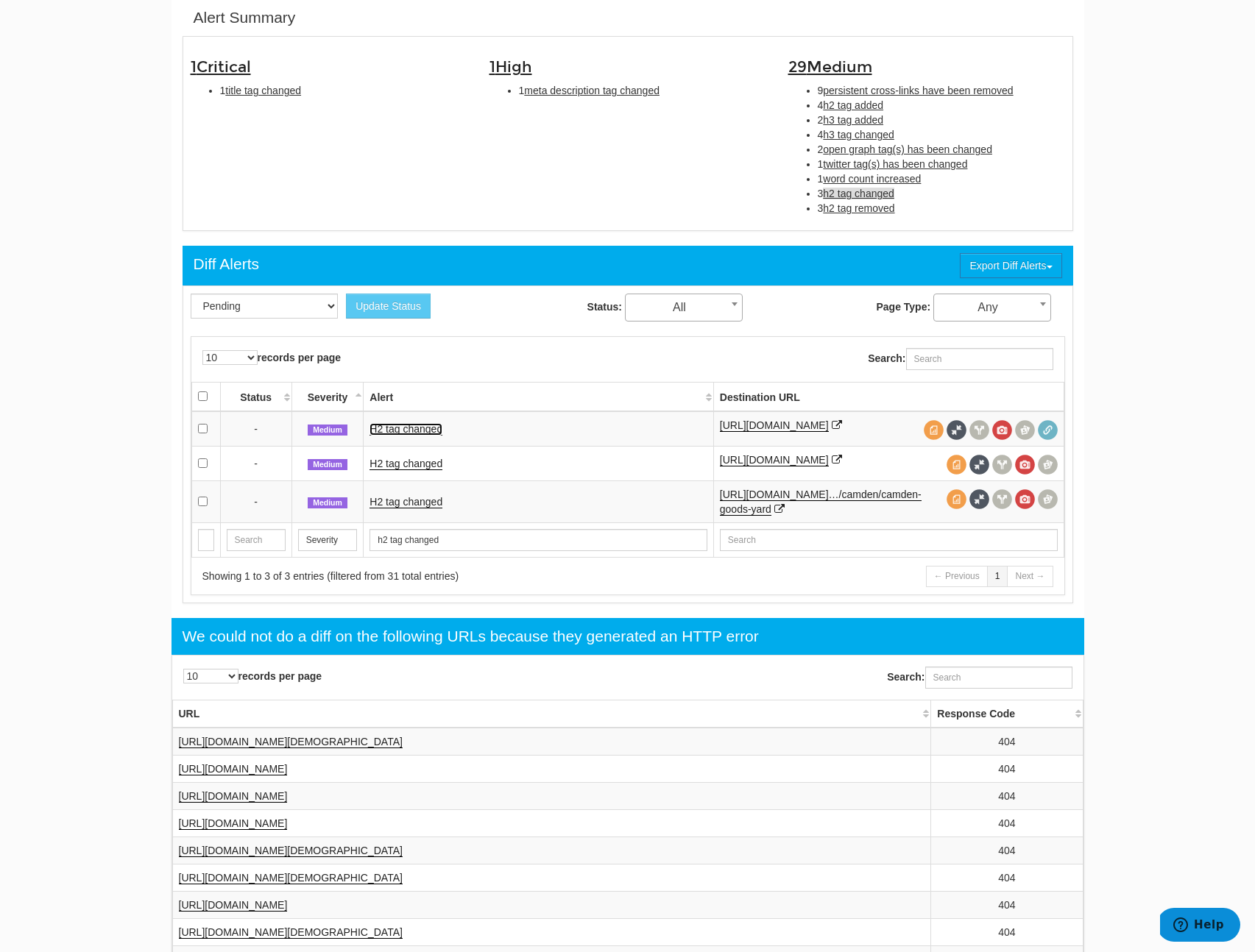
click at [402, 434] on link "H2 tag changed" at bounding box center [406, 429] width 73 height 13
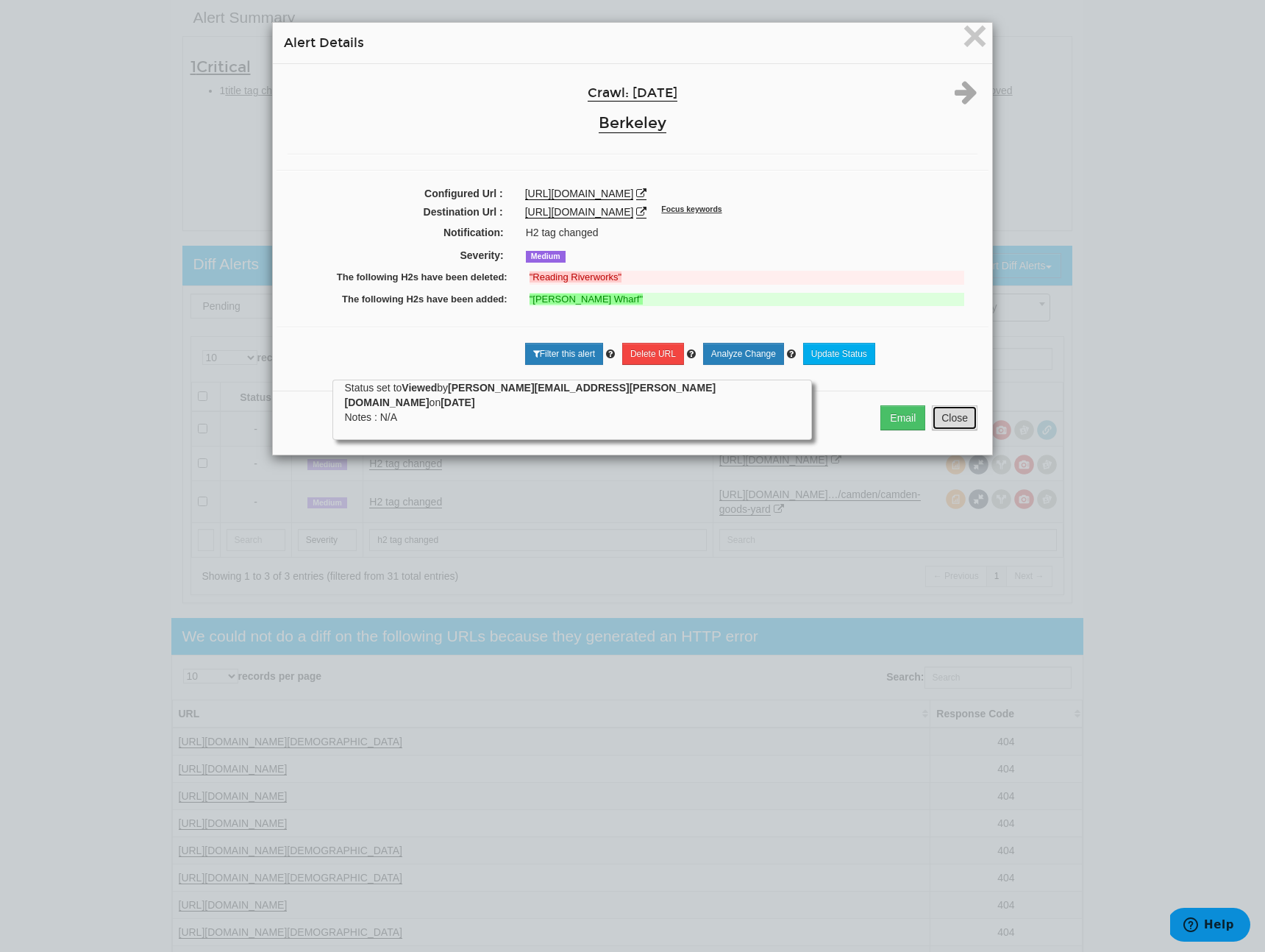
click at [944, 419] on button "Close" at bounding box center [954, 418] width 46 height 25
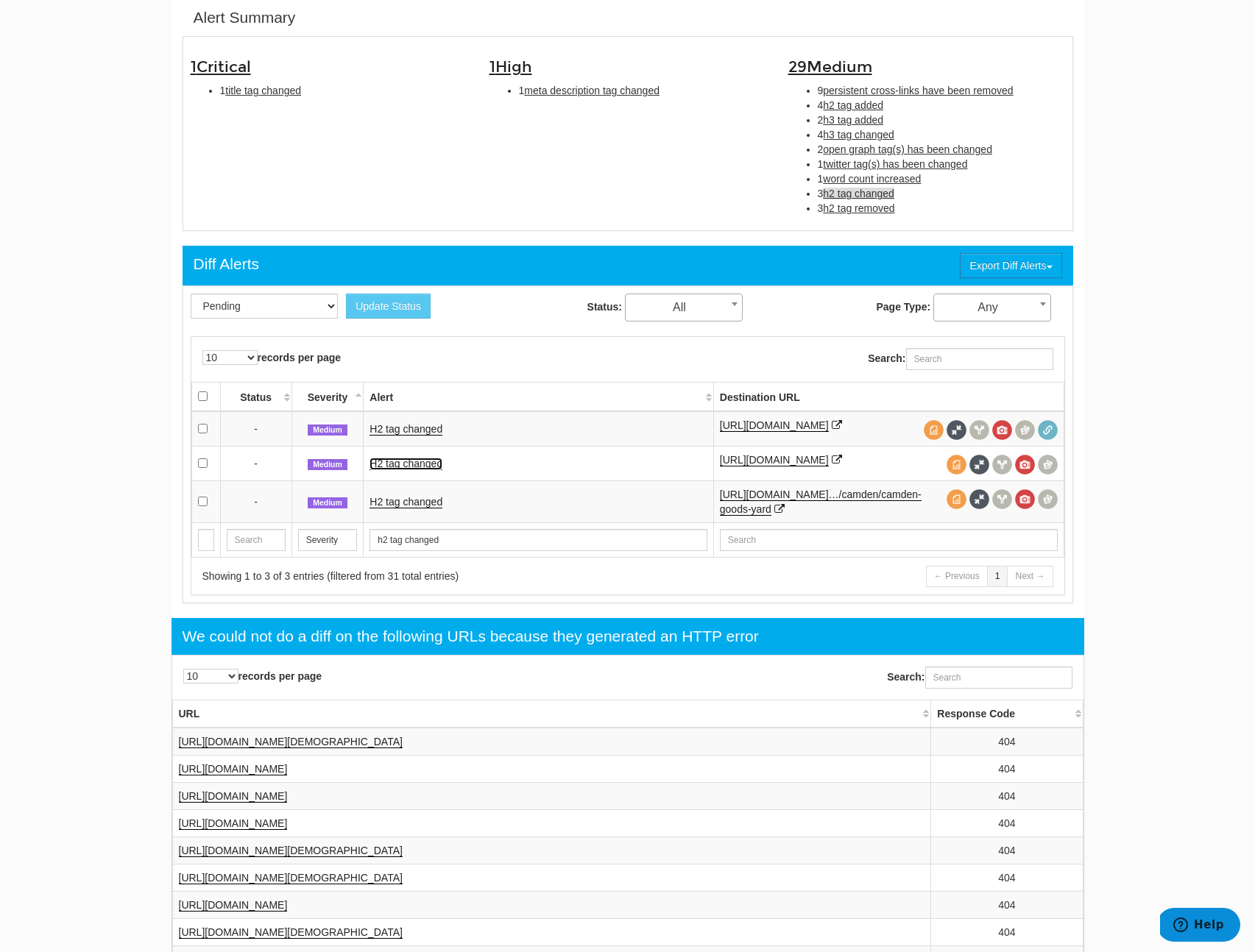
click at [412, 470] on link "H2 tag changed" at bounding box center [406, 463] width 73 height 13
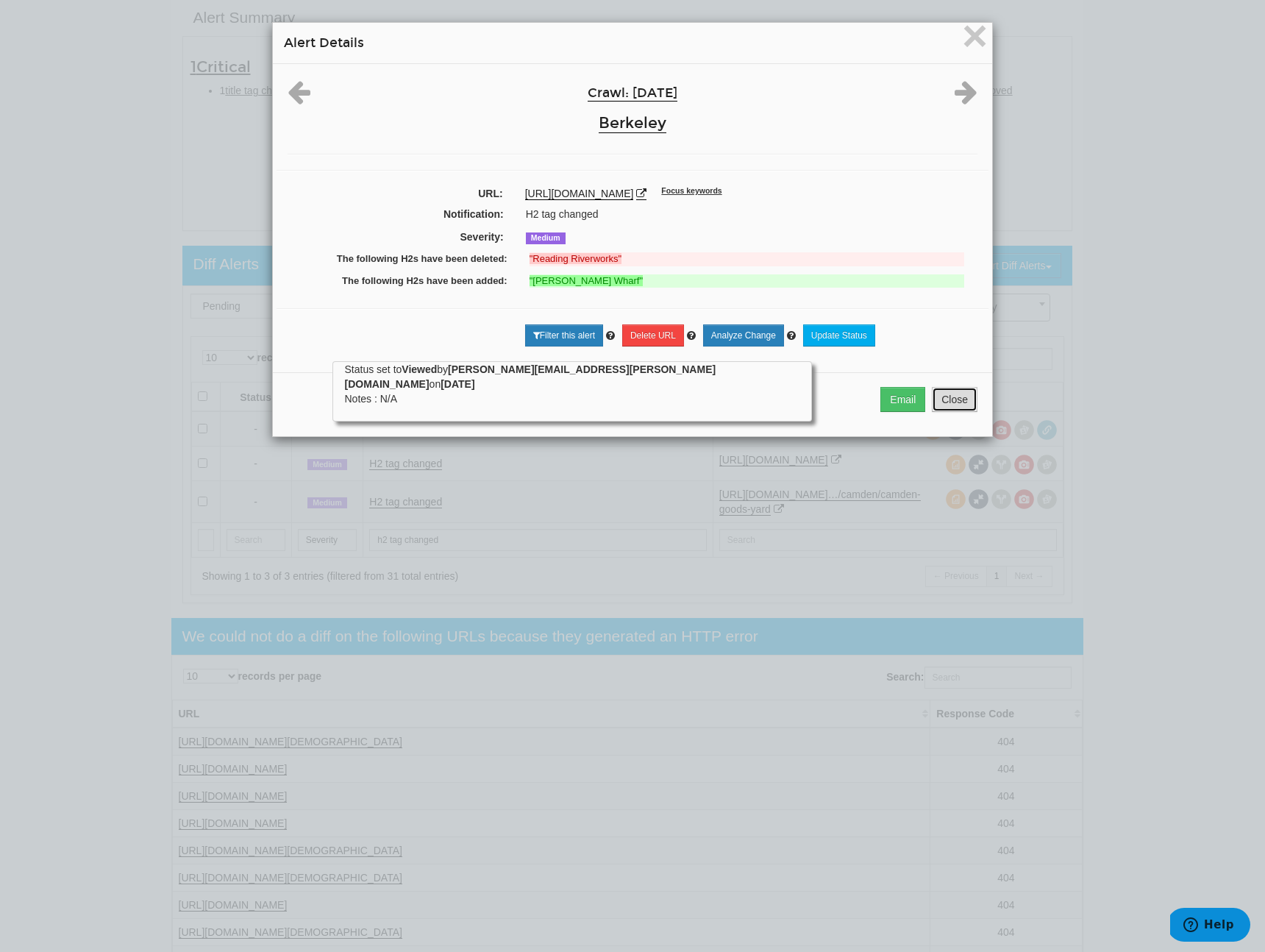
click at [947, 396] on button "Close" at bounding box center [954, 400] width 46 height 25
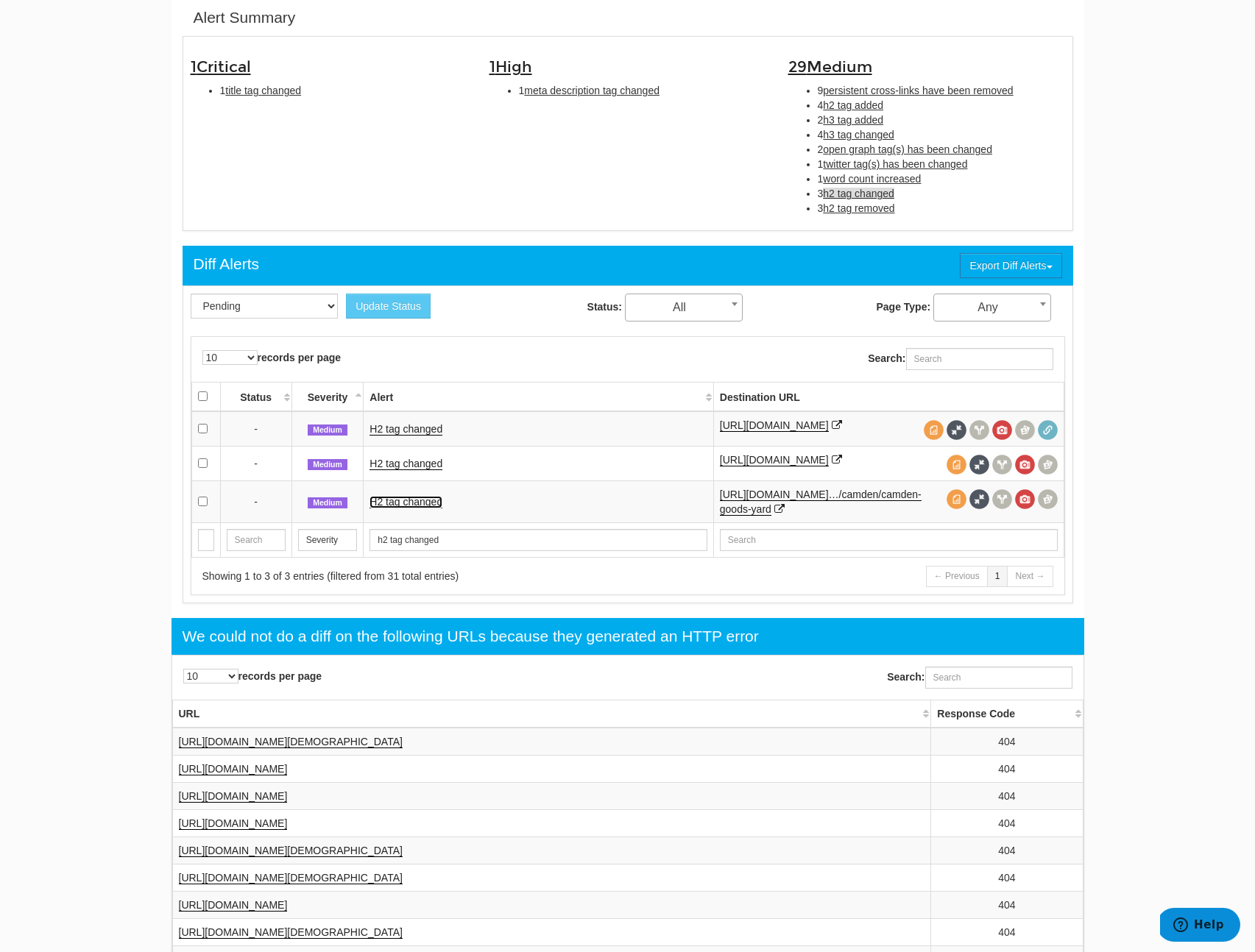
click at [409, 508] on link "H2 tag changed" at bounding box center [406, 501] width 73 height 13
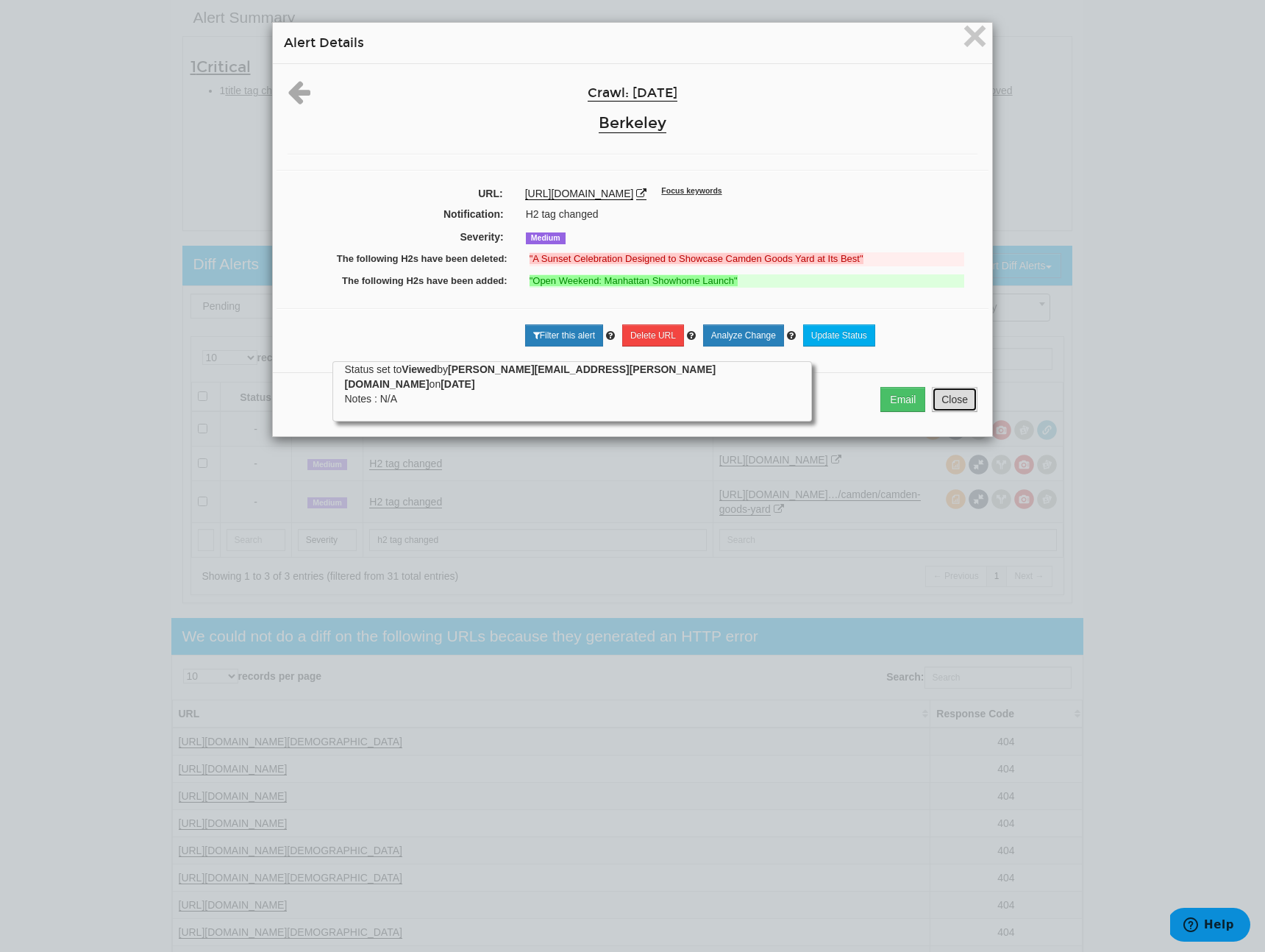
click at [932, 412] on button "Close" at bounding box center [954, 400] width 46 height 25
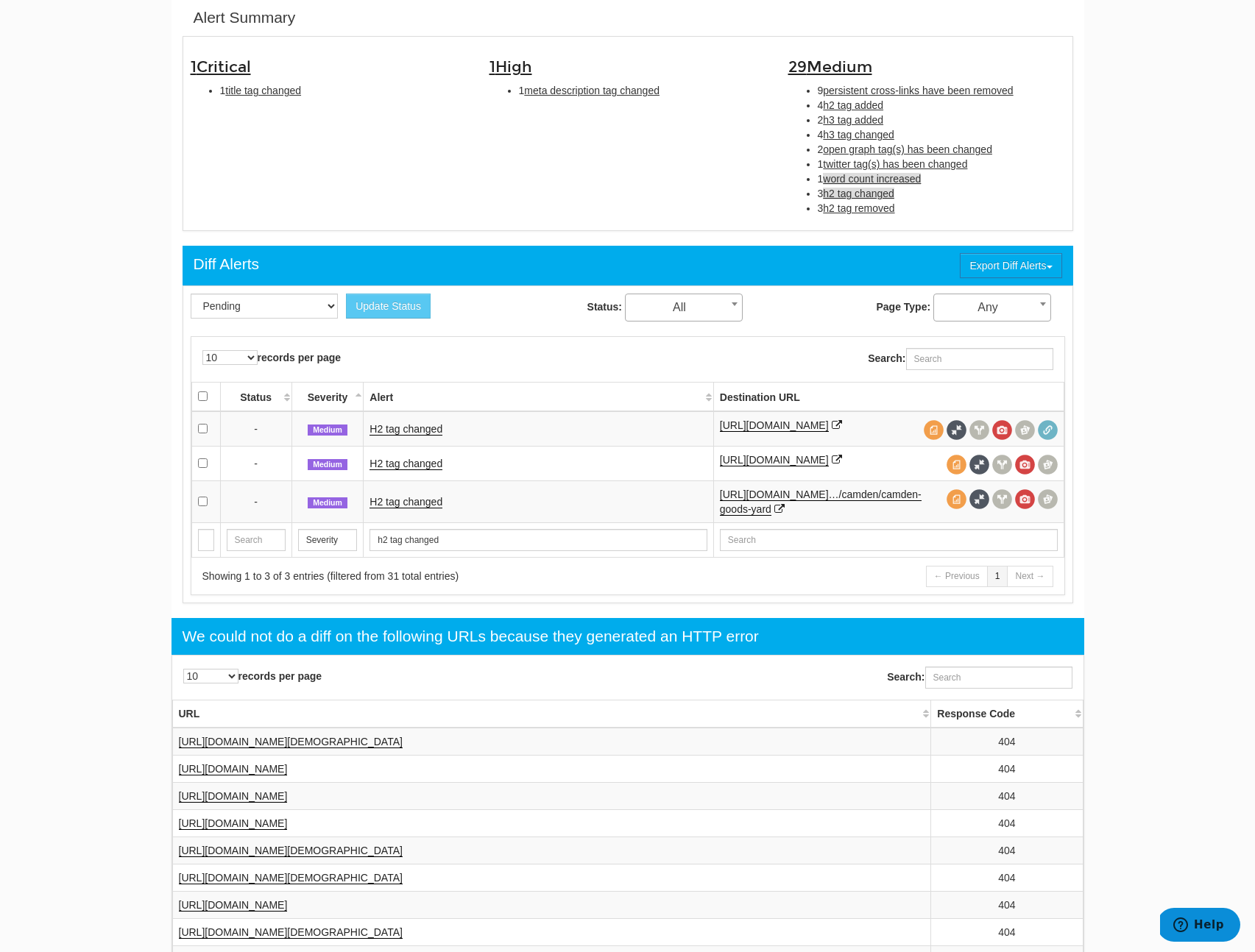
click at [853, 174] on span "word count increased" at bounding box center [871, 178] width 98 height 12
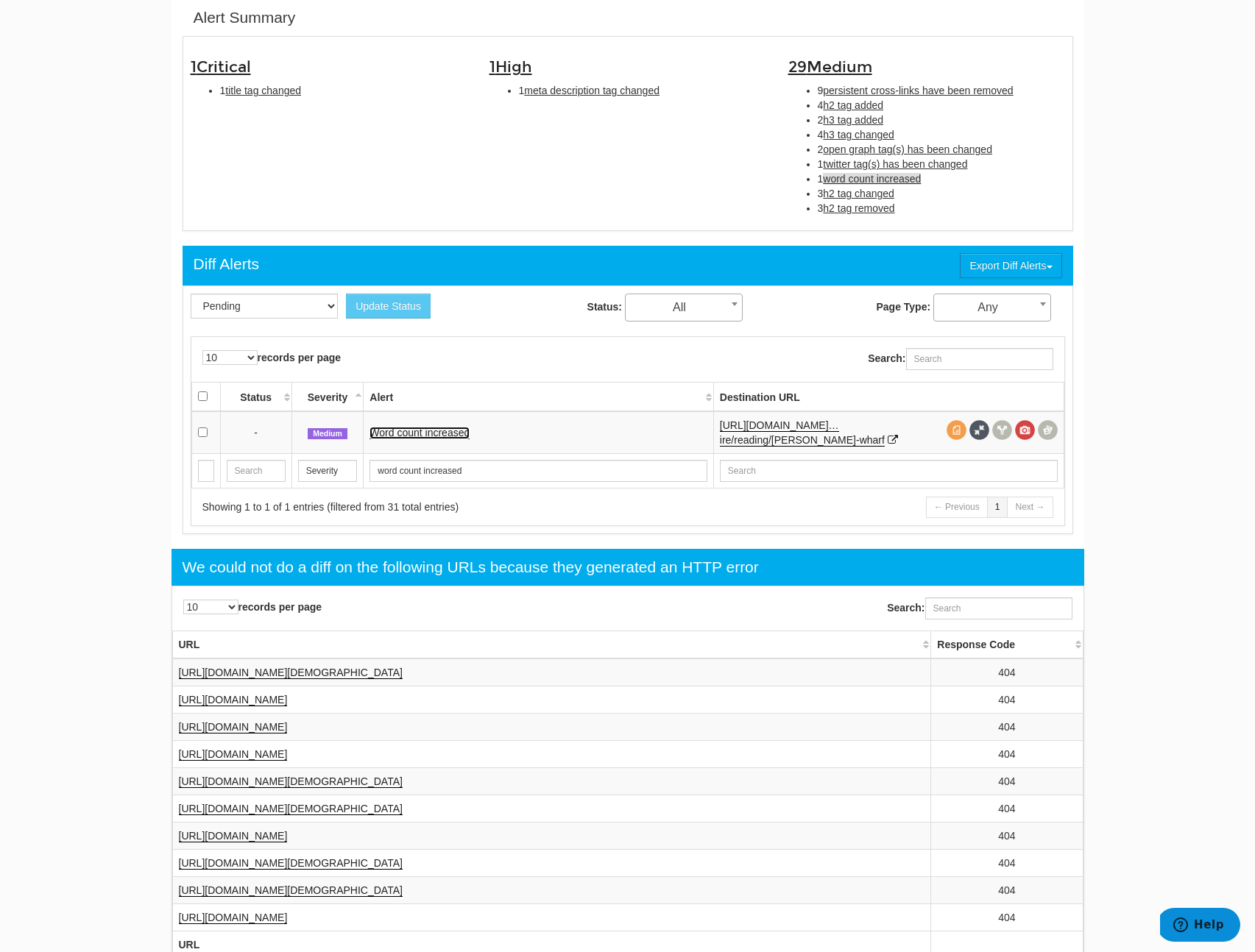
click at [430, 432] on link "Word count increased" at bounding box center [420, 432] width 101 height 13
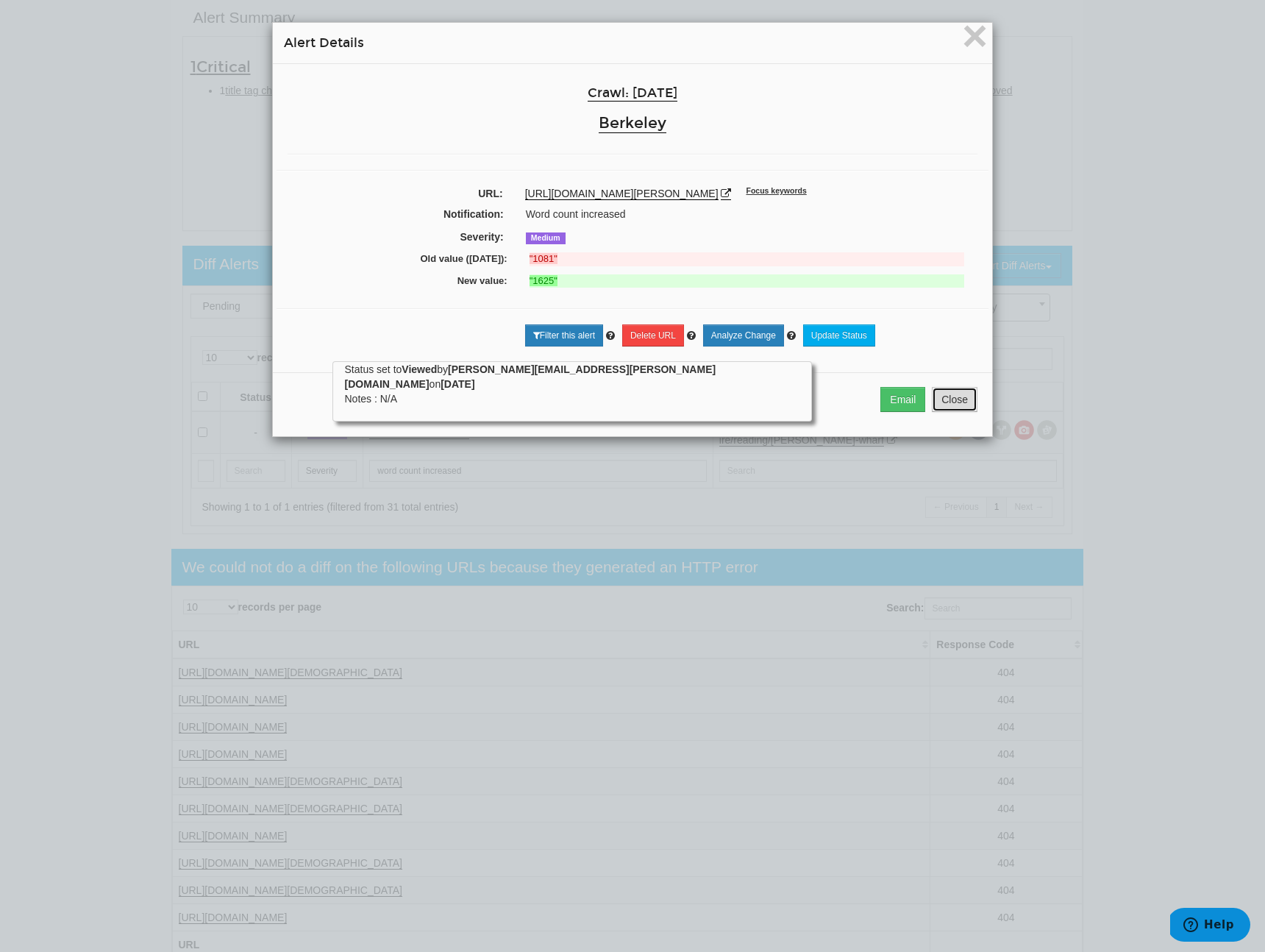
click at [938, 411] on button "Close" at bounding box center [954, 400] width 46 height 25
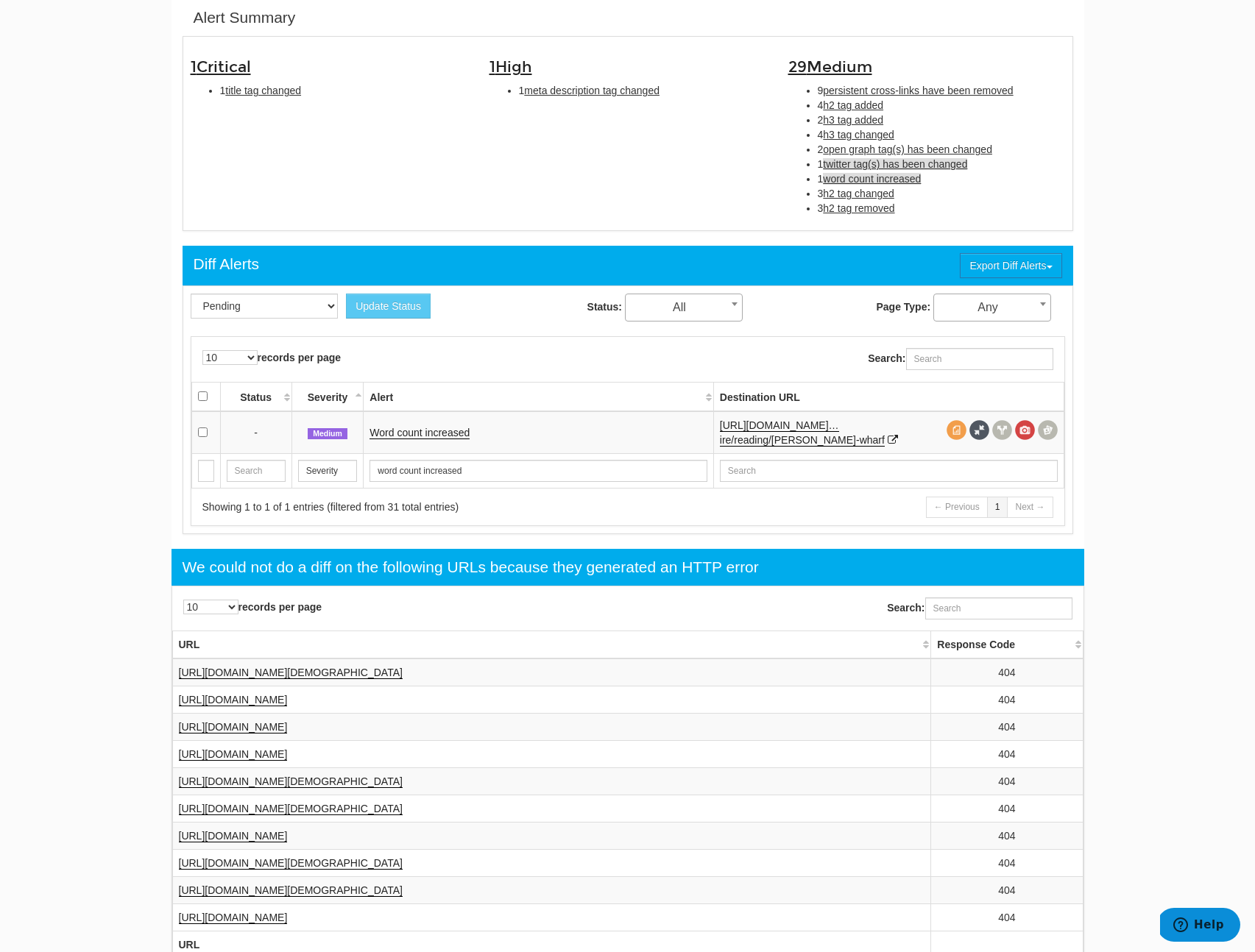
click at [882, 169] on span "twitter tag(s) has been changed" at bounding box center [895, 164] width 144 height 12
click at [435, 428] on link "Twitter tag(s) has been changed" at bounding box center [443, 432] width 147 height 13
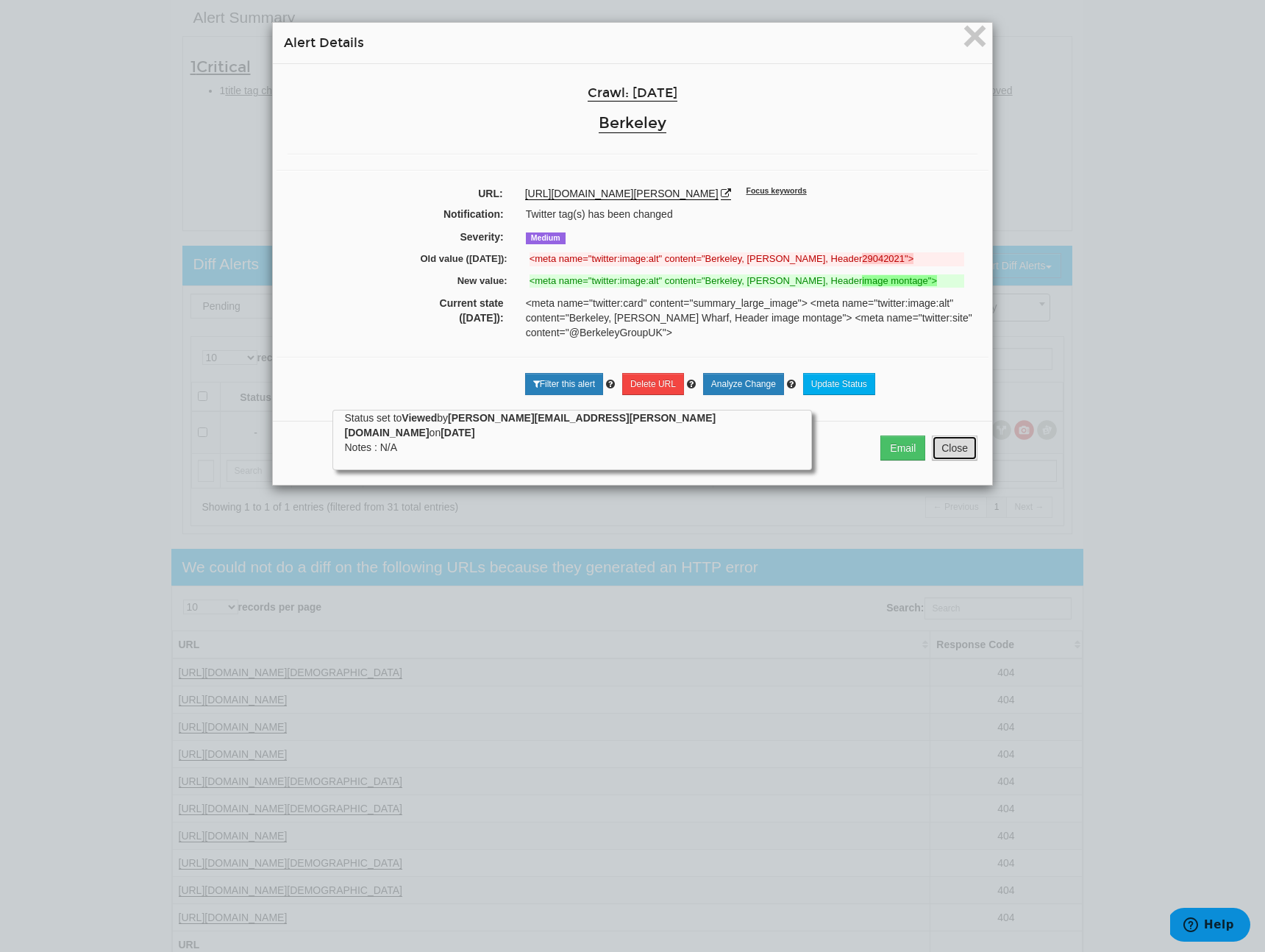
click at [943, 457] on button "Close" at bounding box center [954, 448] width 46 height 25
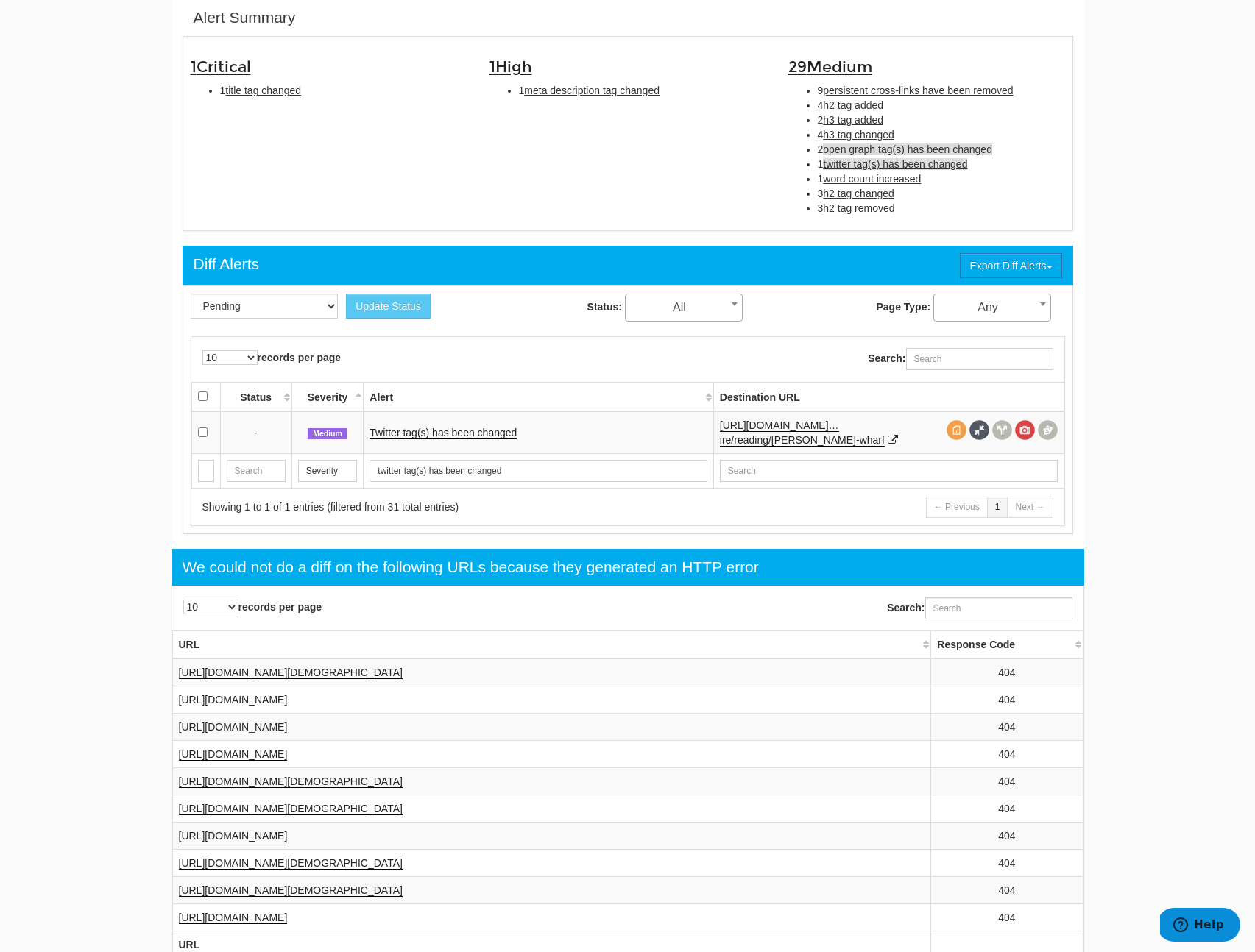
click at [861, 155] on span "open graph tag(s) has been changed" at bounding box center [907, 149] width 169 height 12
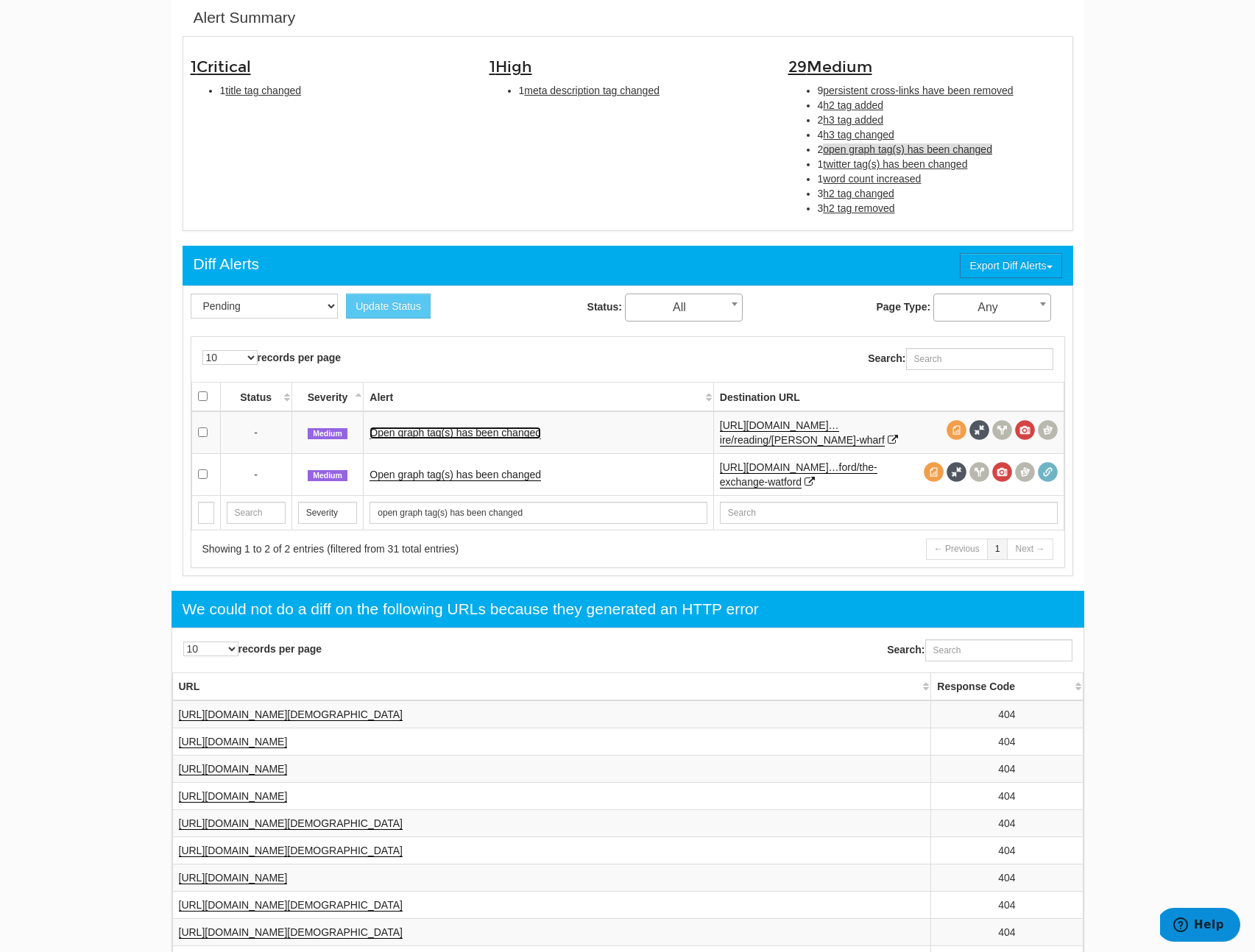
click at [502, 438] on link "Open graph tag(s) has been changed" at bounding box center [456, 432] width 172 height 13
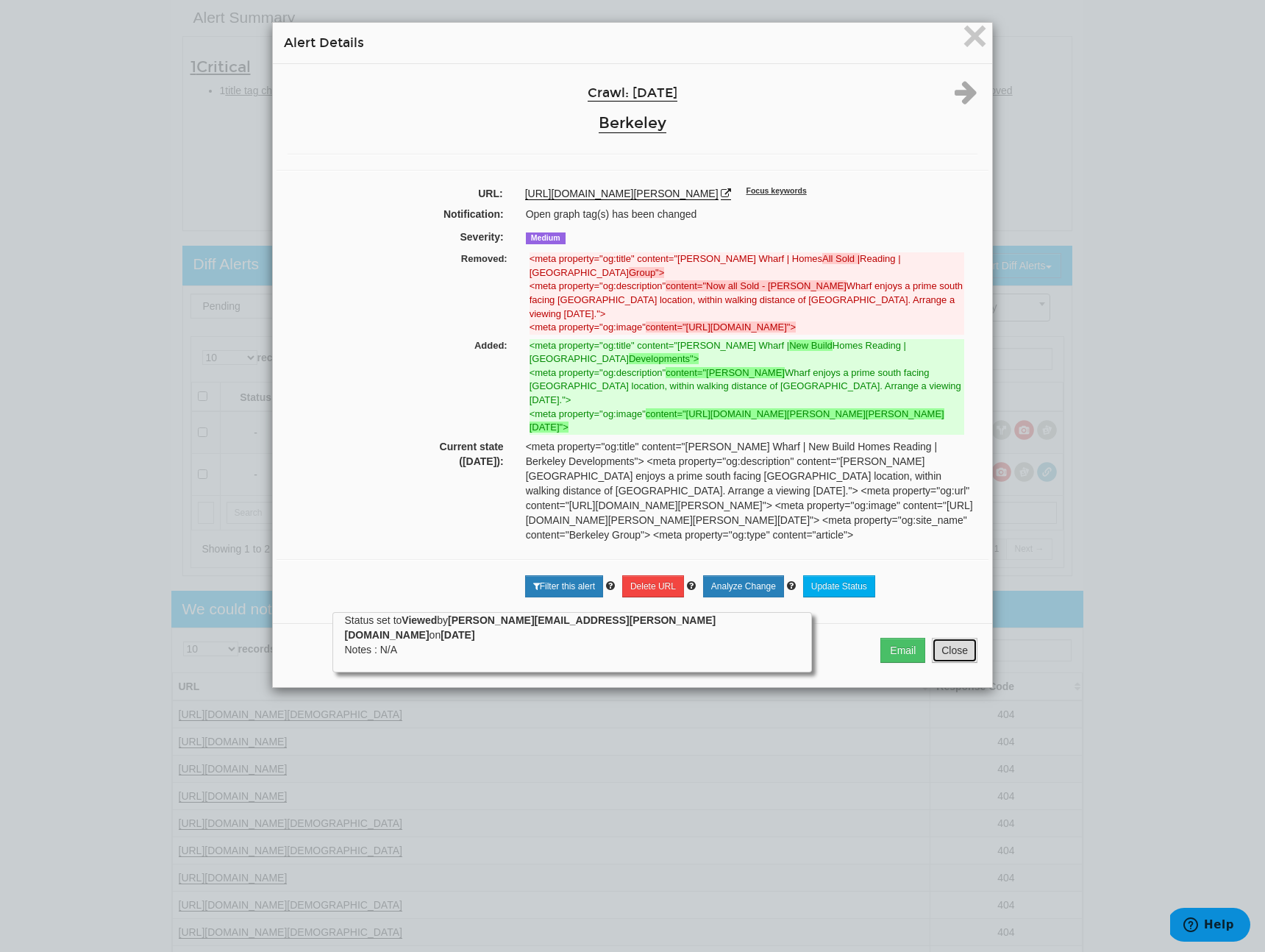
click at [943, 662] on button "Close" at bounding box center [954, 651] width 46 height 25
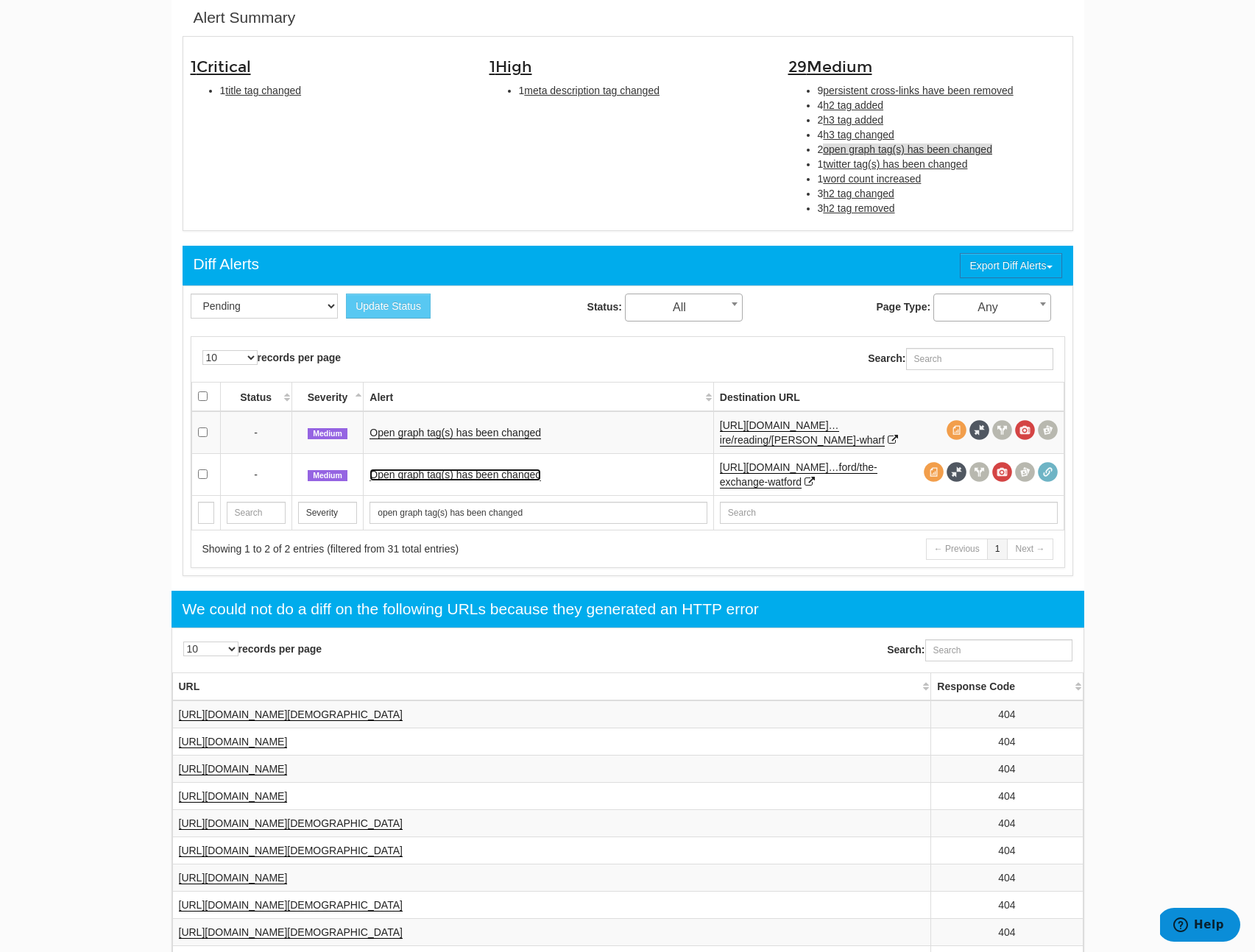
click at [417, 468] on link "Open graph tag(s) has been changed" at bounding box center [456, 474] width 172 height 13
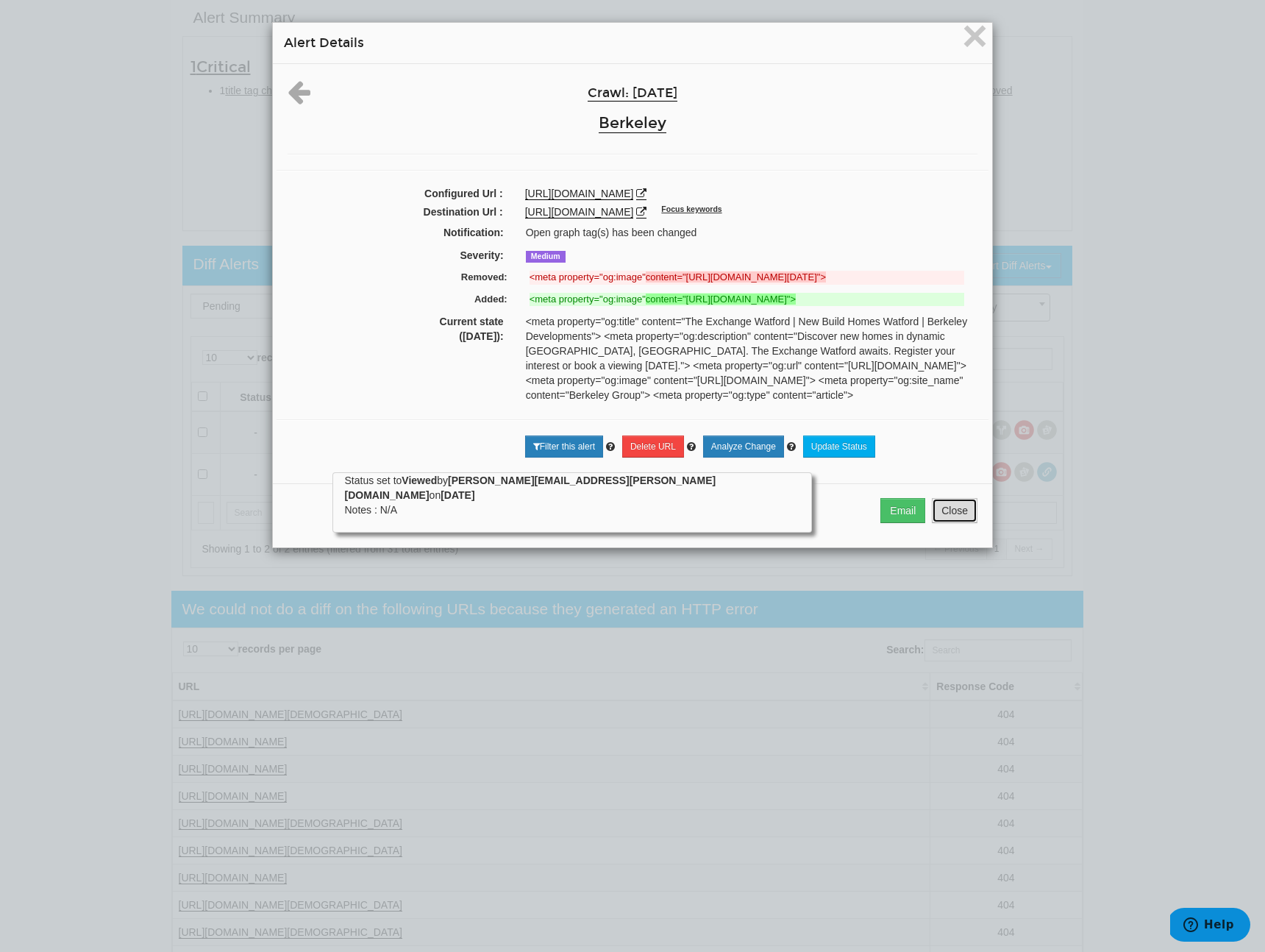
click at [943, 523] on button "Close" at bounding box center [954, 511] width 46 height 25
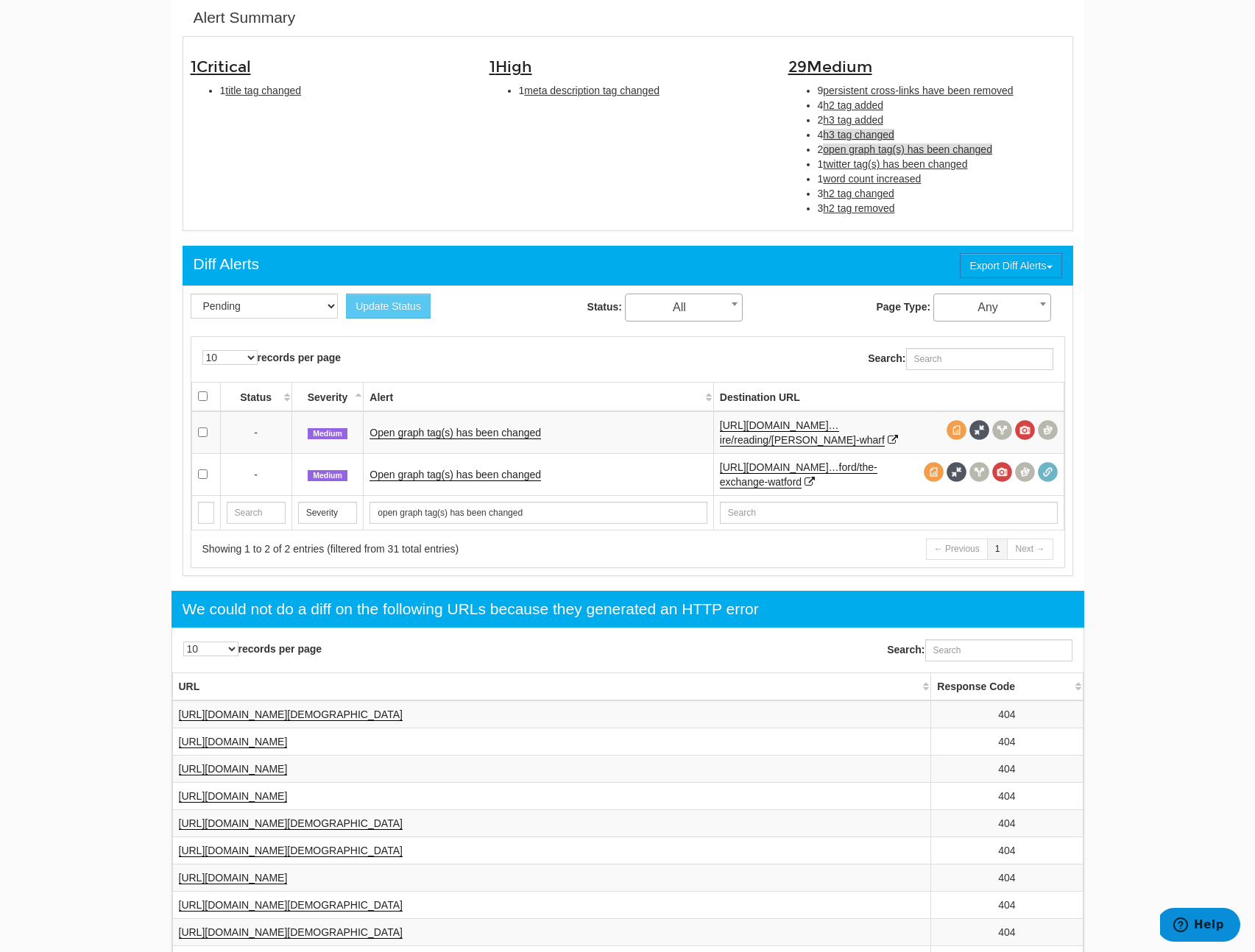
click at [862, 130] on span "h3 tag changed" at bounding box center [858, 135] width 71 height 12
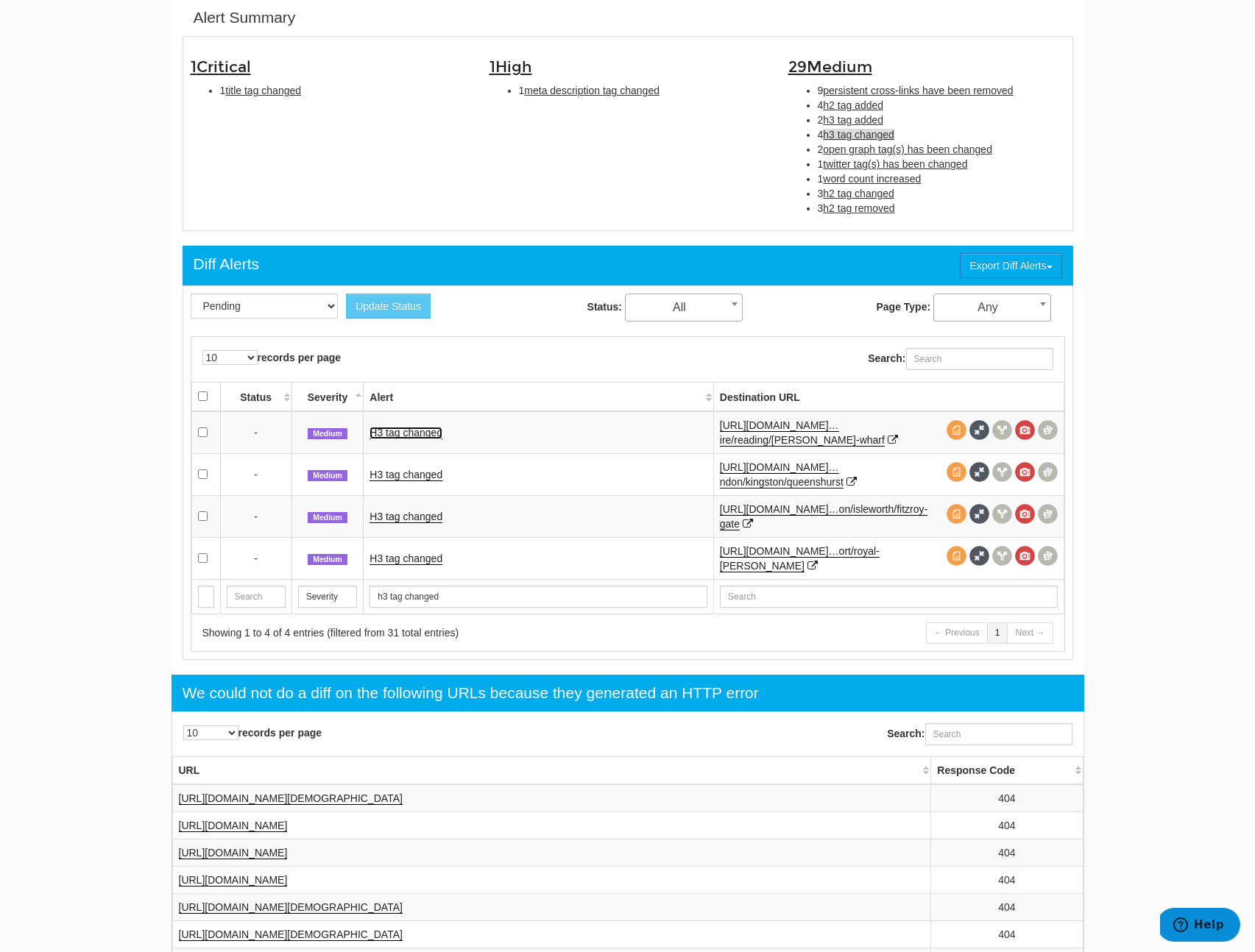
click at [382, 434] on link "H3 tag changed" at bounding box center [406, 432] width 73 height 13
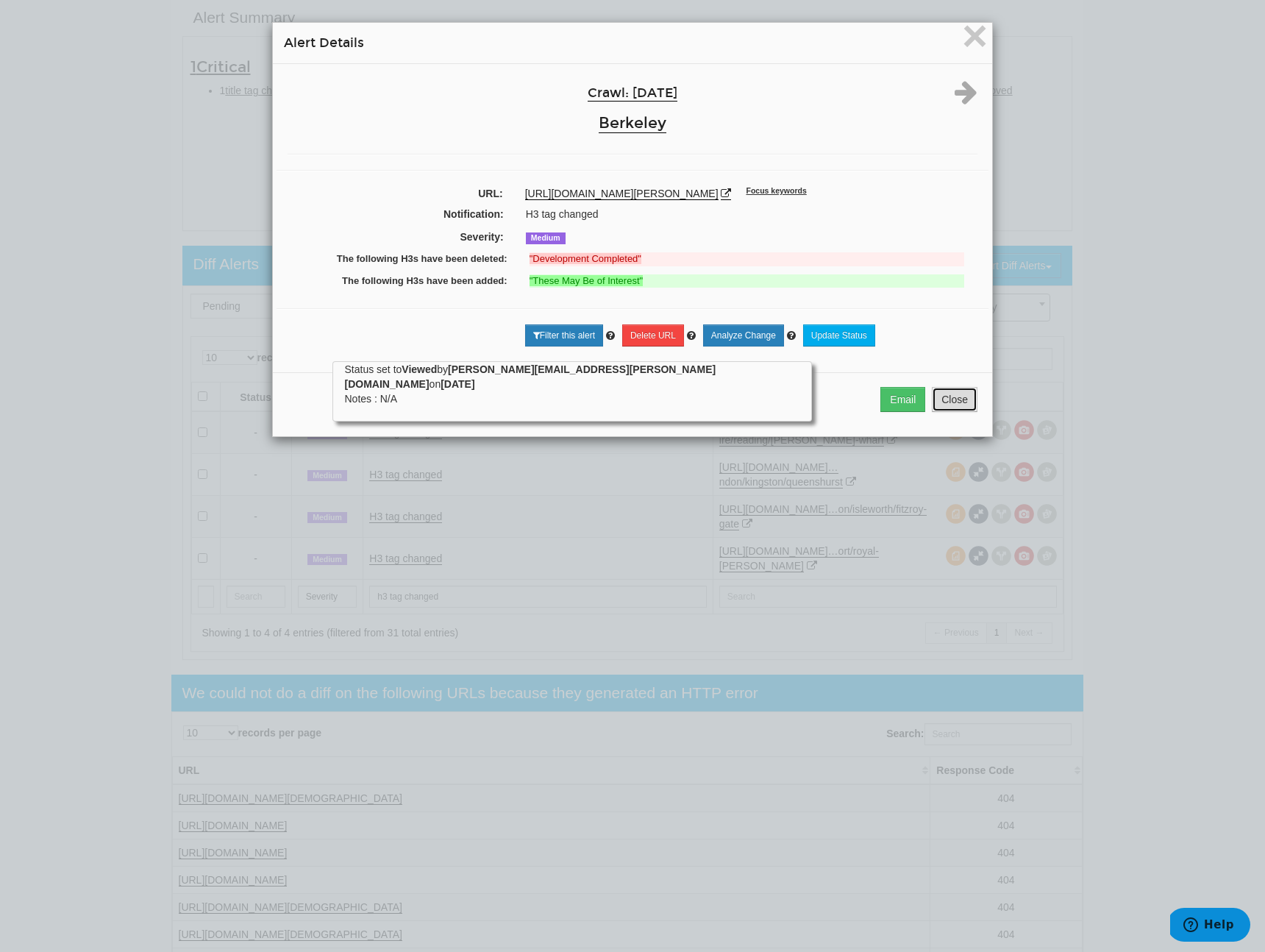
click at [937, 409] on button "Close" at bounding box center [954, 400] width 46 height 25
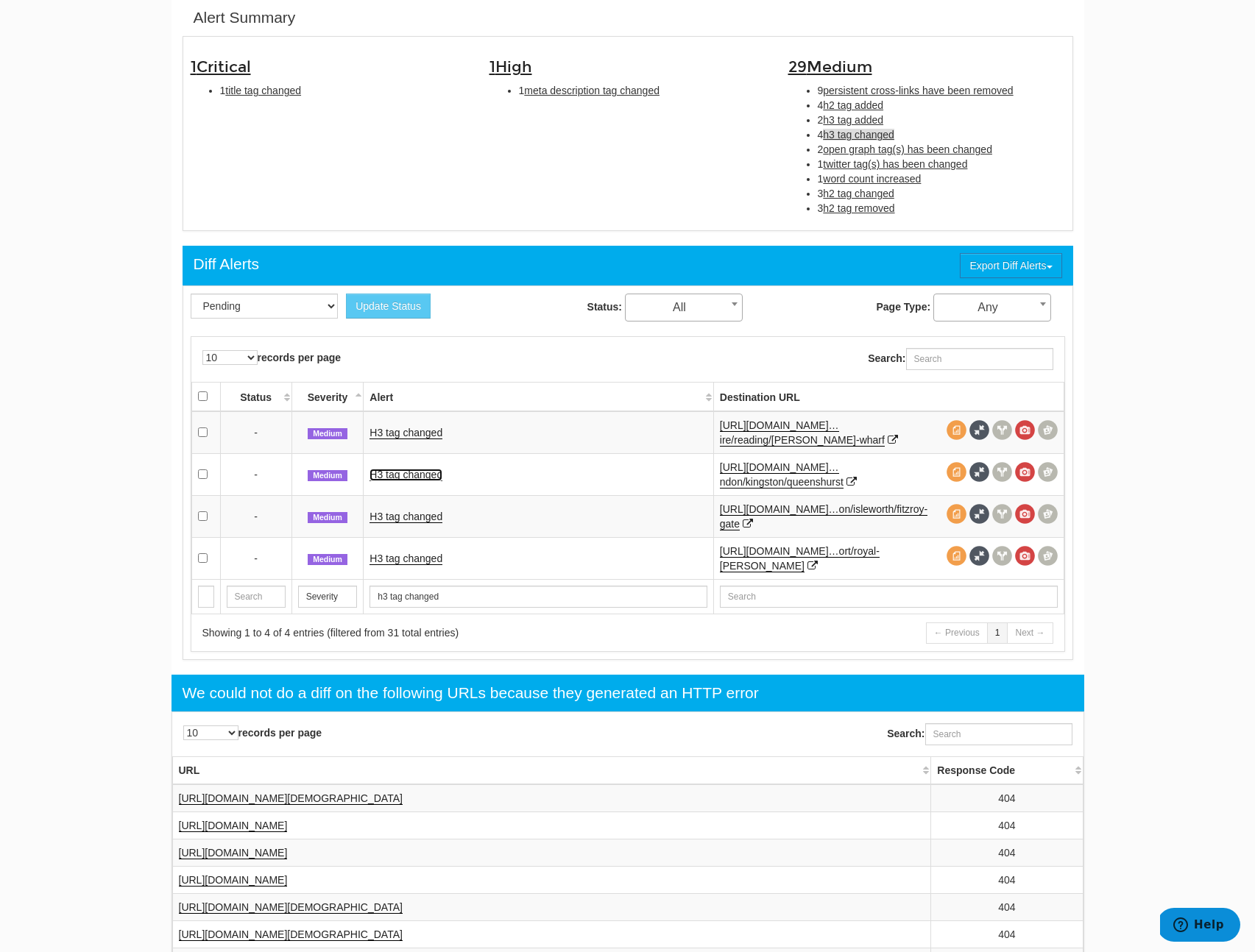
click at [394, 474] on link "H3 tag changed" at bounding box center [406, 474] width 73 height 13
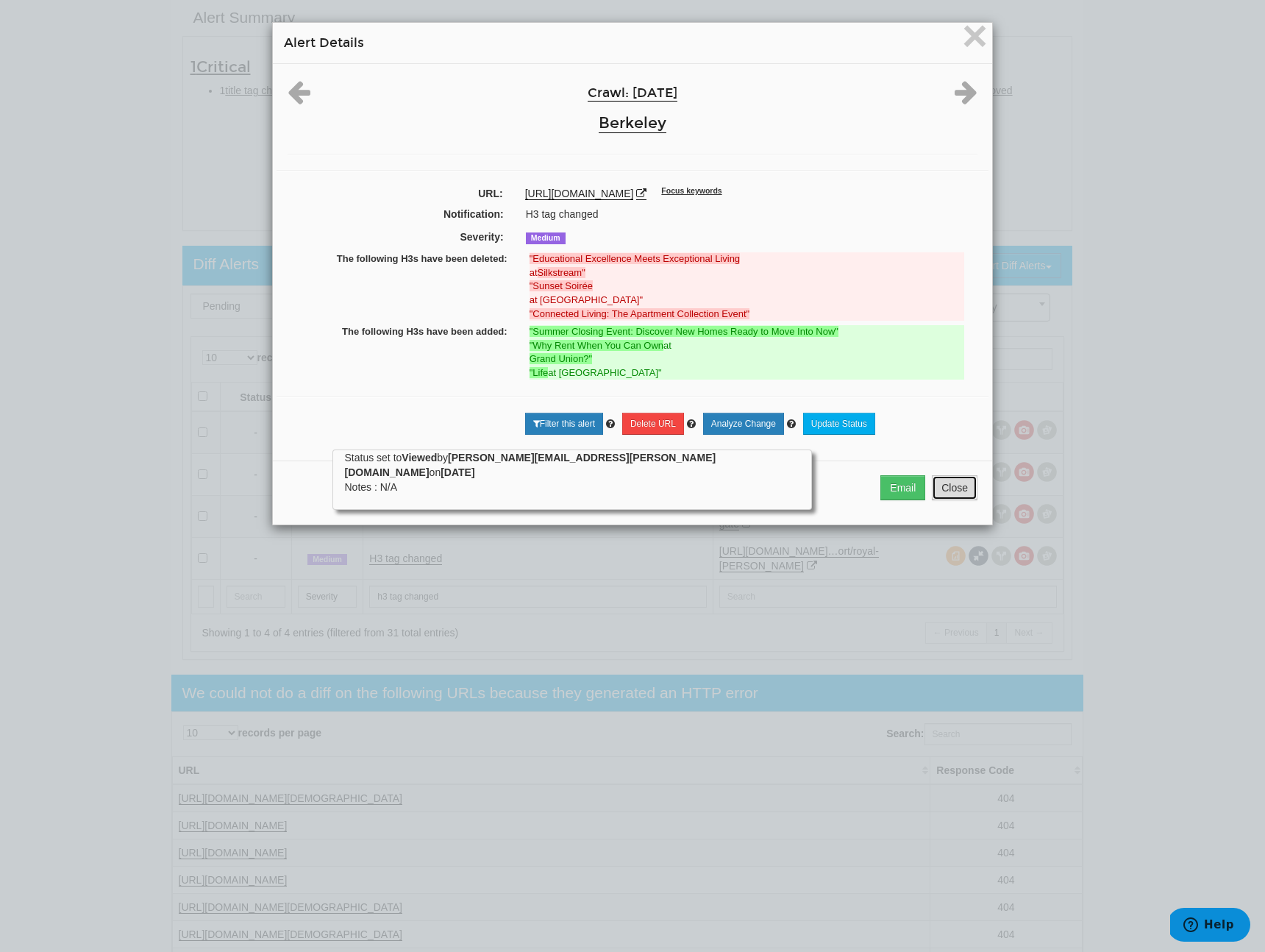
click at [959, 496] on button "Close" at bounding box center [954, 488] width 46 height 25
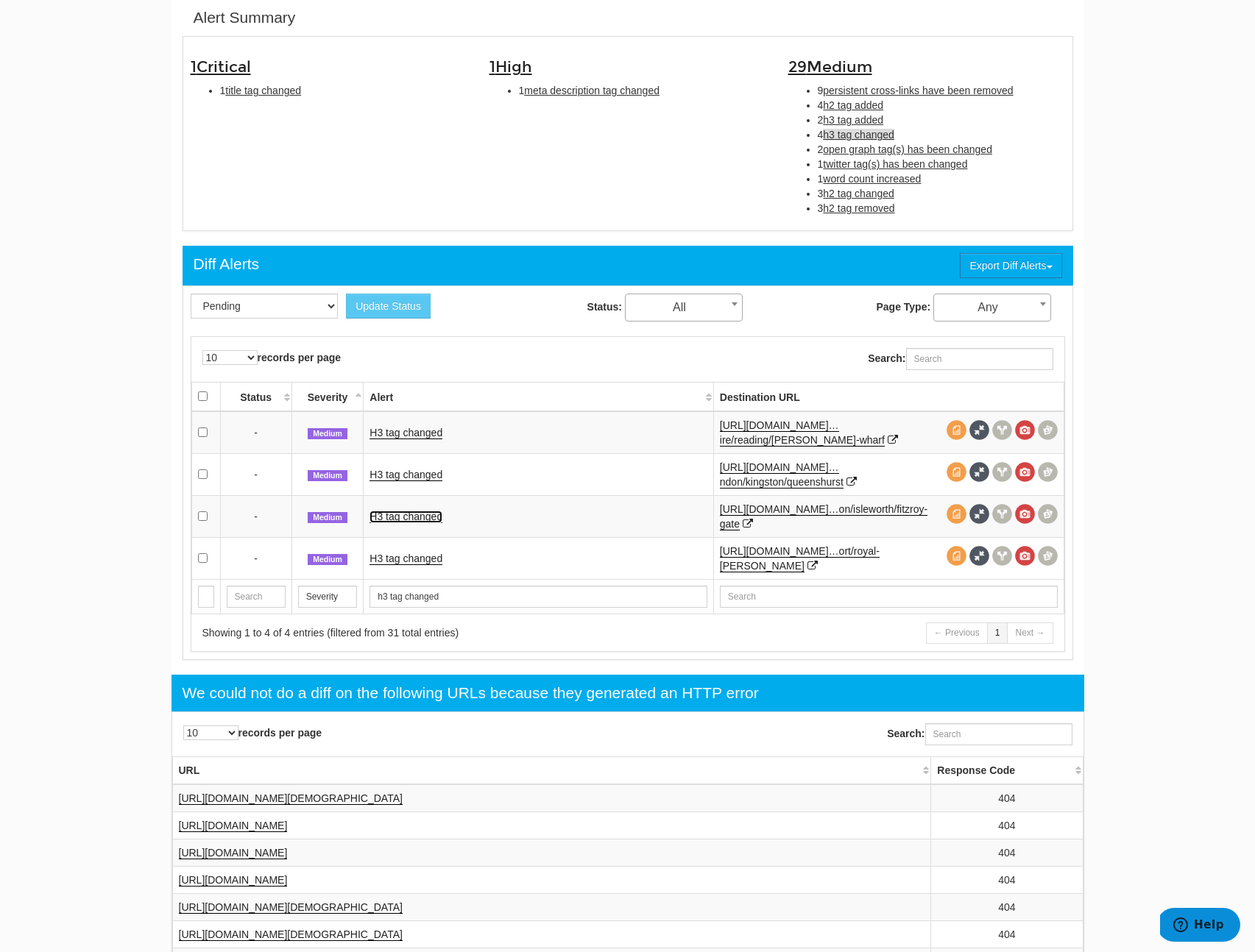
click at [403, 513] on link "H3 tag changed" at bounding box center [406, 516] width 73 height 13
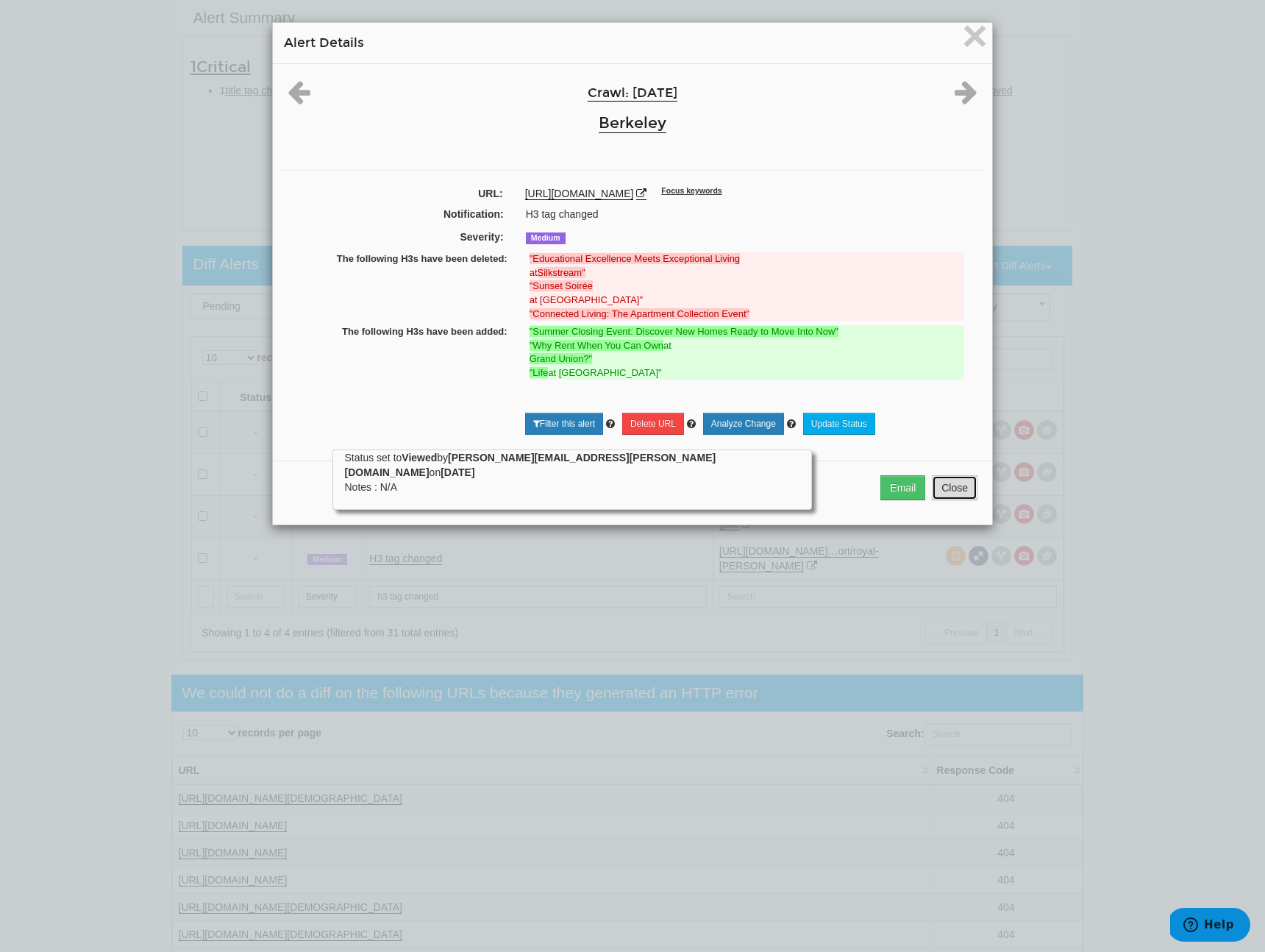
click at [950, 483] on button "Close" at bounding box center [954, 488] width 46 height 25
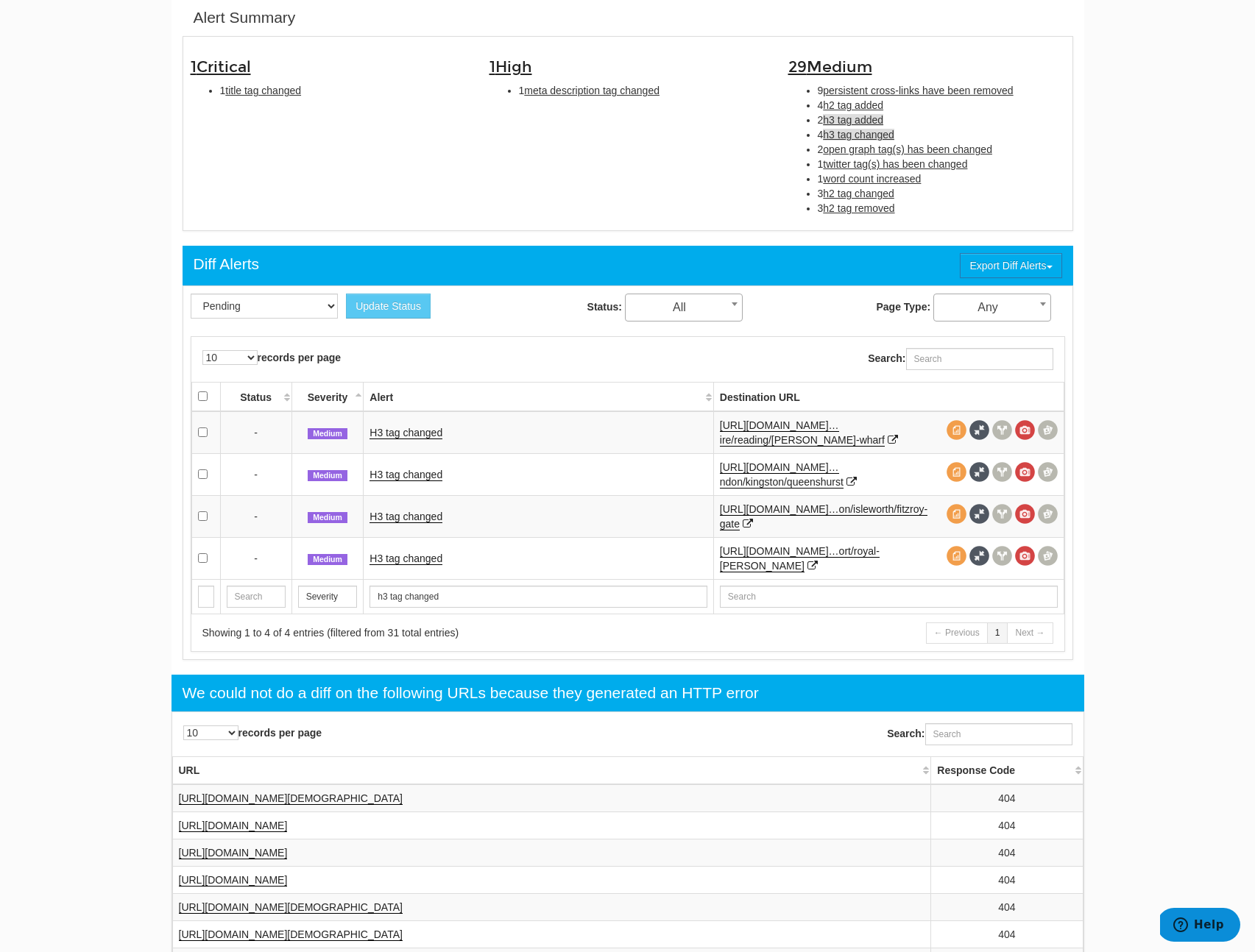
click at [877, 121] on span "h3 tag added" at bounding box center [853, 120] width 61 height 12
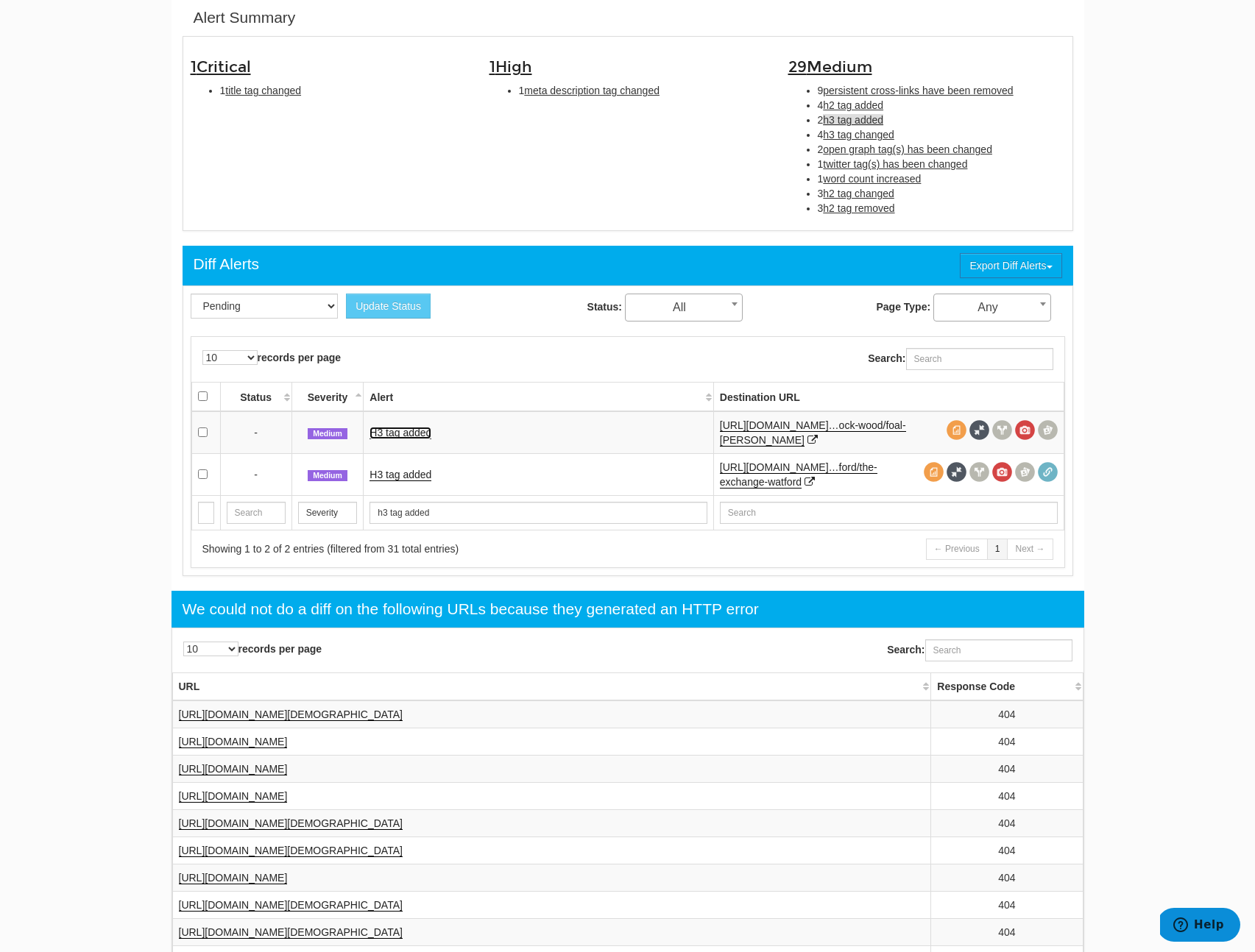
click at [423, 438] on link "H3 tag added" at bounding box center [400, 432] width 61 height 13
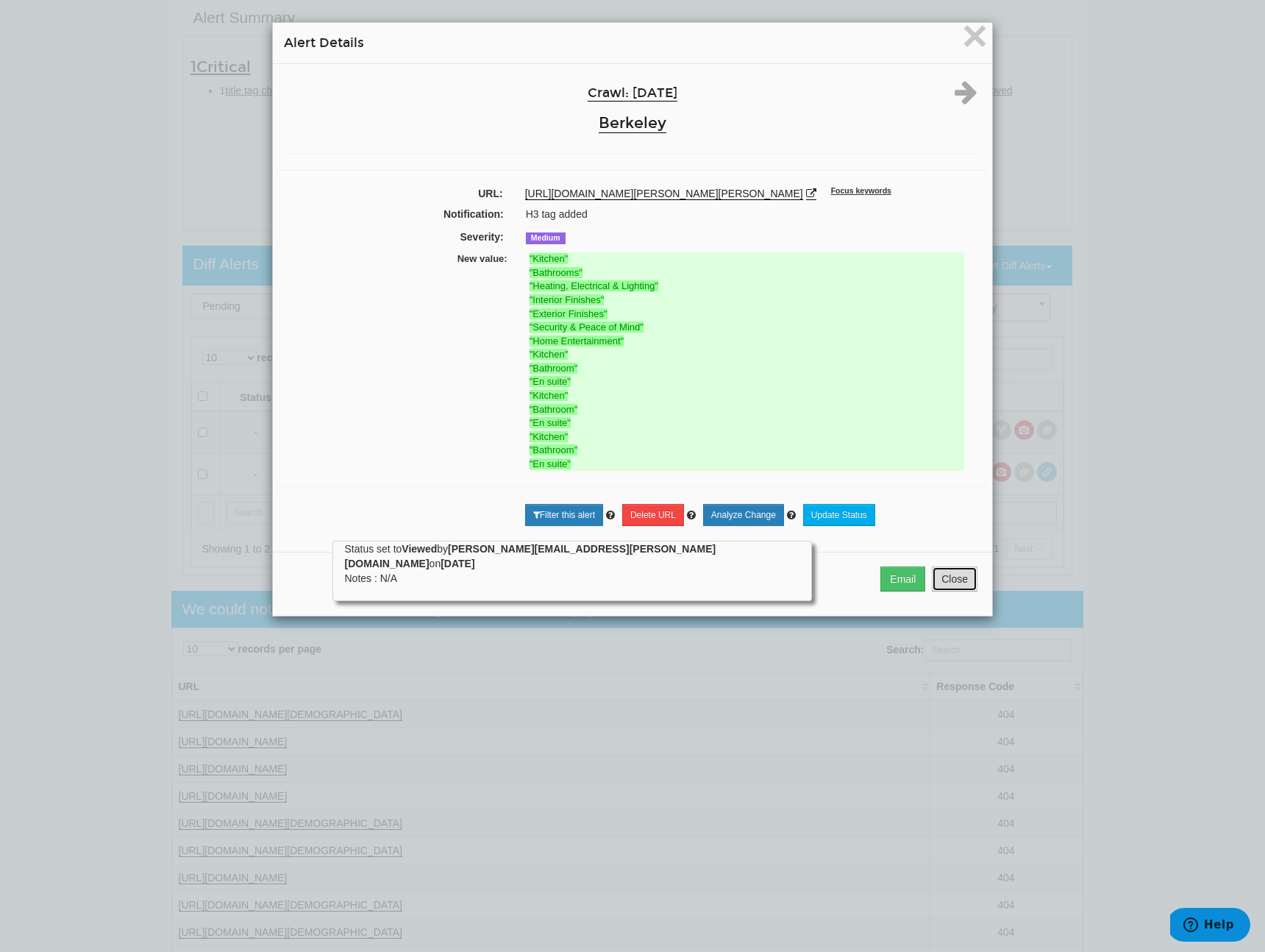
drag, startPoint x: 963, startPoint y: 592, endPoint x: 954, endPoint y: 364, distance: 228.2
click at [964, 591] on button "Close" at bounding box center [954, 579] width 46 height 25
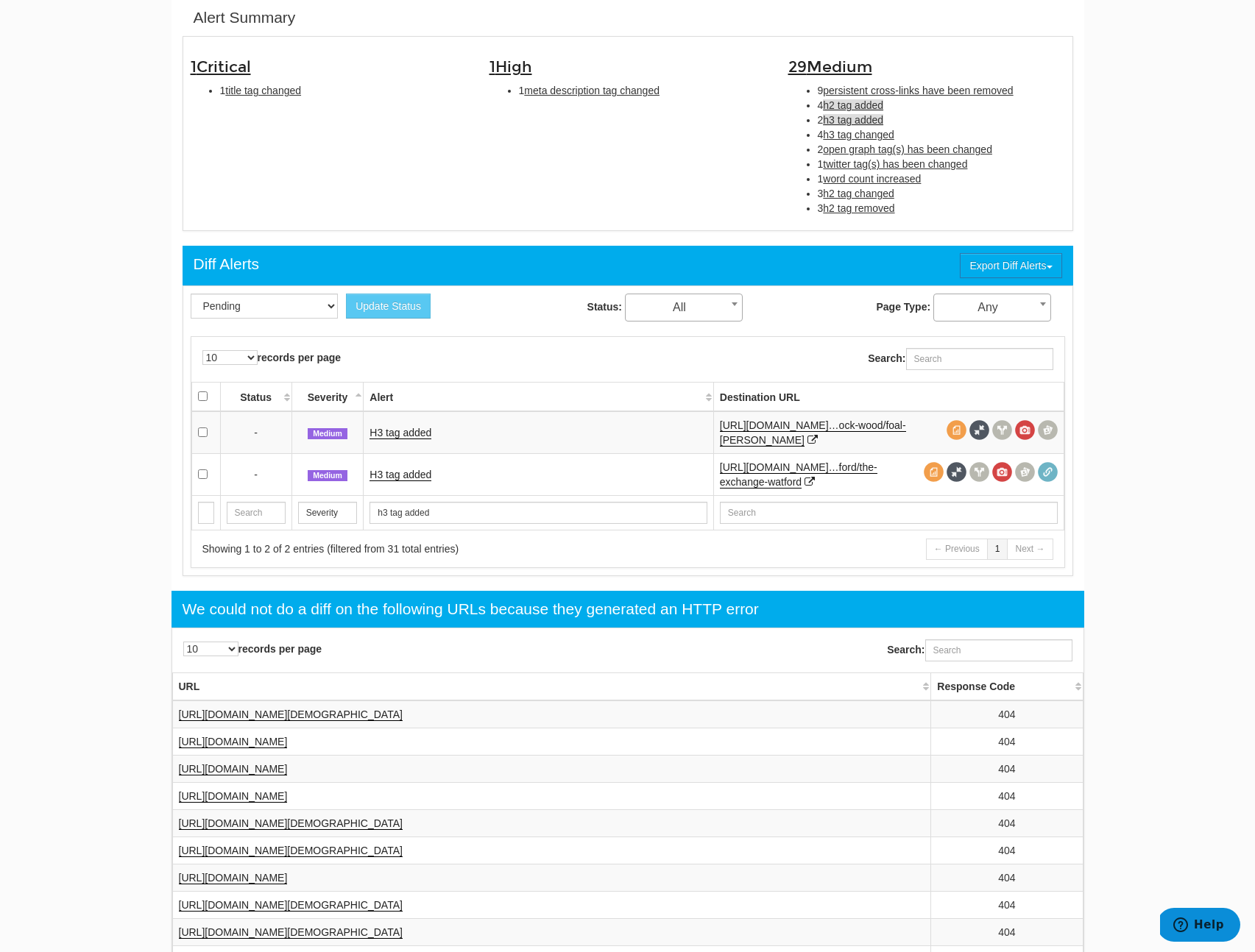
click at [859, 109] on span "h2 tag added" at bounding box center [853, 105] width 61 height 12
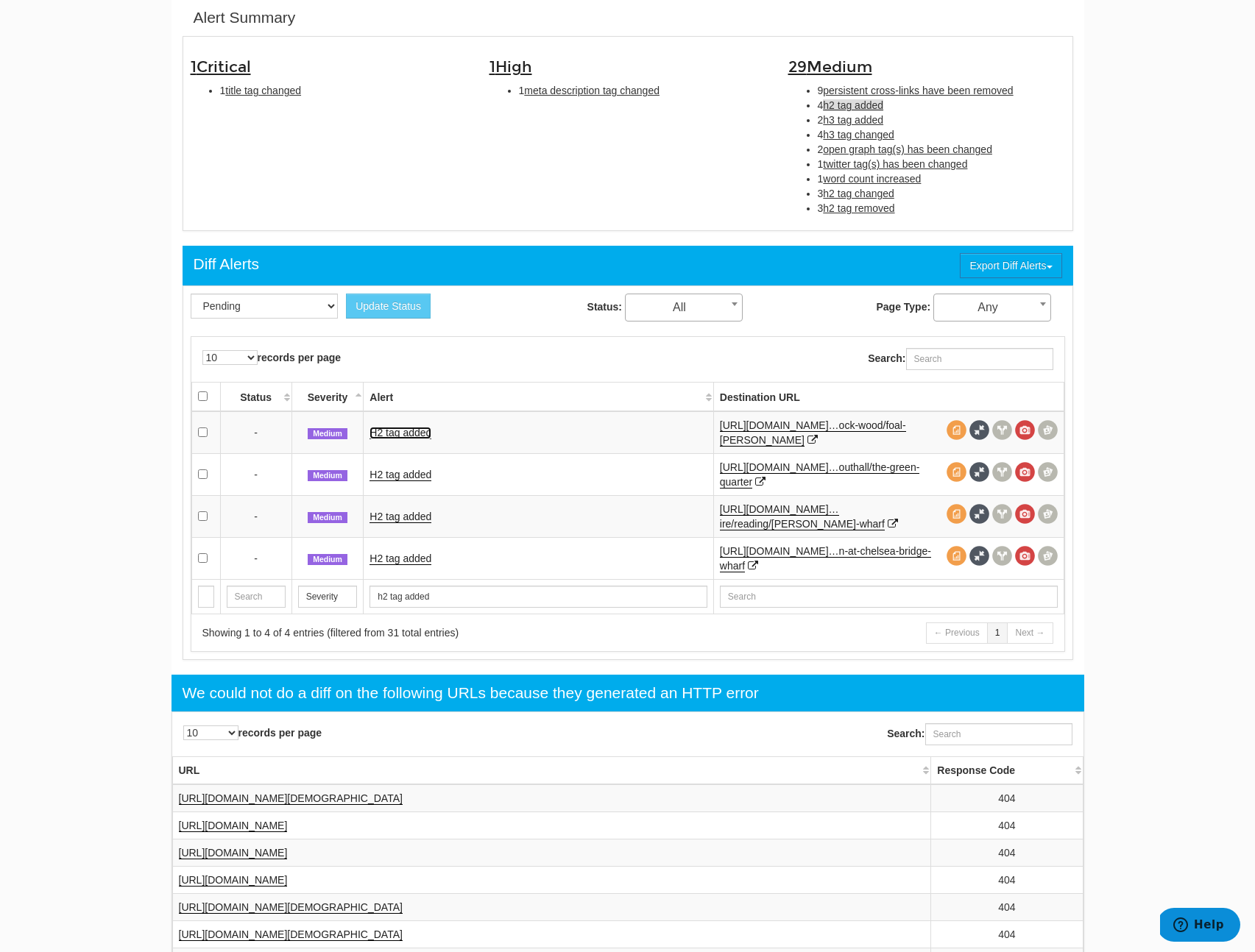
click at [409, 432] on link "H2 tag added" at bounding box center [400, 432] width 61 height 13
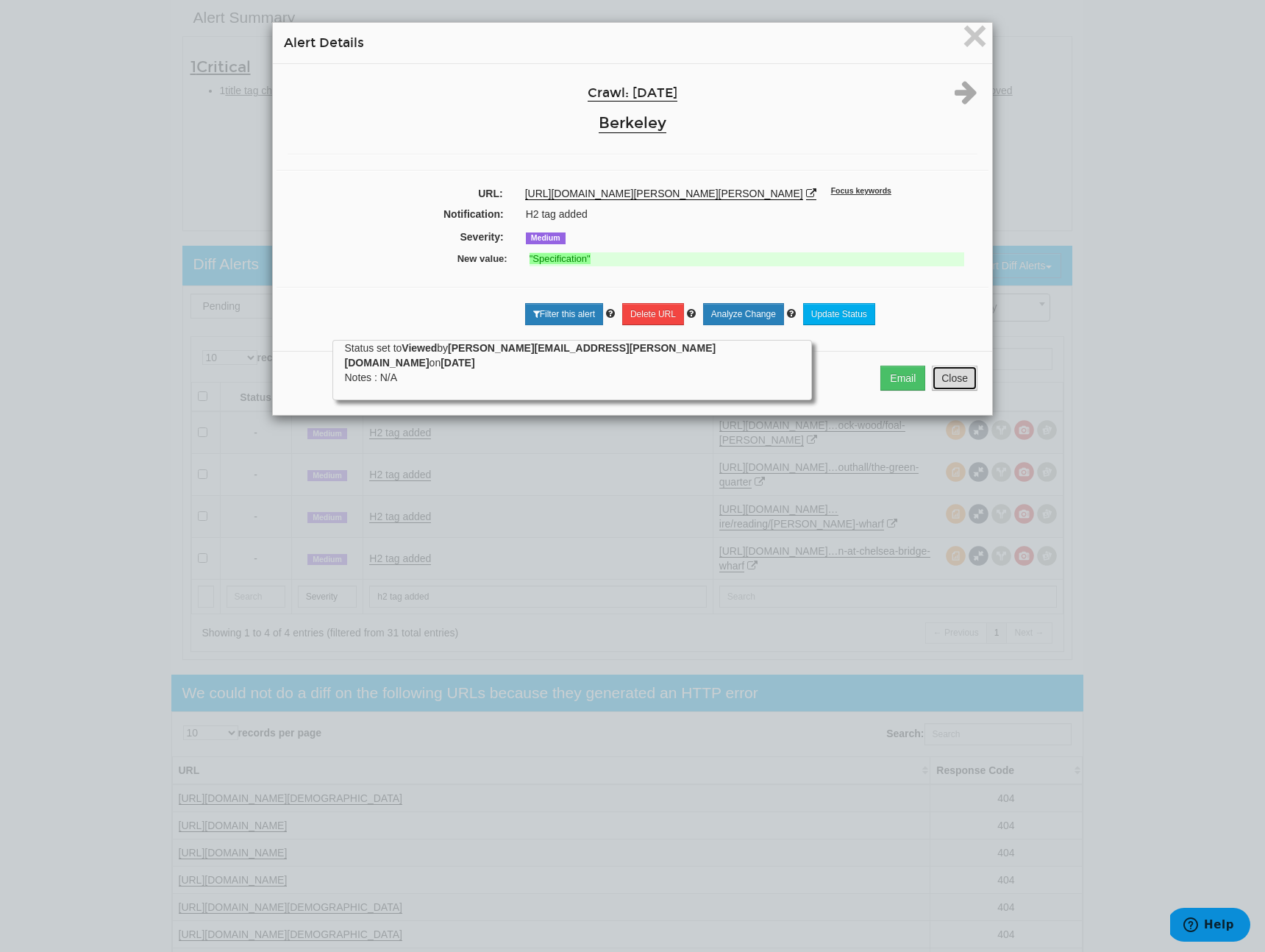
click at [940, 390] on button "Close" at bounding box center [954, 378] width 46 height 25
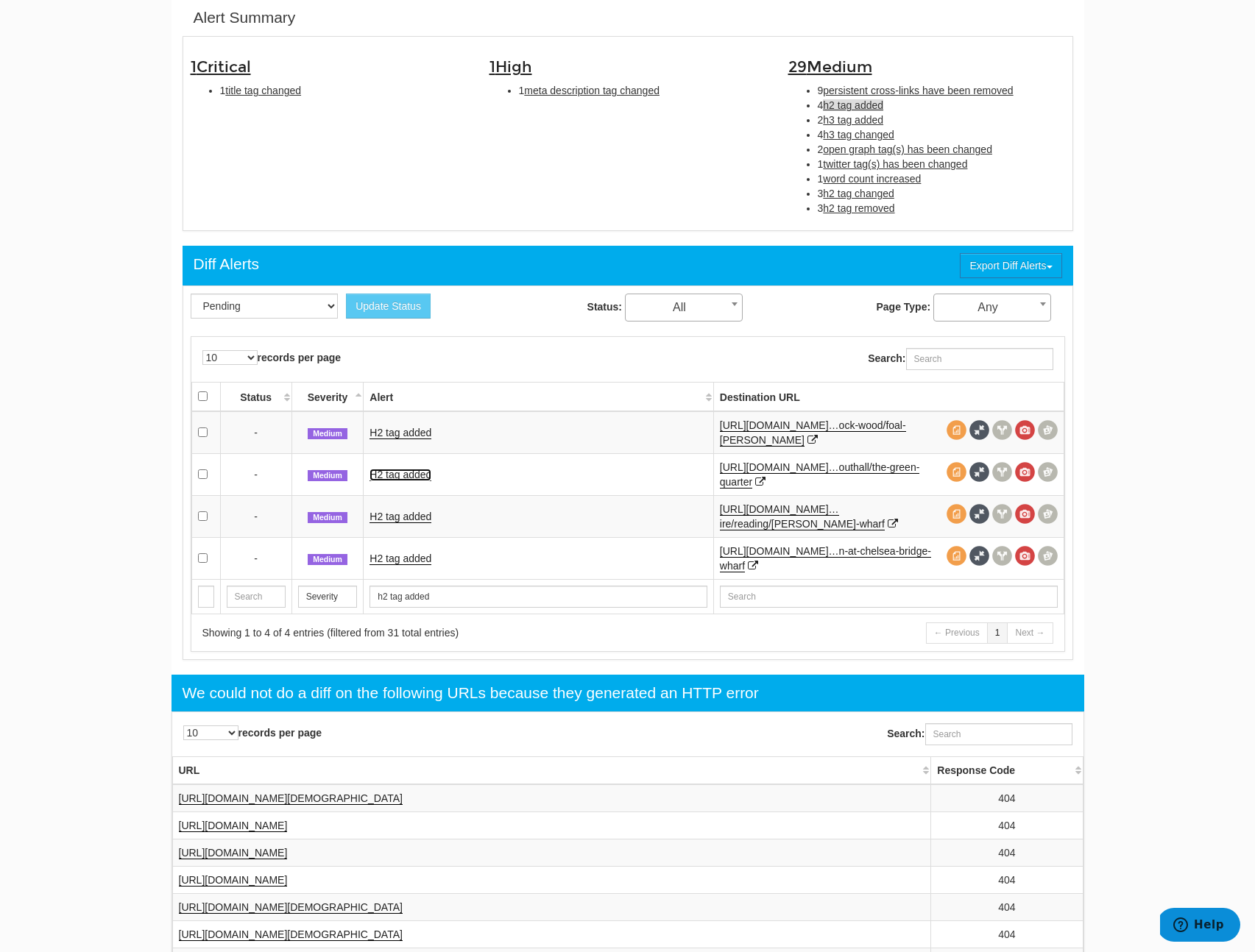
click at [404, 473] on link "H2 tag added" at bounding box center [400, 474] width 61 height 13
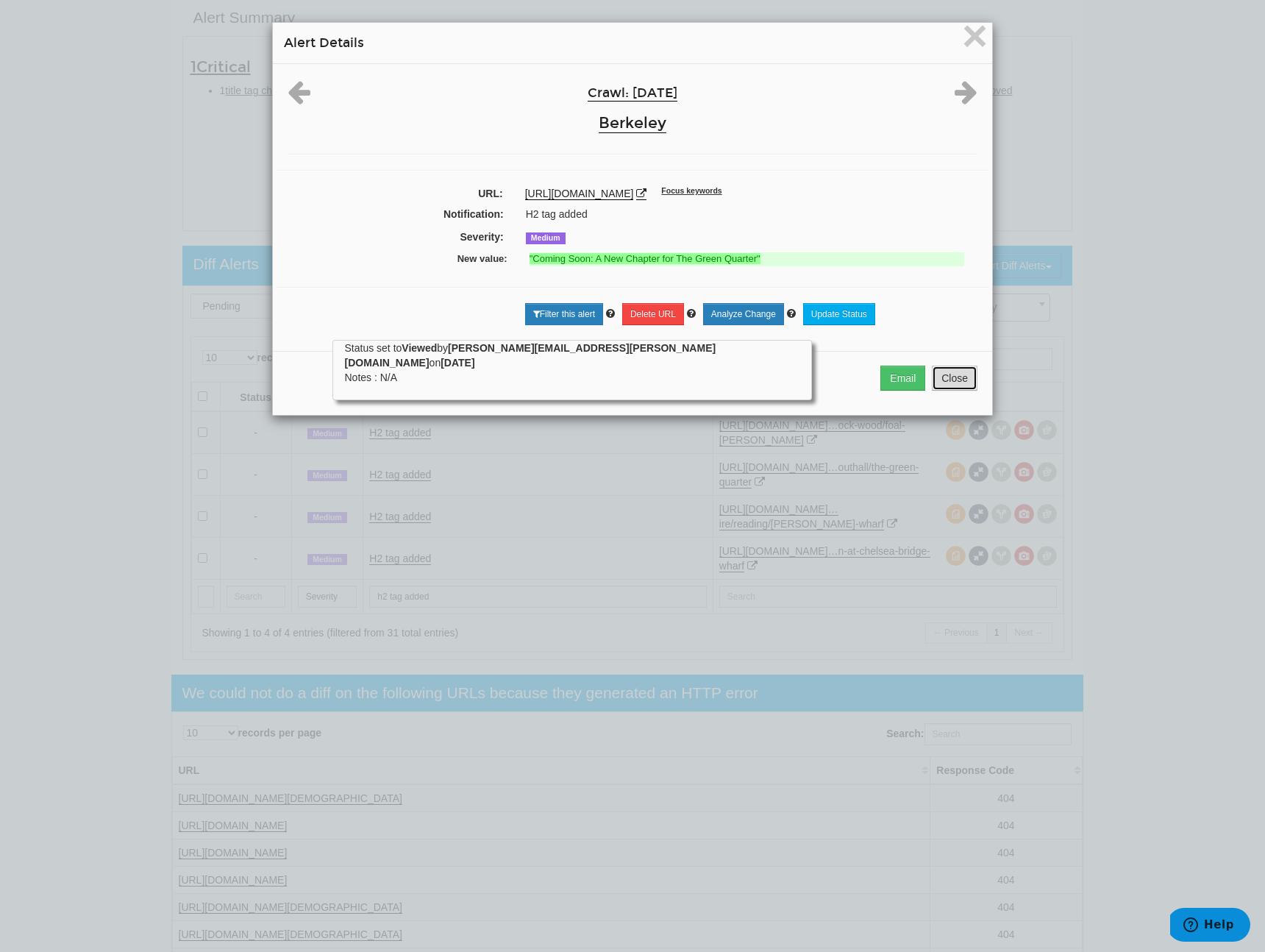
click at [947, 390] on button "Close" at bounding box center [954, 378] width 46 height 25
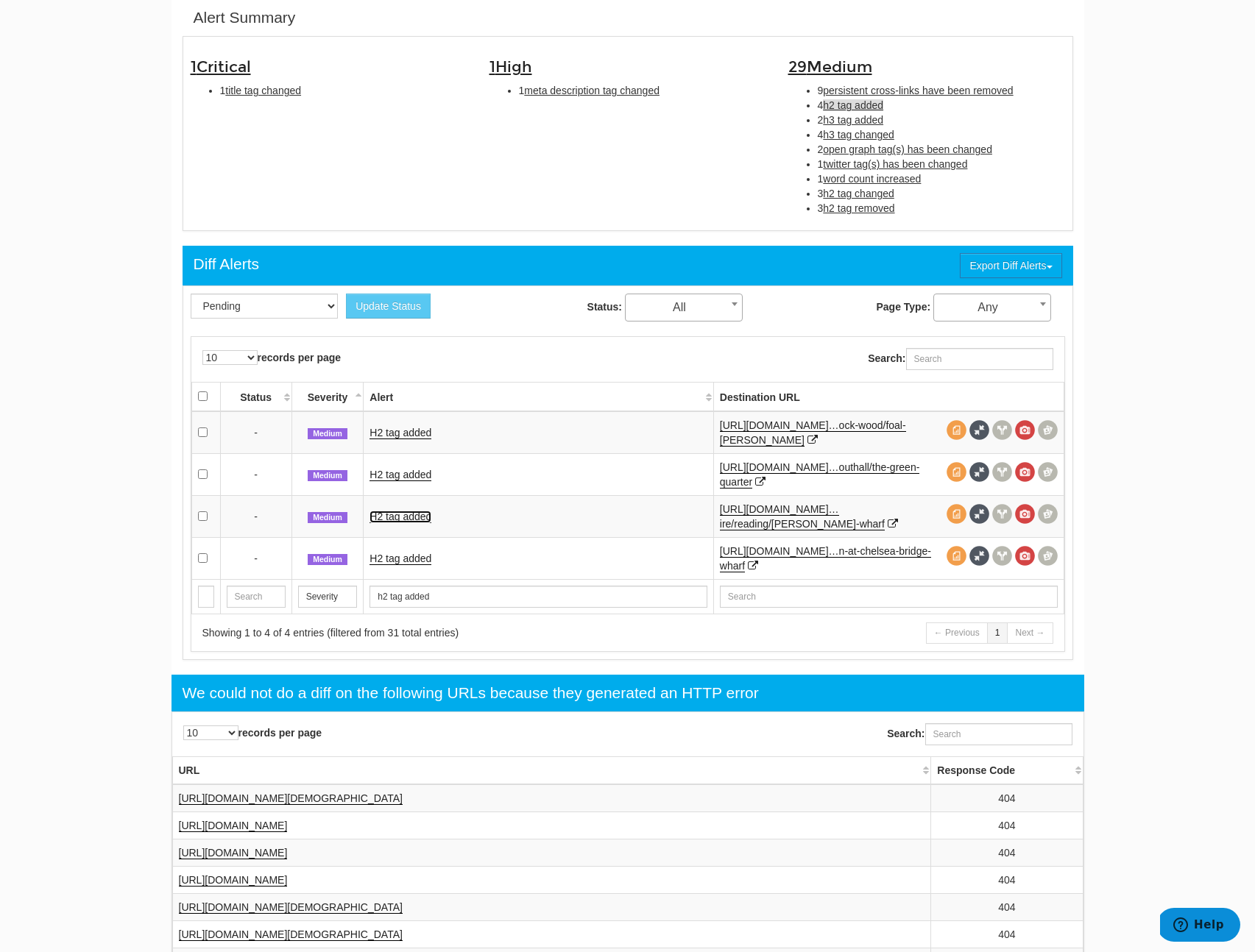
click at [406, 513] on link "H2 tag added" at bounding box center [400, 516] width 61 height 13
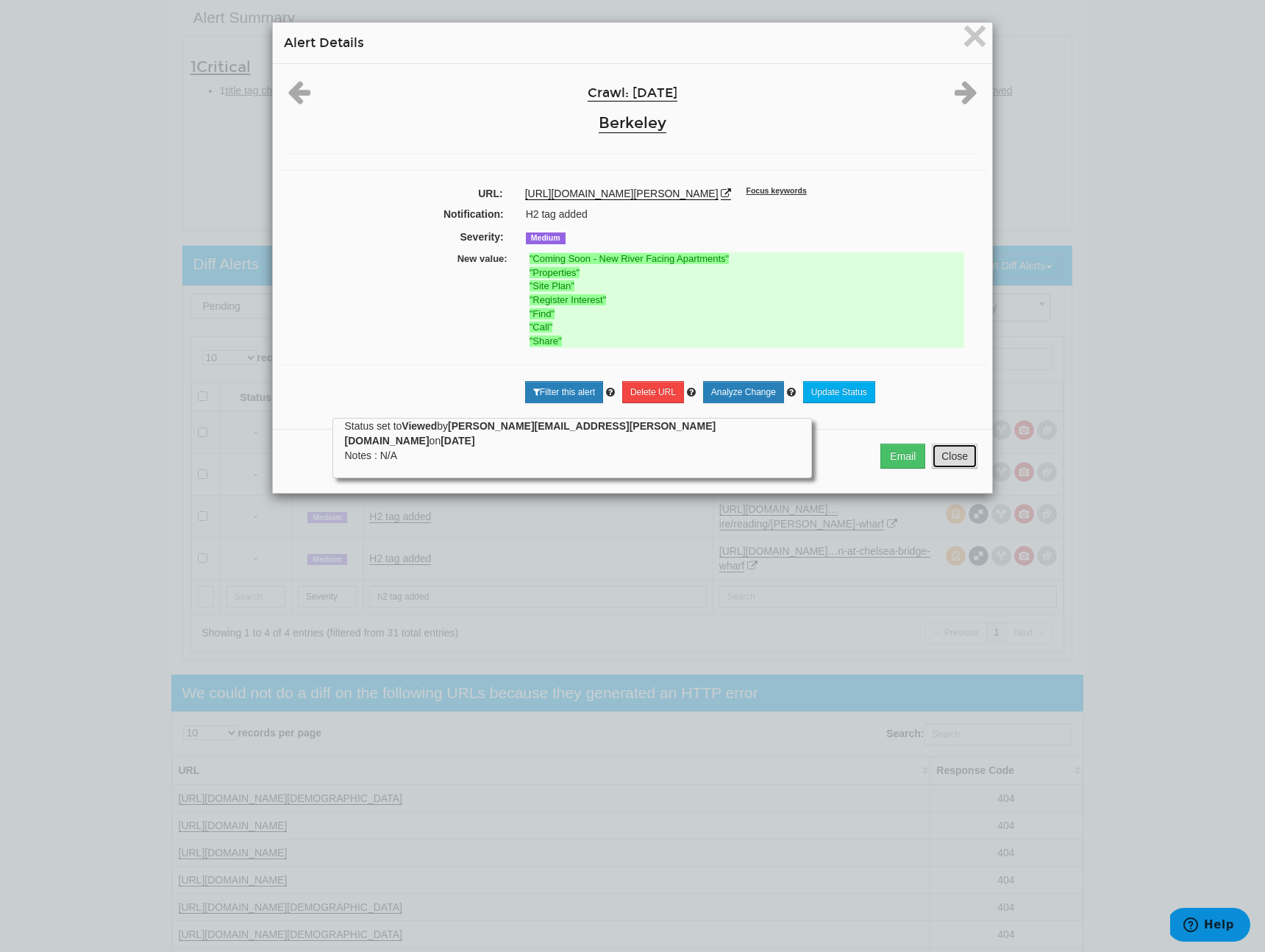
click at [939, 464] on button "Close" at bounding box center [954, 456] width 46 height 25
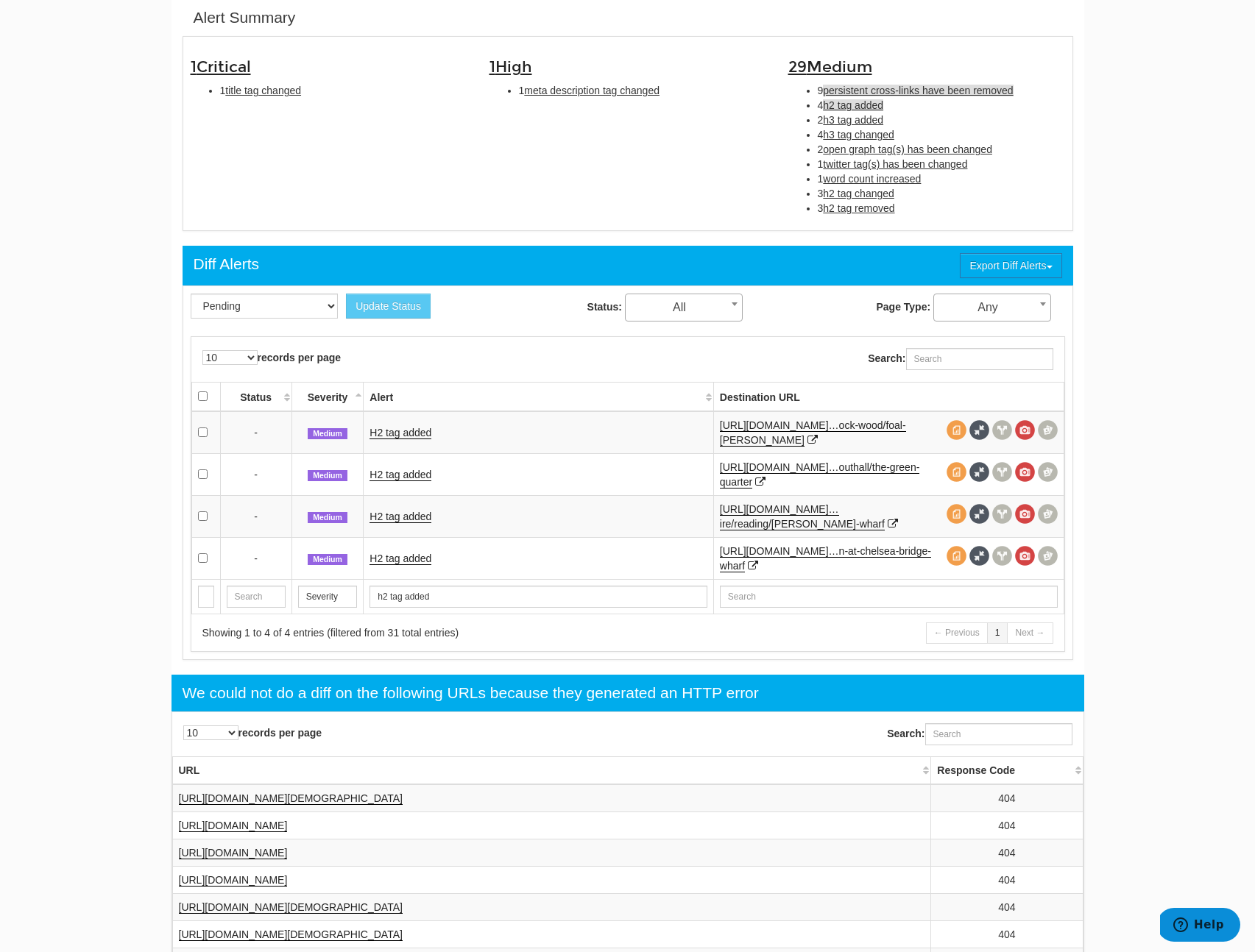
click at [865, 88] on span "persistent cross-links have been removed" at bounding box center [917, 91] width 190 height 12
type input "persistent cross-links have been removed"
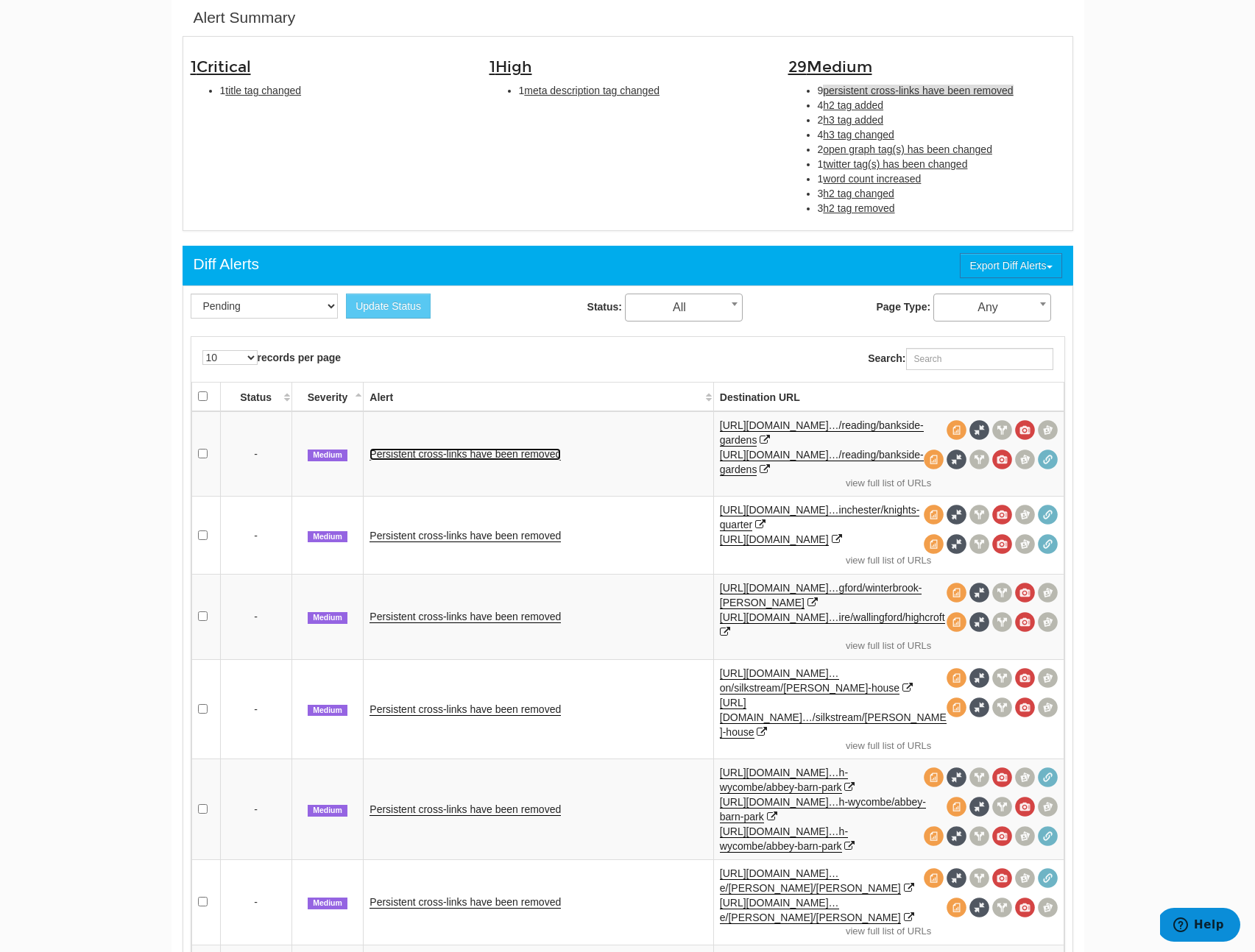
click at [525, 454] on link "Persistent cross-links have been removed" at bounding box center [466, 454] width 191 height 13
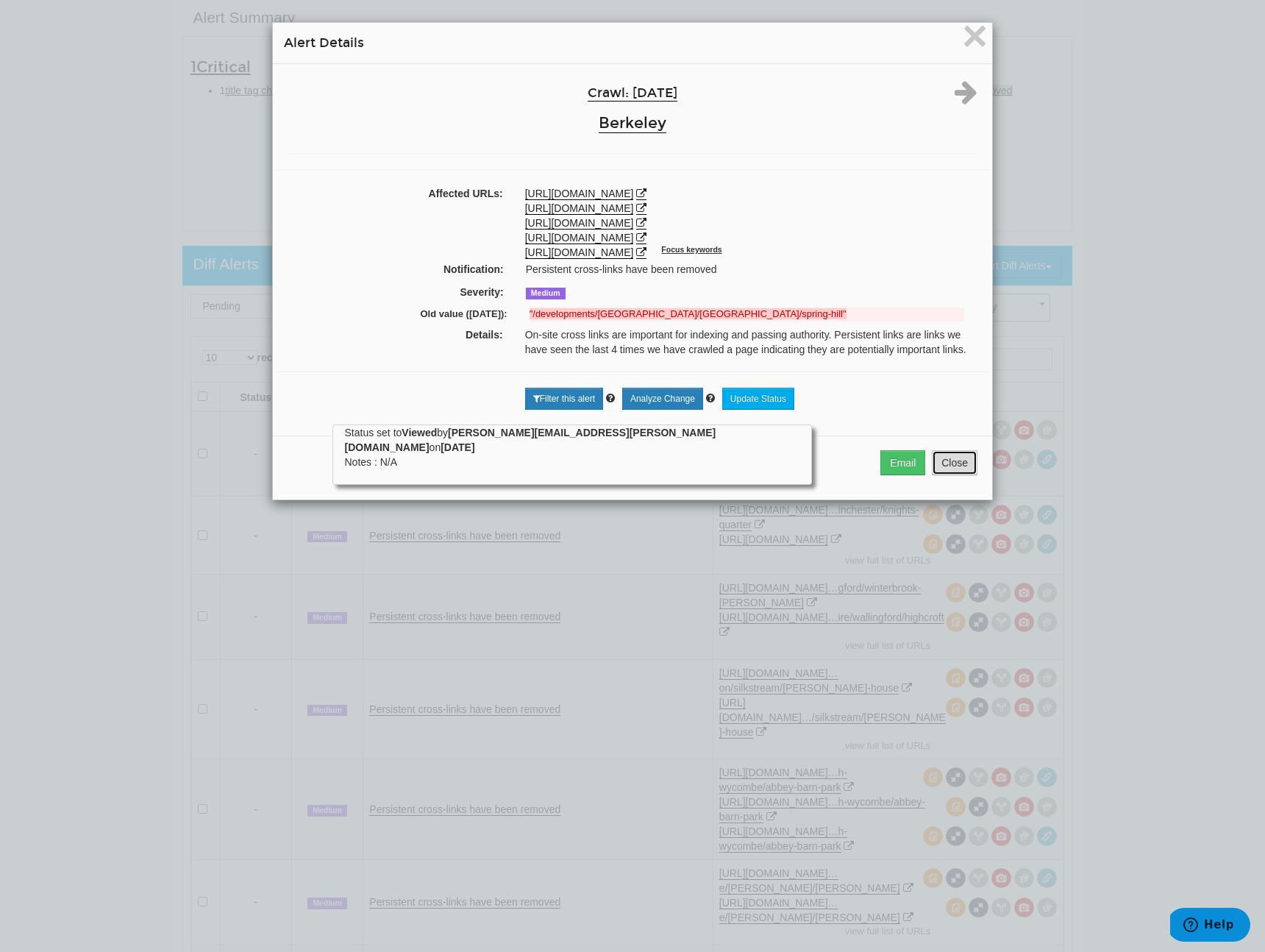
click at [955, 475] on button "Close" at bounding box center [954, 463] width 46 height 25
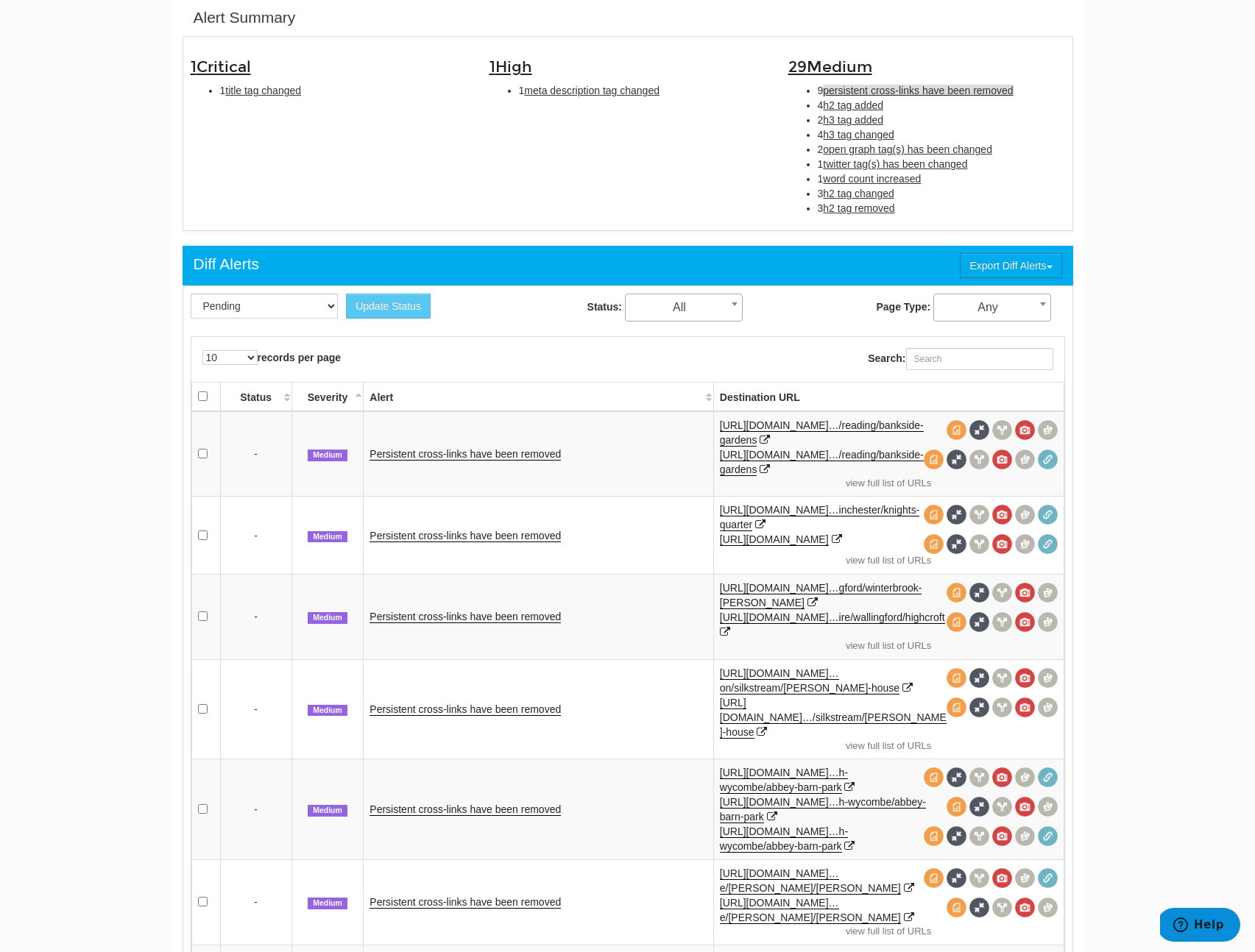
click at [454, 614] on td "Persistent cross-links have been removed" at bounding box center [539, 615] width 349 height 85
click at [446, 623] on link "Persistent cross-links have been removed" at bounding box center [466, 616] width 191 height 13
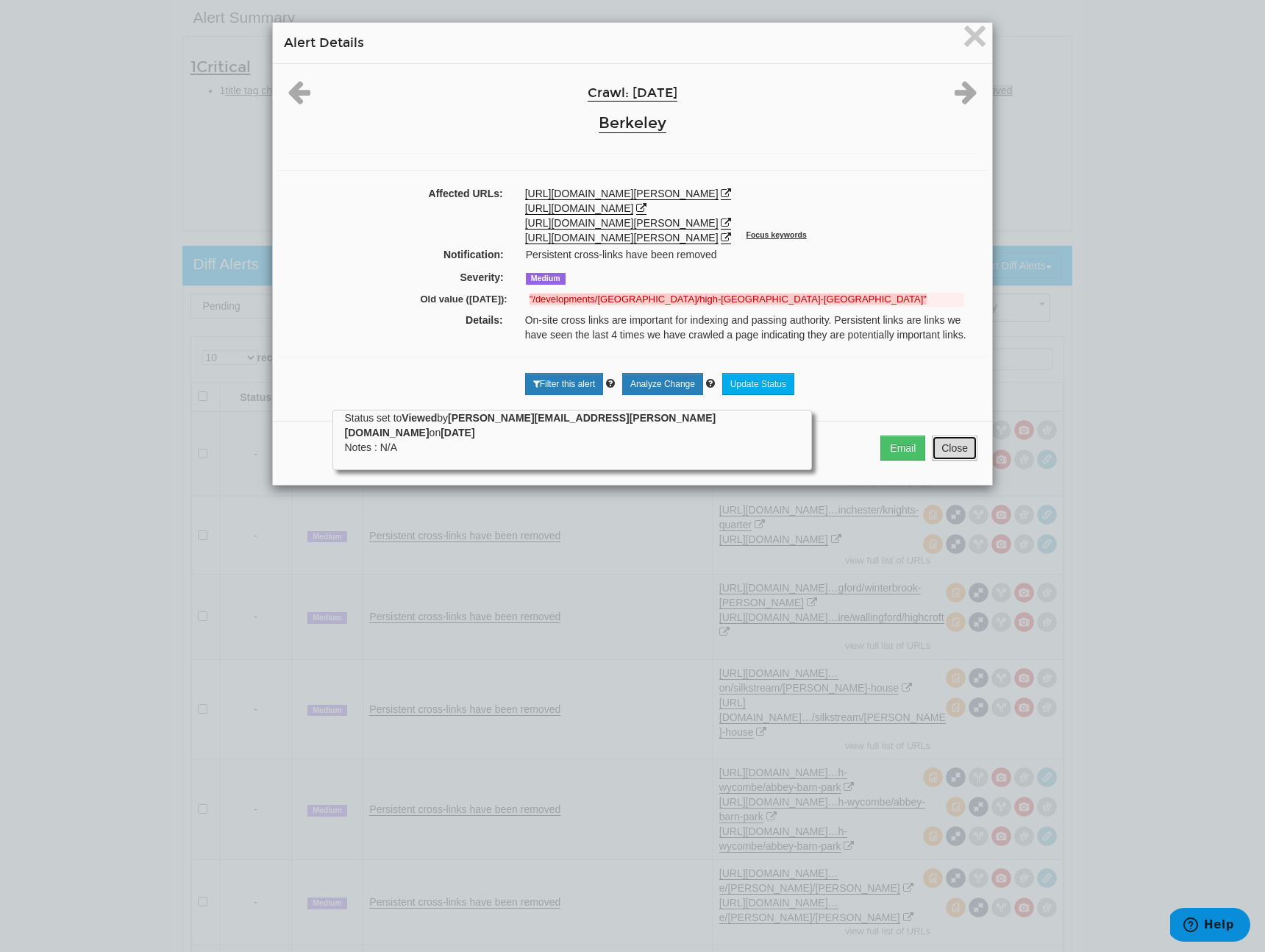
click at [954, 460] on button "Close" at bounding box center [954, 448] width 46 height 25
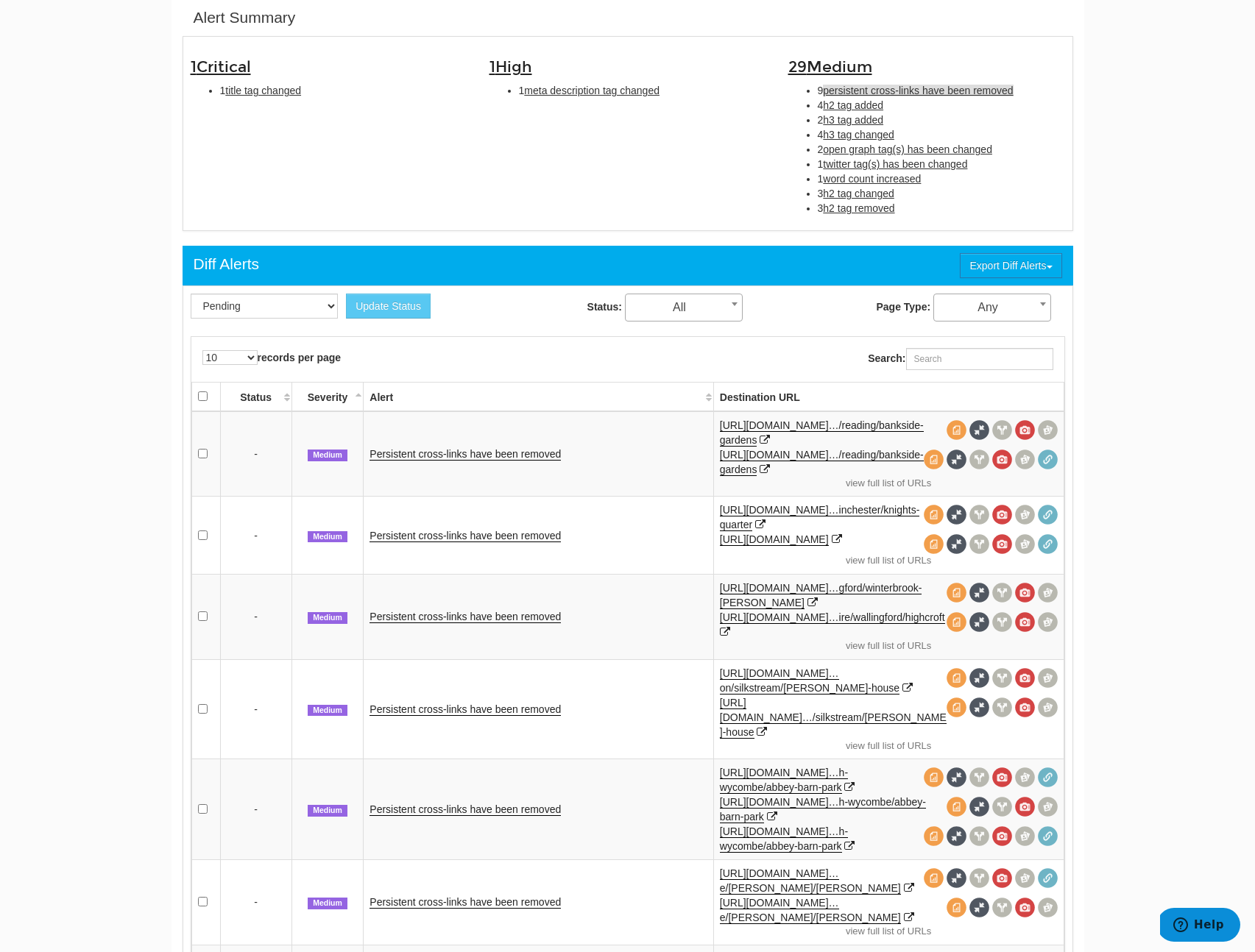
click at [402, 790] on td "Persistent cross-links have been removed" at bounding box center [539, 809] width 349 height 100
click at [399, 803] on link "Persistent cross-links have been removed" at bounding box center [466, 809] width 191 height 13
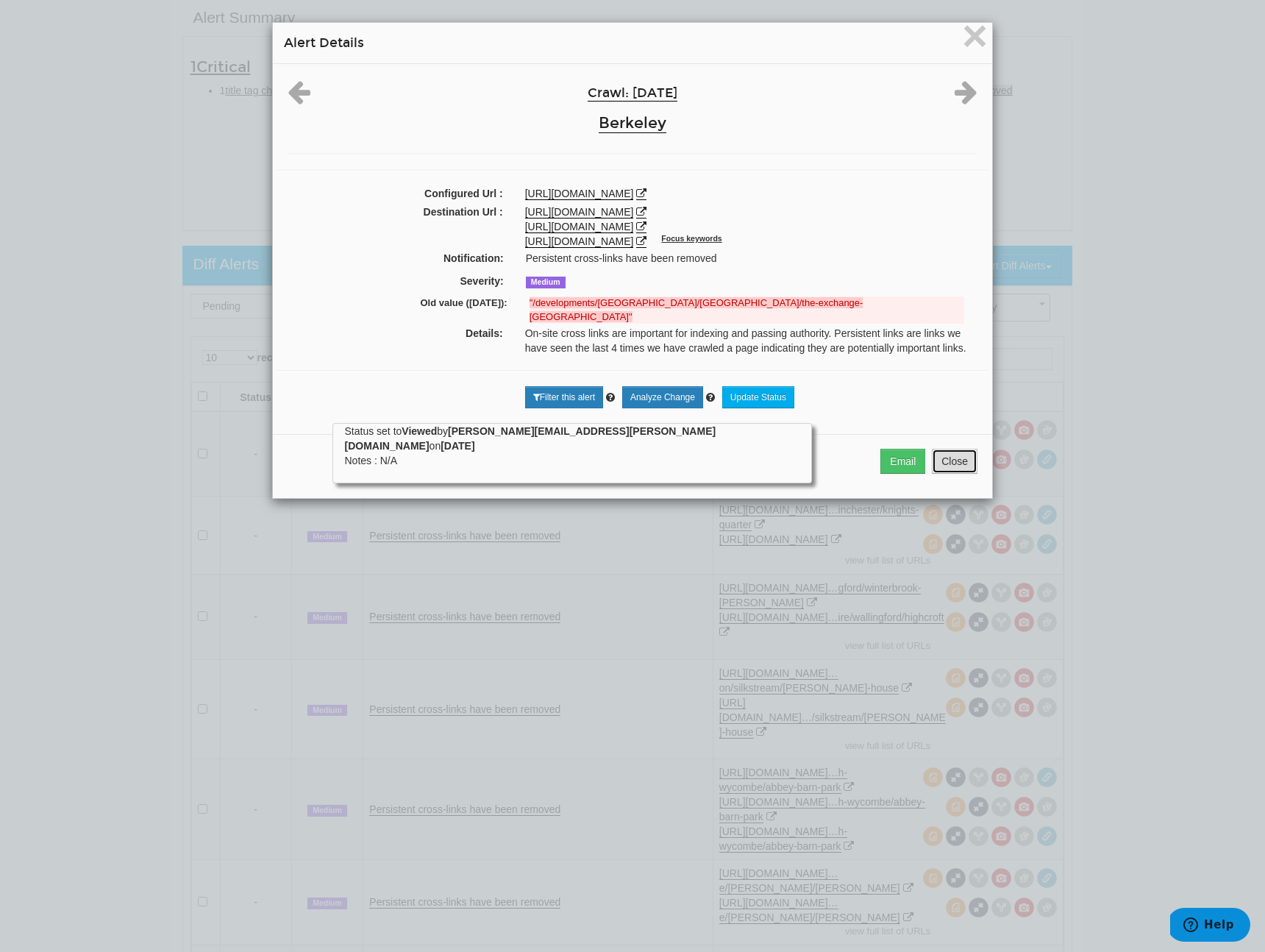
click at [947, 474] on button "Close" at bounding box center [954, 461] width 46 height 25
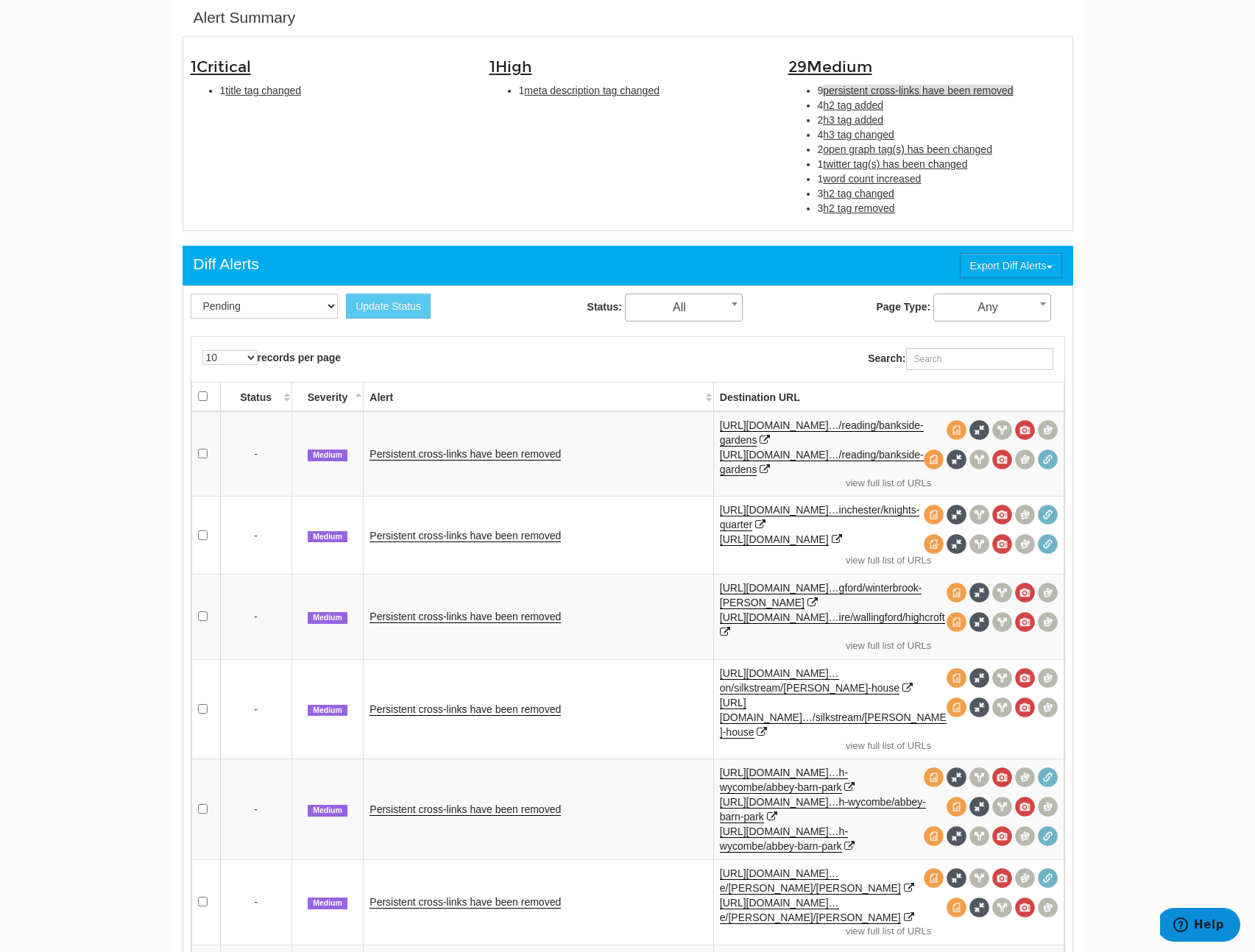
scroll to position [529, 0]
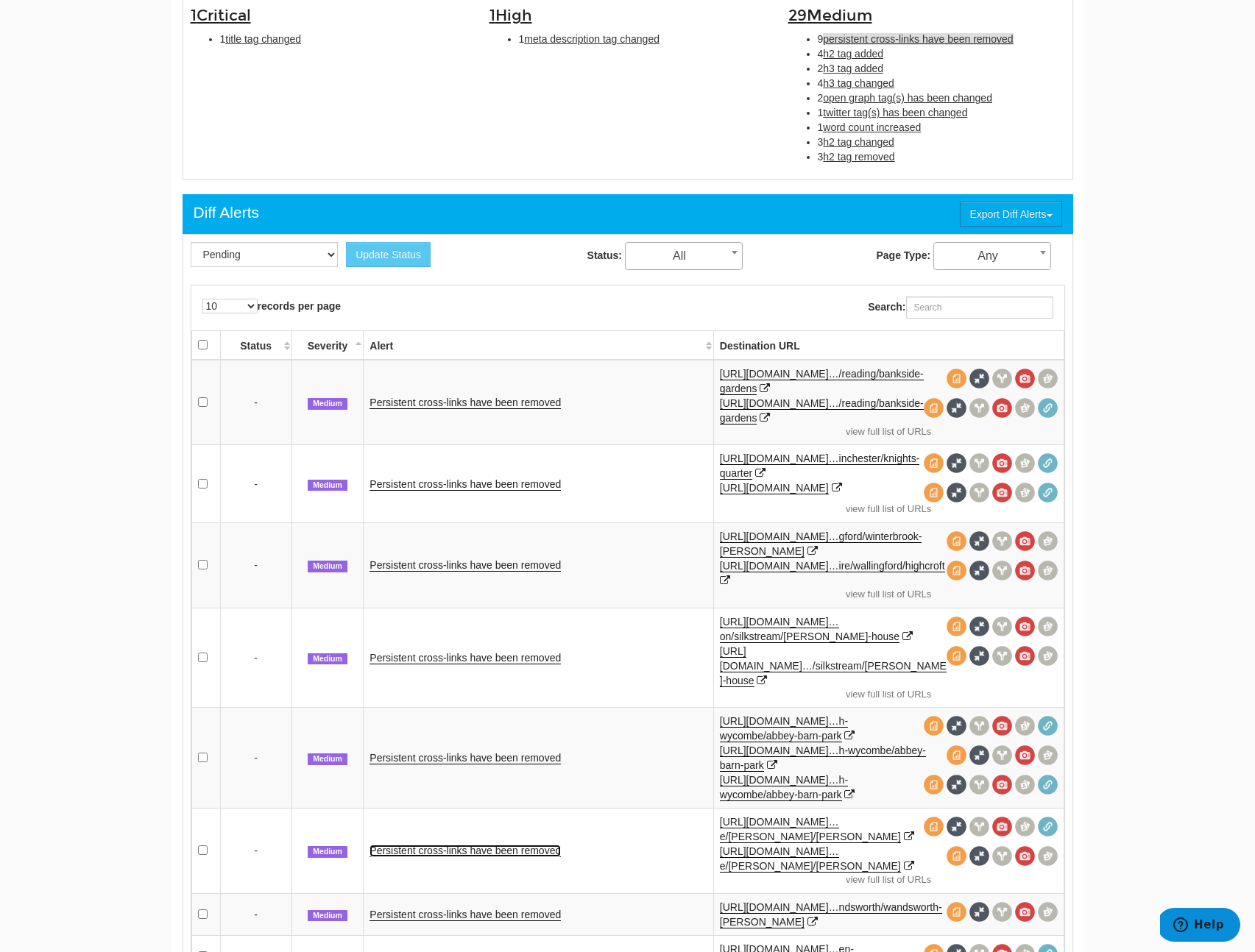
click at [432, 848] on link "Persistent cross-links have been removed" at bounding box center [466, 851] width 191 height 13
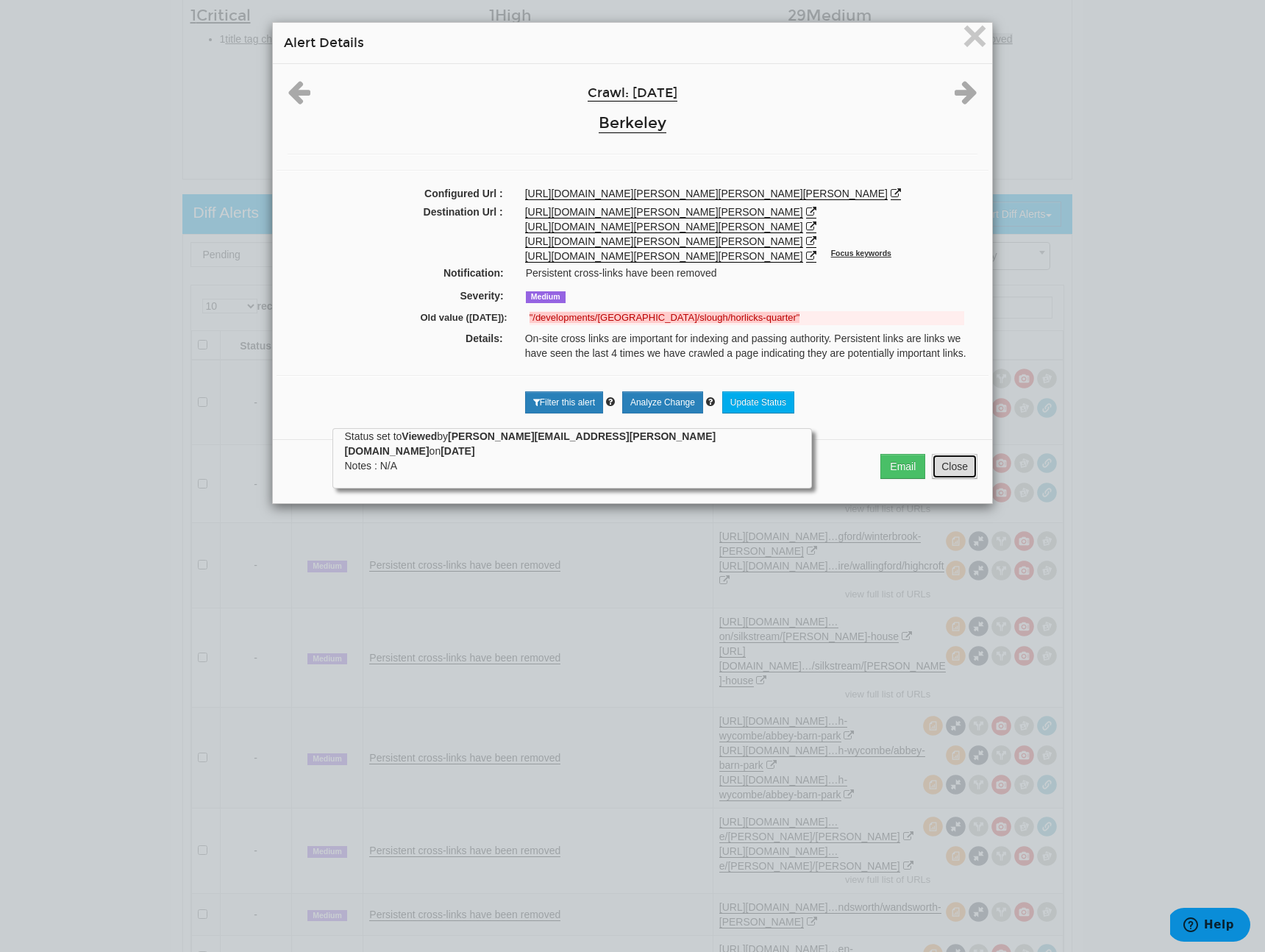
click at [941, 479] on button "Close" at bounding box center [954, 466] width 46 height 25
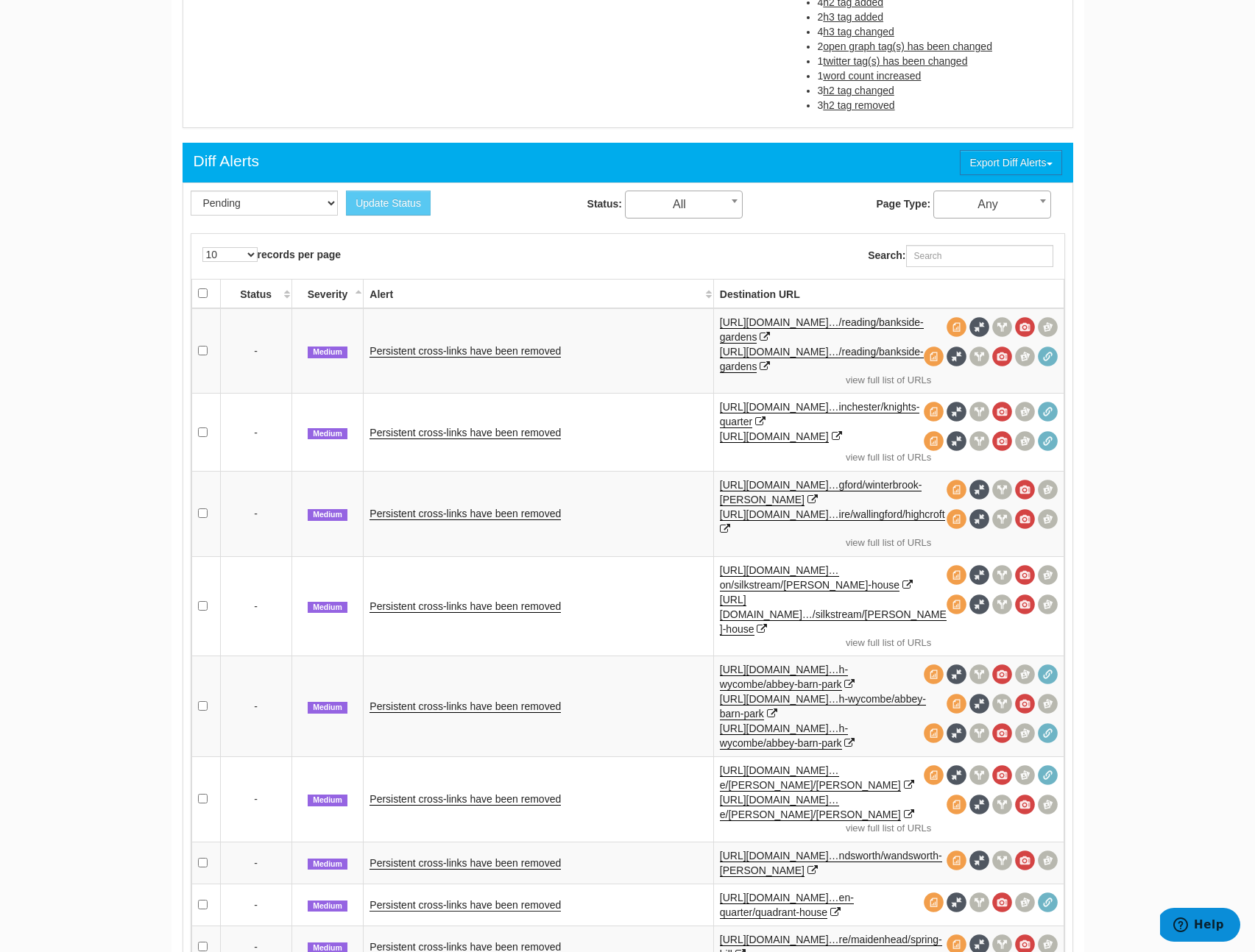
scroll to position [633, 0]
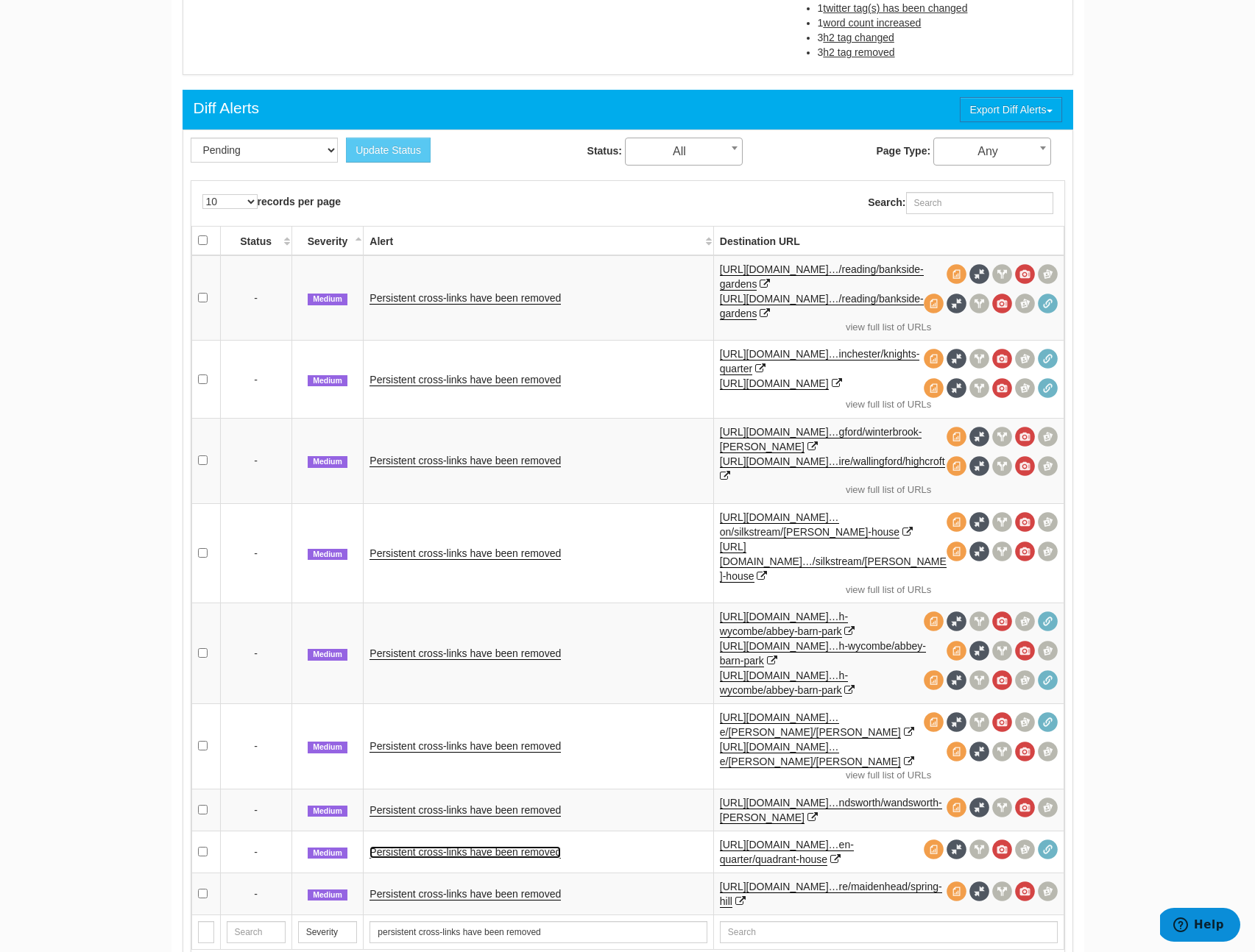
click at [438, 846] on link "Persistent cross-links have been removed" at bounding box center [466, 852] width 191 height 13
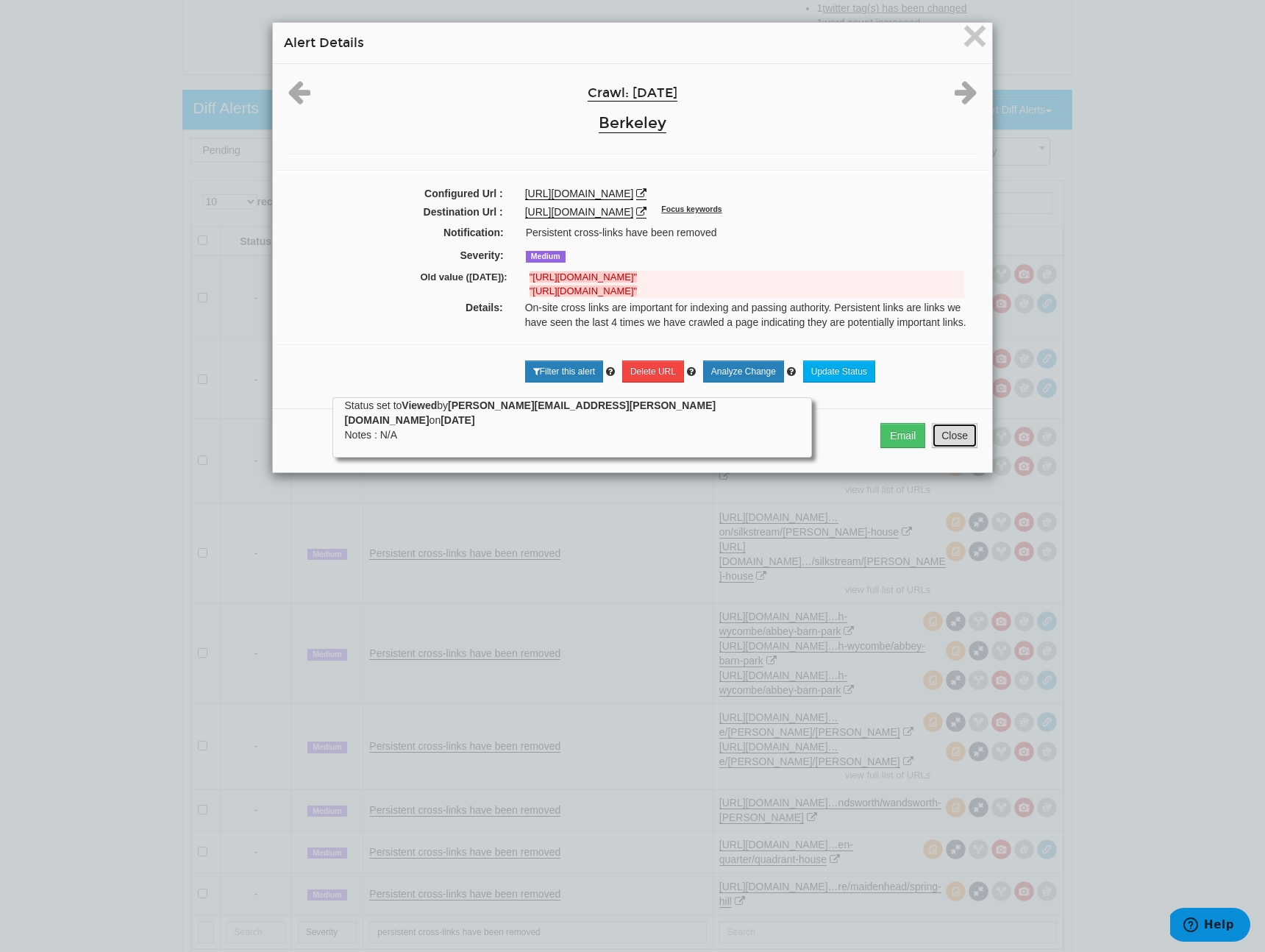
click at [937, 448] on button "Close" at bounding box center [954, 436] width 46 height 25
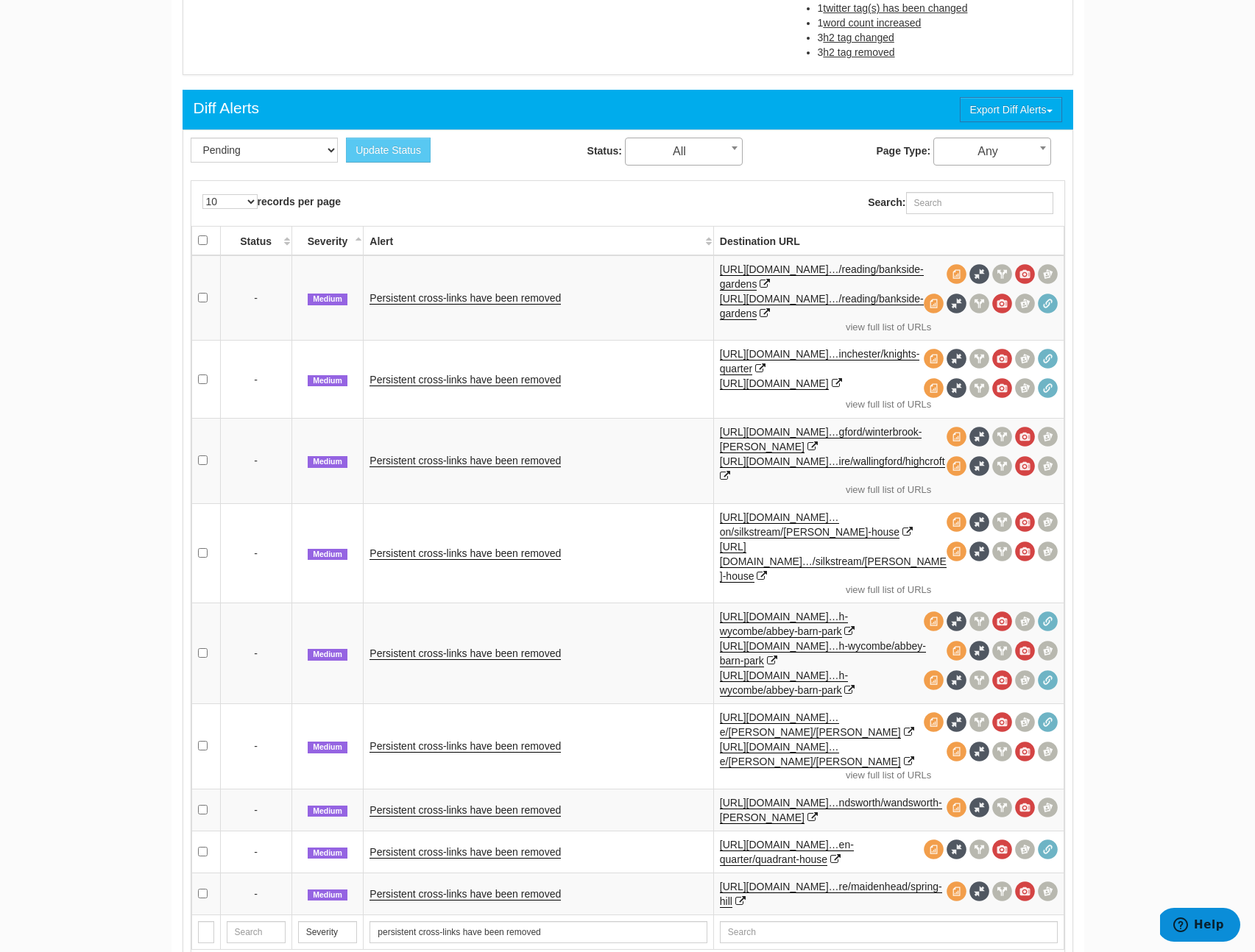
scroll to position [205, 0]
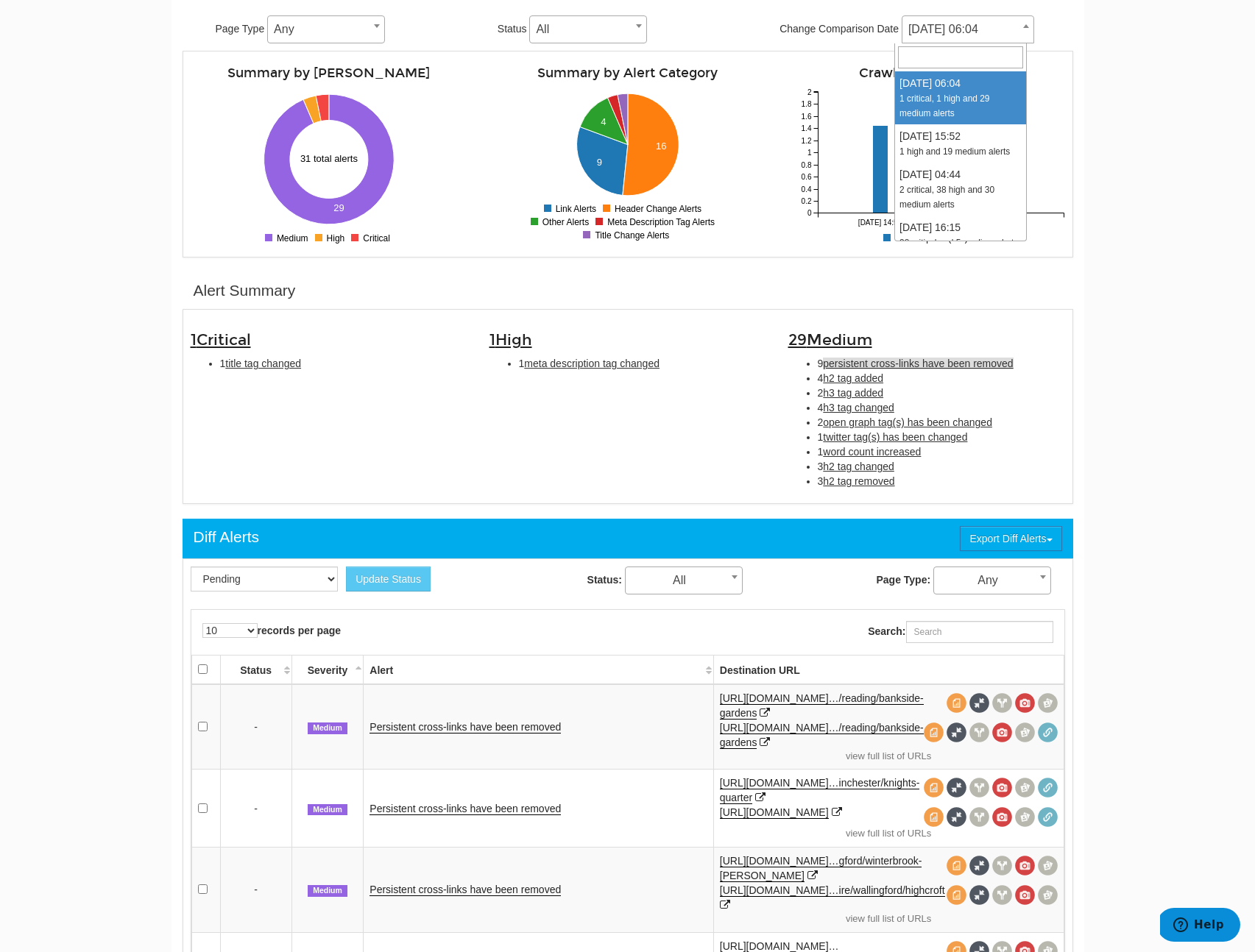
click at [992, 22] on span "09/05/2025 06:04" at bounding box center [968, 29] width 131 height 20
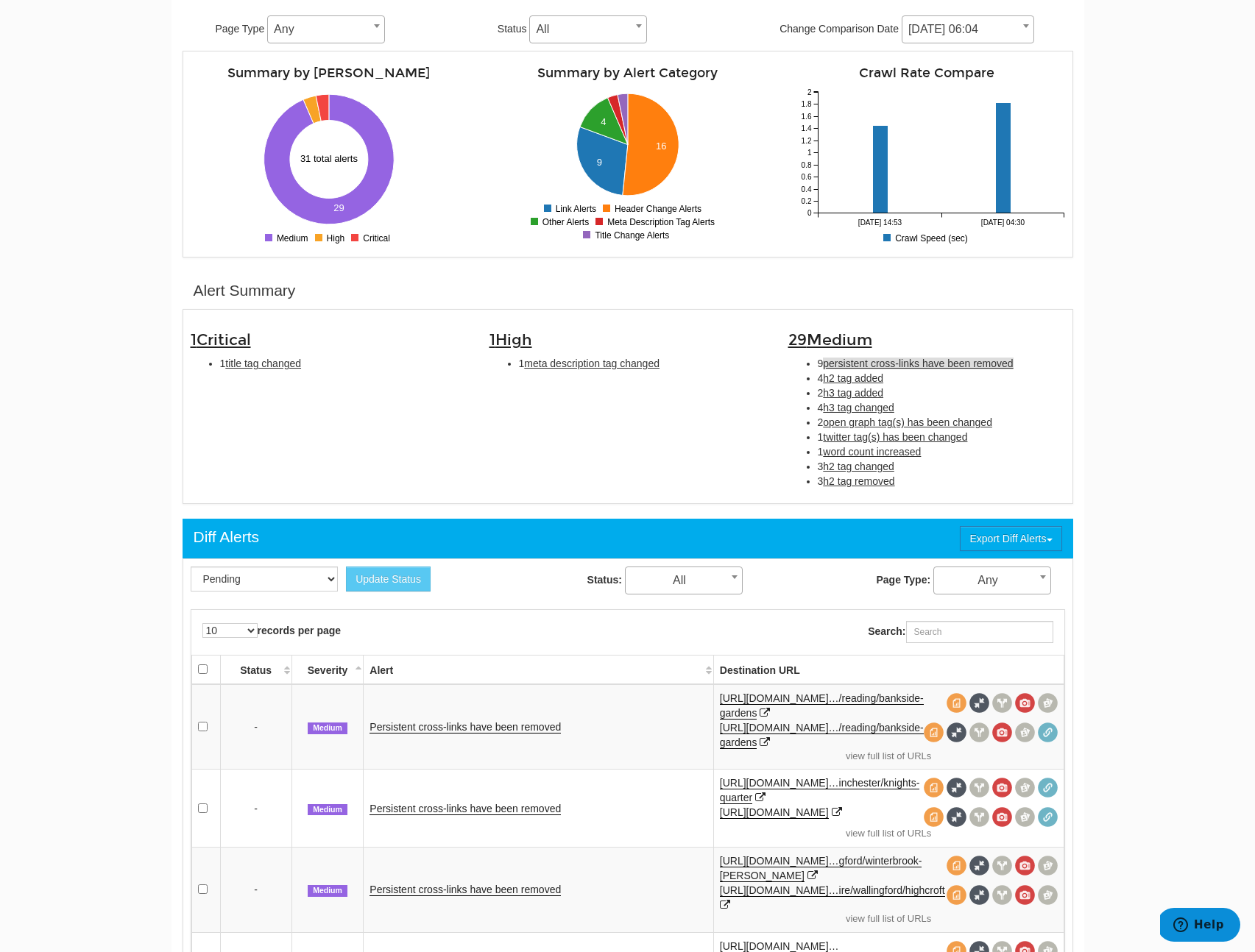
click at [1120, 220] on body "Dashboard Search Console Ad hoc Internet Archive Diff tool Mobile vs. Desktop F…" at bounding box center [628, 271] width 1255 height 952
